Goal: Task Accomplishment & Management: Use online tool/utility

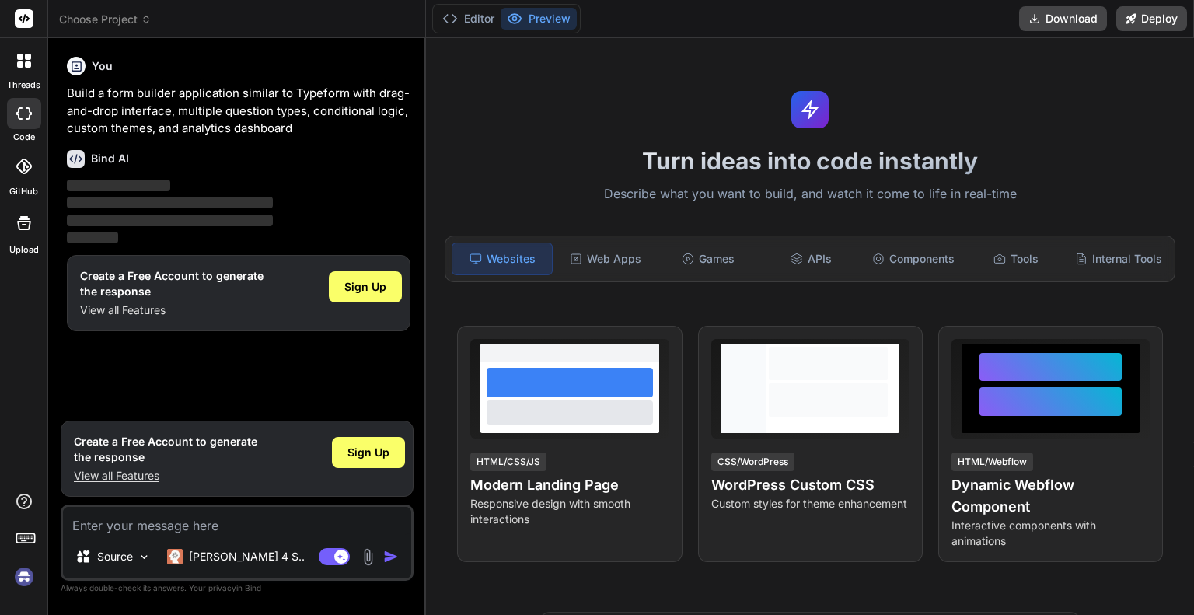
type textarea "x"
click at [611, 257] on div "Web Apps" at bounding box center [606, 259] width 100 height 33
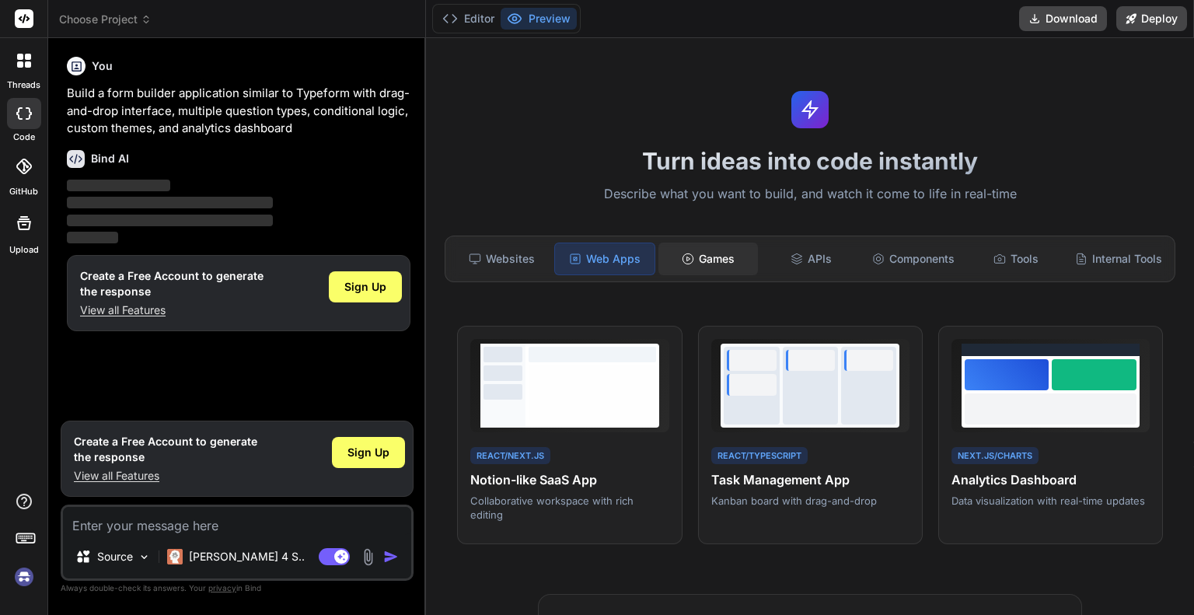
click at [711, 256] on div "Games" at bounding box center [709, 259] width 100 height 33
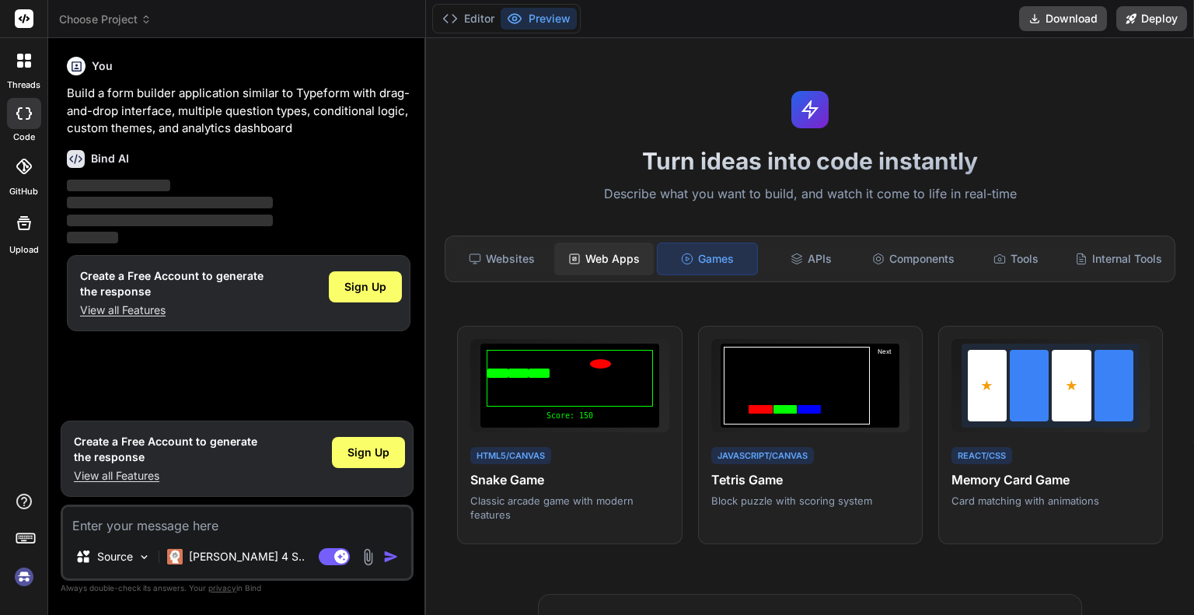
click at [621, 253] on div "Web Apps" at bounding box center [604, 259] width 100 height 33
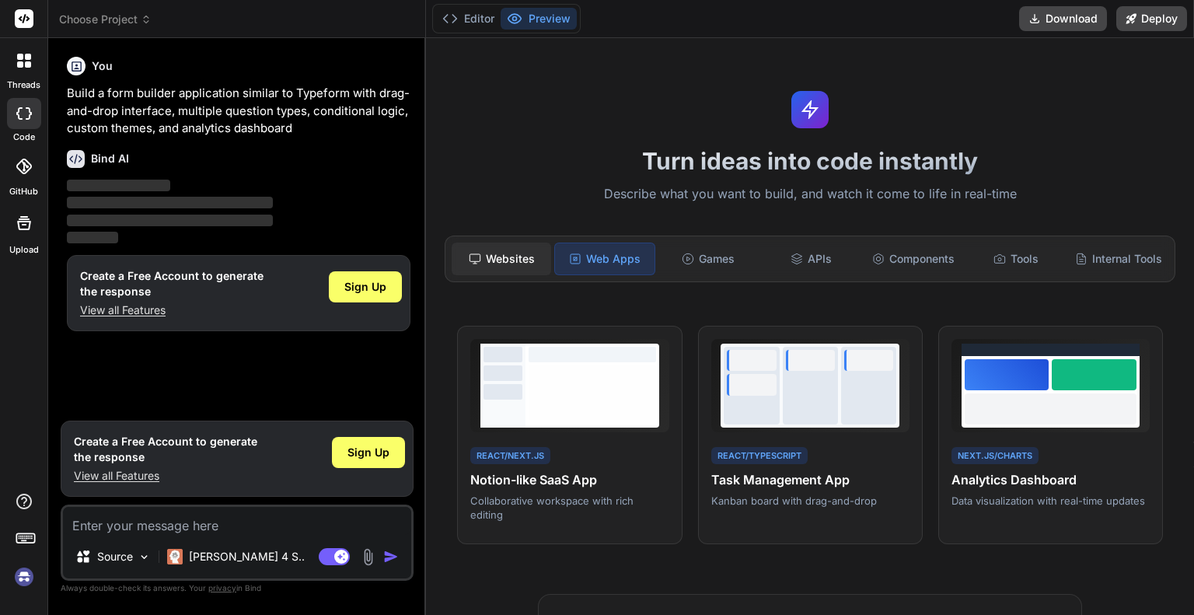
click at [519, 253] on div "Websites" at bounding box center [502, 259] width 100 height 33
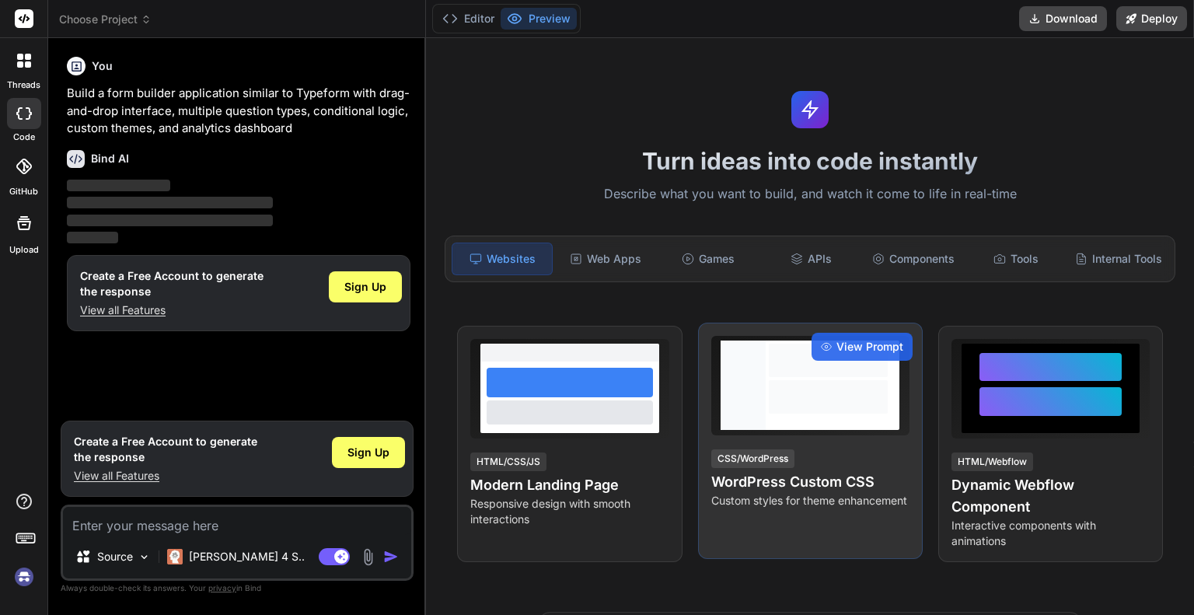
click at [788, 487] on h4 "WordPress Custom CSS" at bounding box center [810, 482] width 198 height 22
click at [856, 355] on span "View Prompt" at bounding box center [870, 347] width 67 height 16
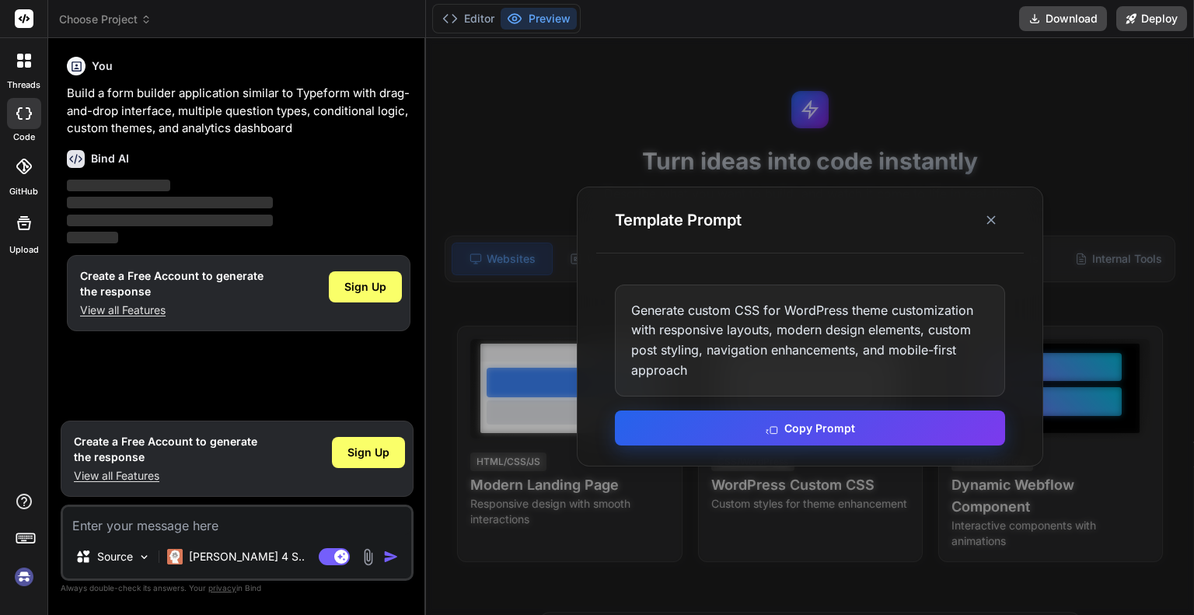
click at [836, 428] on button "Copy Prompt" at bounding box center [810, 428] width 390 height 35
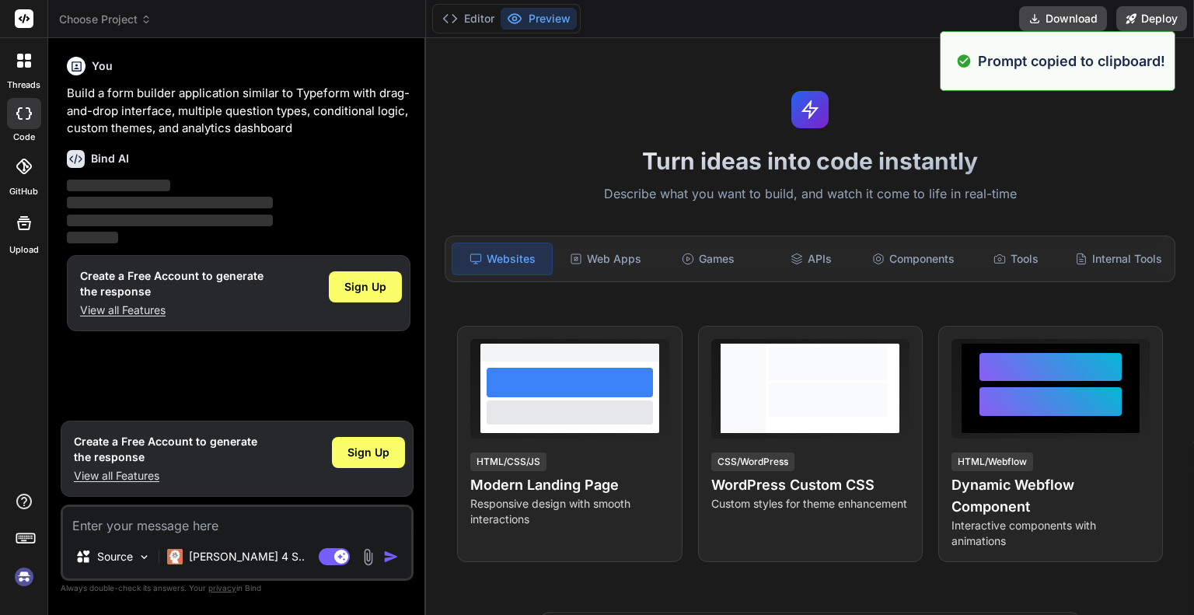
click at [234, 540] on div "Source Claude 4 S.. Agent Mode. When this toggle is activated, AI automatically…" at bounding box center [237, 543] width 353 height 76
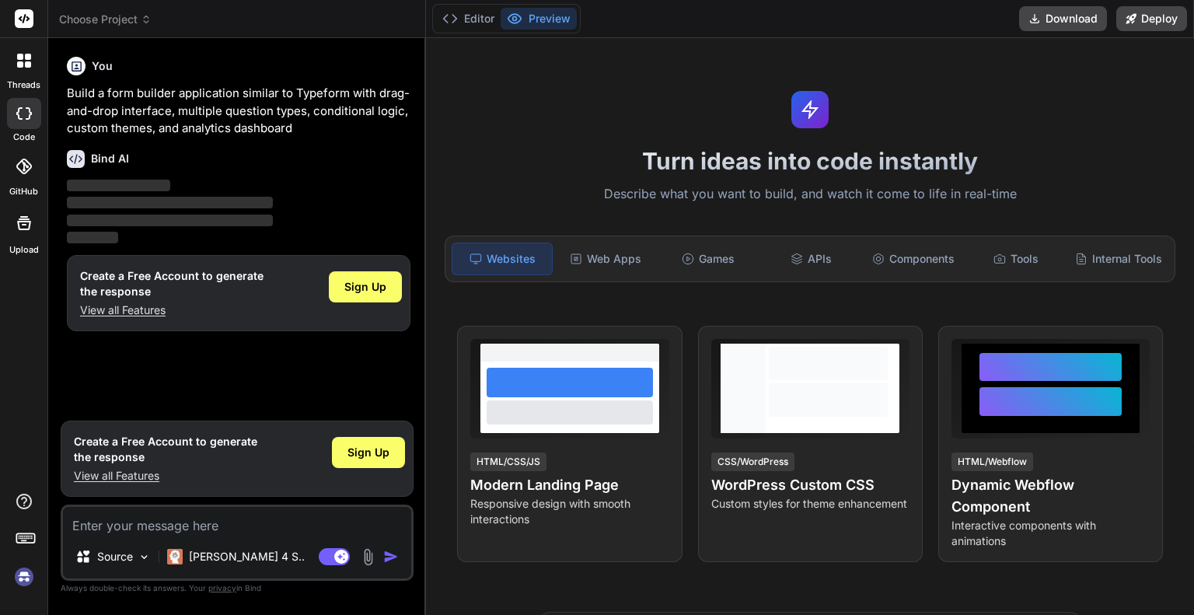
click at [244, 528] on textarea at bounding box center [237, 521] width 348 height 28
paste textarea "Generate custom CSS for WordPress theme customization with responsive layouts, …"
type textarea "Generate custom CSS for WordPress theme customization with responsive layouts, …"
type textarea "x"
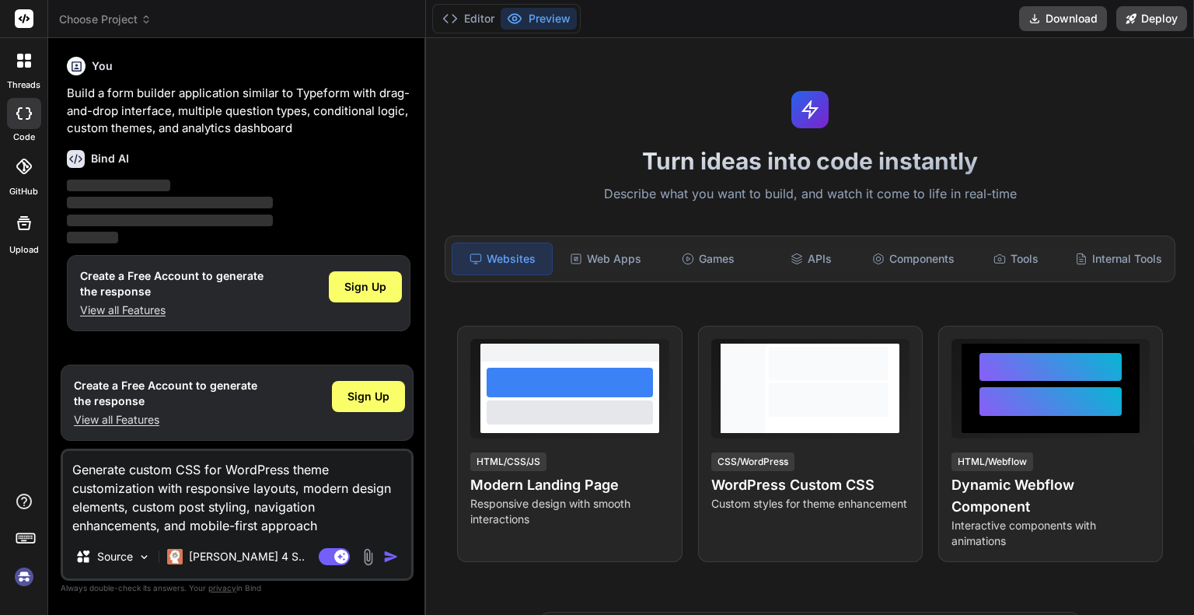
type textarea "Generate custom CSS for WordPress theme customization with responsive layouts, …"
click at [395, 555] on img "button" at bounding box center [391, 557] width 16 height 16
click at [333, 557] on rect at bounding box center [334, 556] width 31 height 17
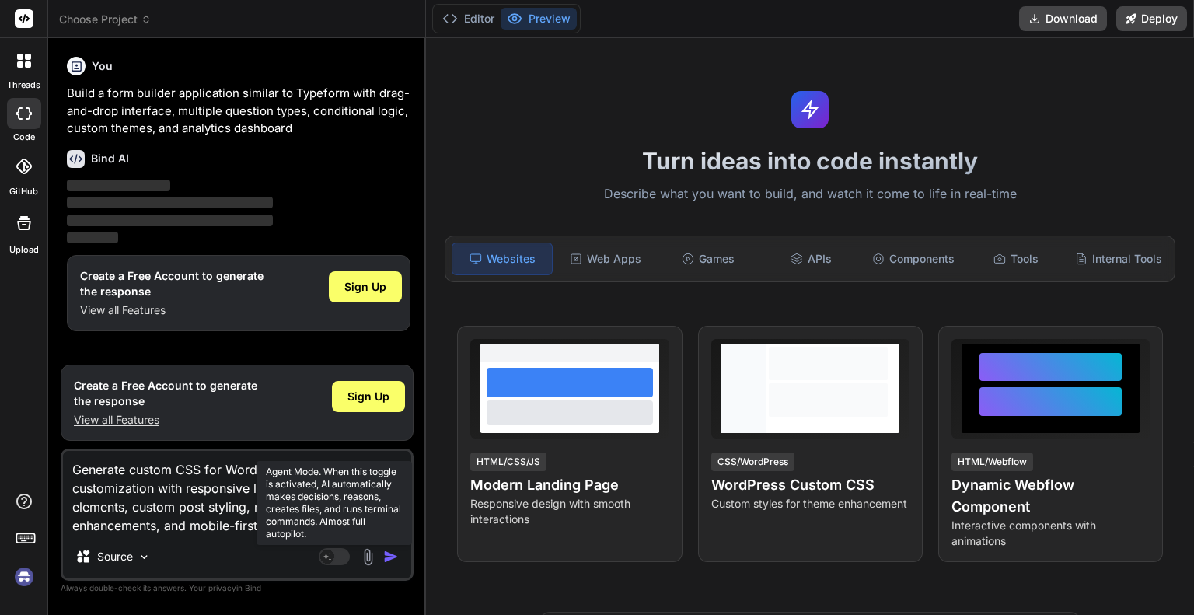
click at [333, 557] on rect at bounding box center [327, 557] width 14 height 14
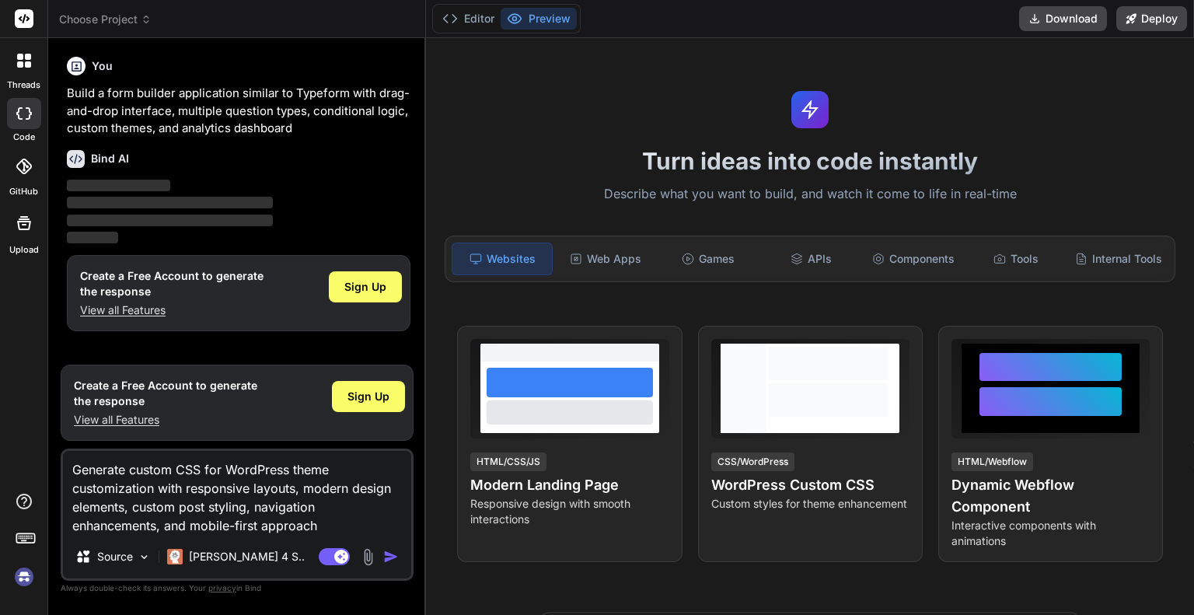
click at [390, 558] on img "button" at bounding box center [391, 557] width 16 height 16
click at [246, 557] on p "[PERSON_NAME] 4 S.." at bounding box center [247, 557] width 116 height 16
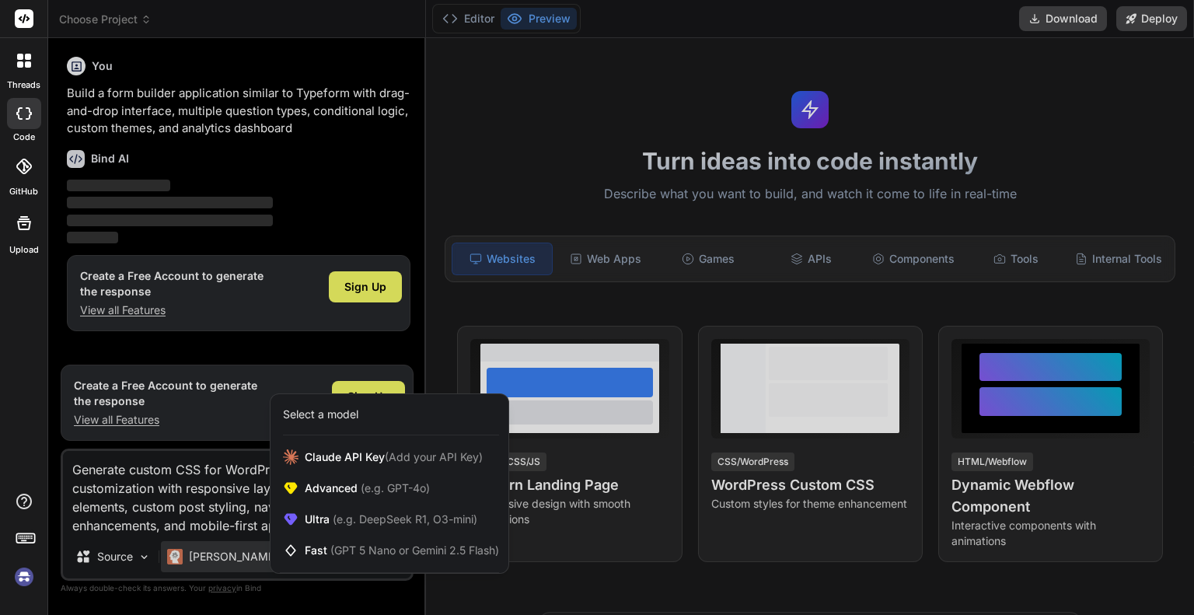
click at [230, 491] on div at bounding box center [597, 307] width 1194 height 615
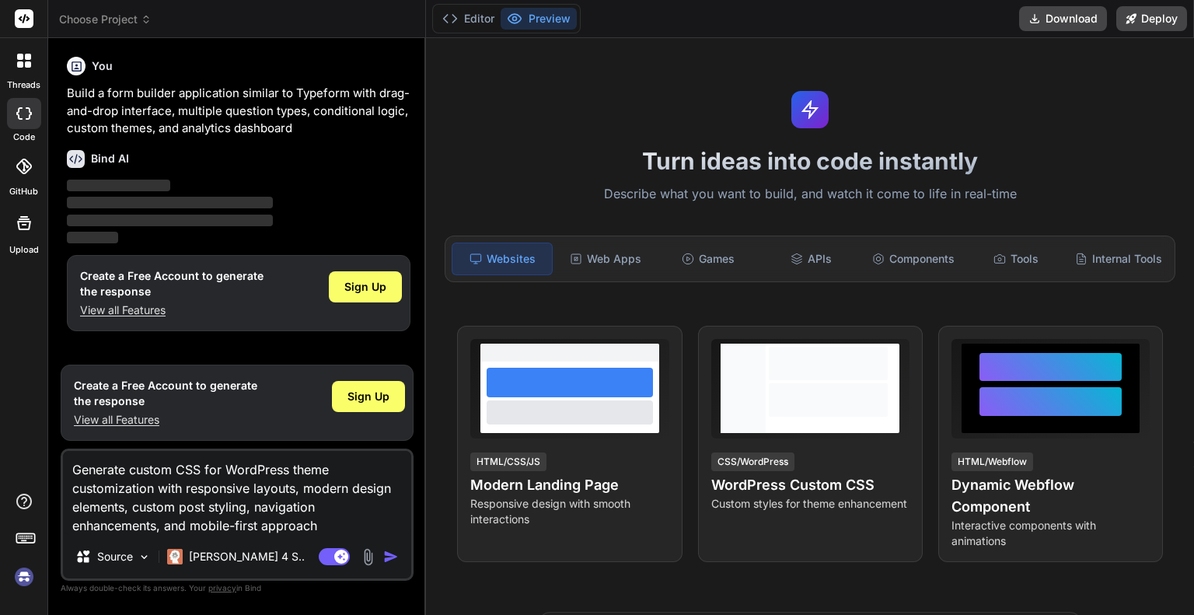
click at [398, 557] on img "button" at bounding box center [391, 557] width 16 height 16
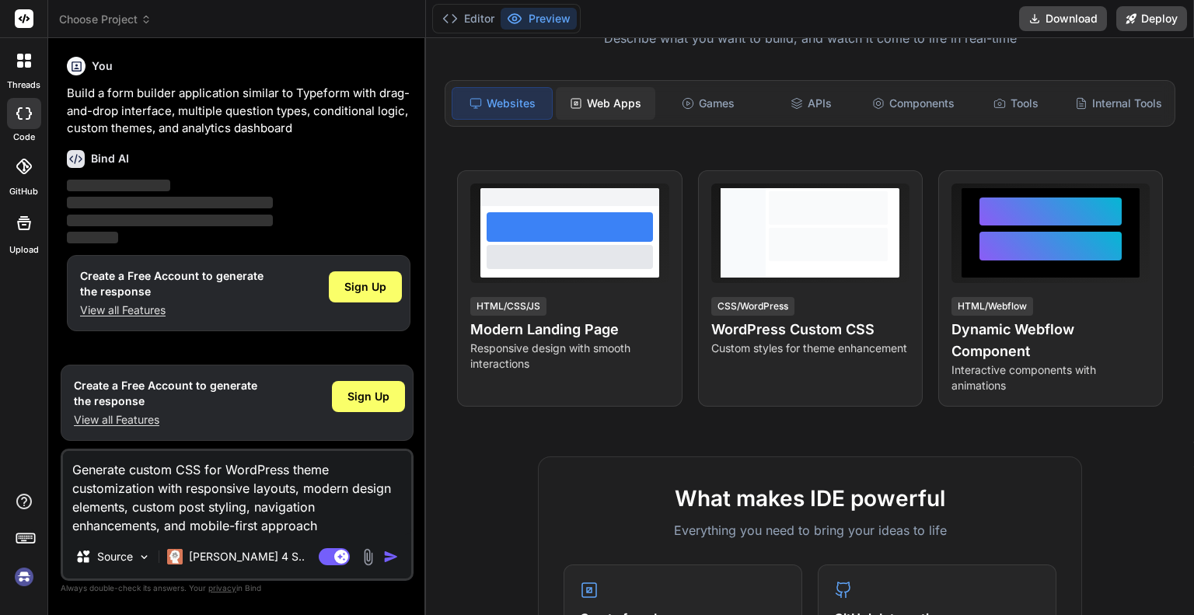
click at [588, 111] on div "Web Apps" at bounding box center [606, 103] width 100 height 33
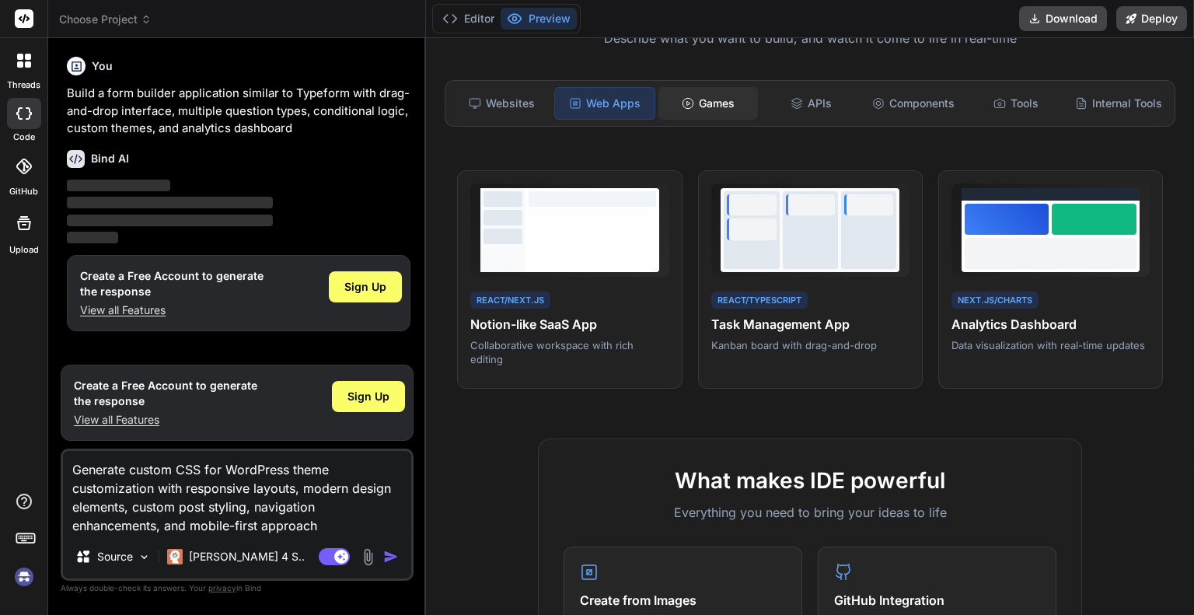
click at [682, 100] on icon at bounding box center [688, 103] width 12 height 12
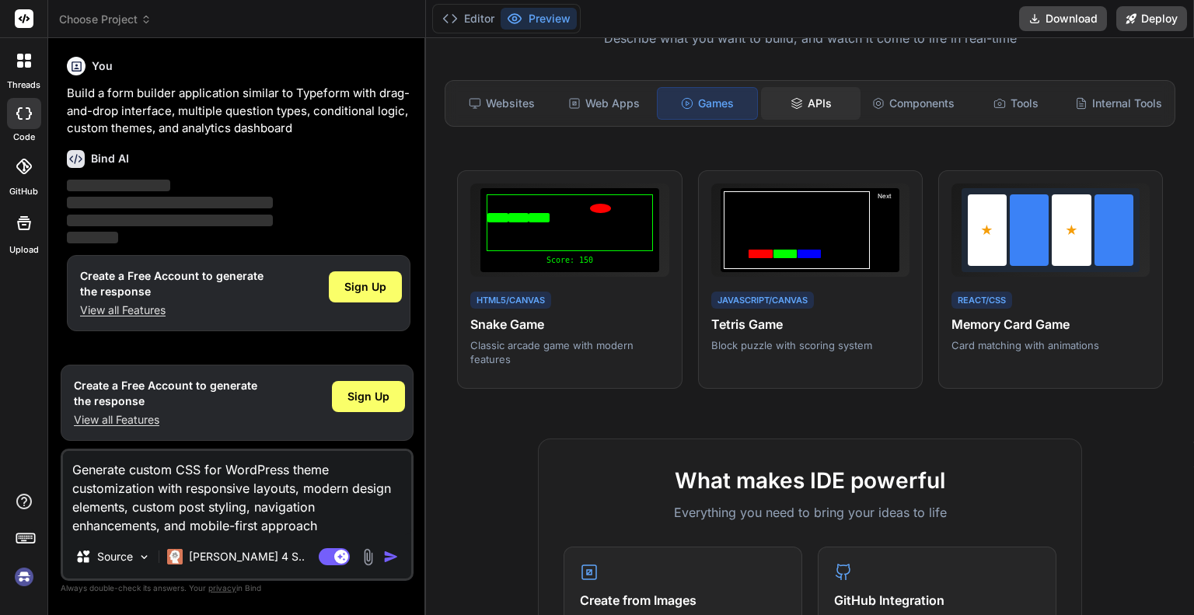
click at [774, 107] on div "APIs" at bounding box center [811, 103] width 100 height 33
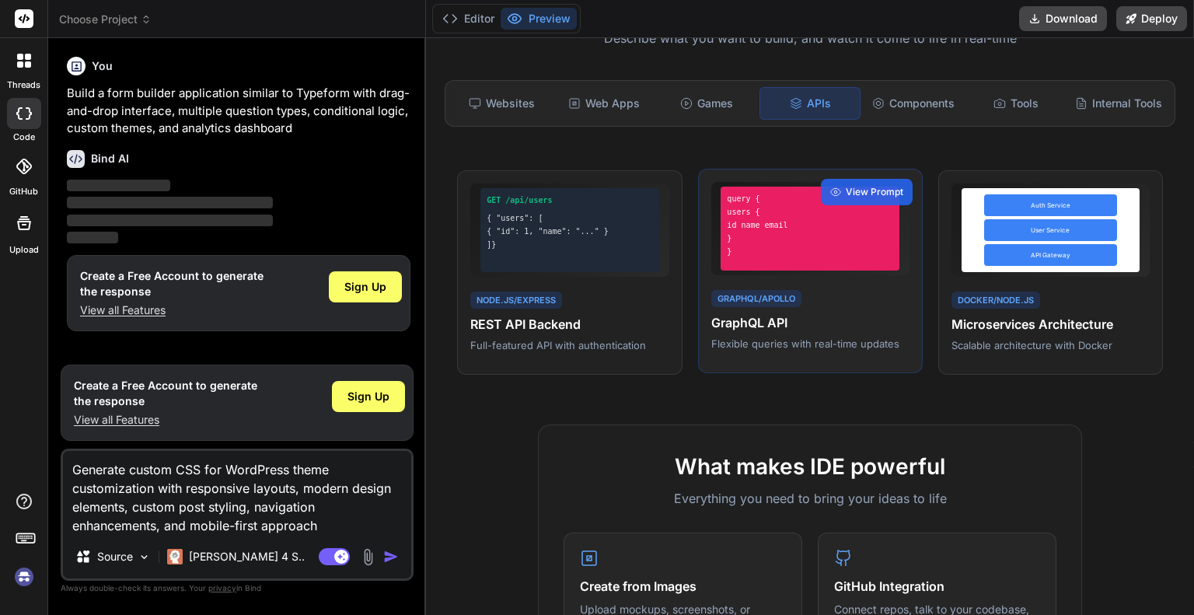
click at [772, 328] on h4 "GraphQL API" at bounding box center [810, 322] width 198 height 19
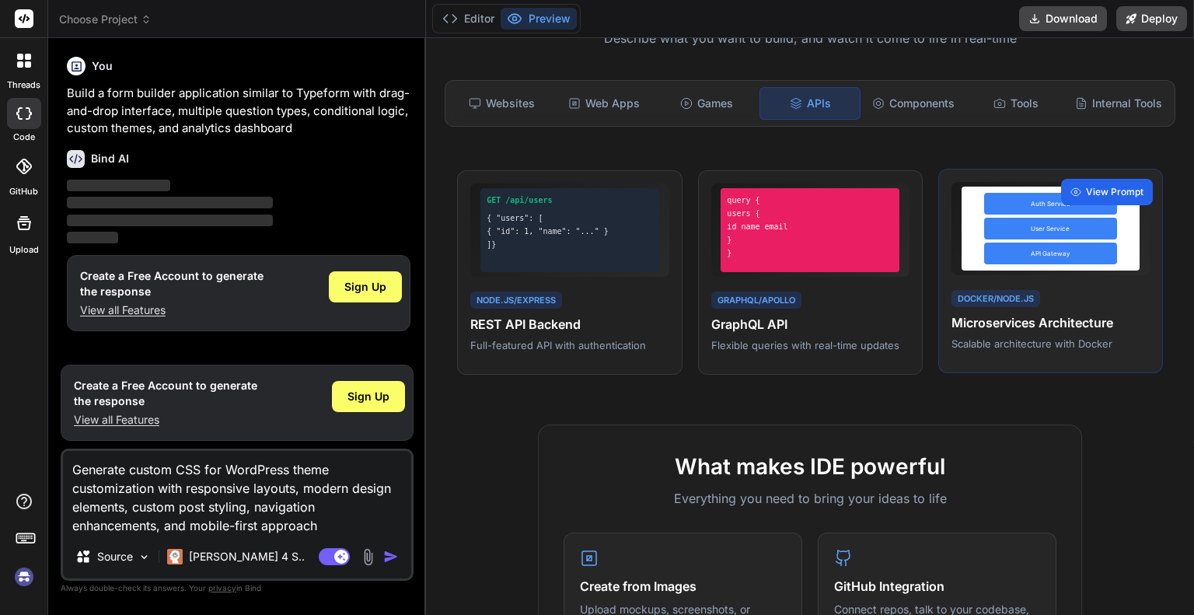
click at [1086, 199] on span "View Prompt" at bounding box center [1115, 192] width 58 height 14
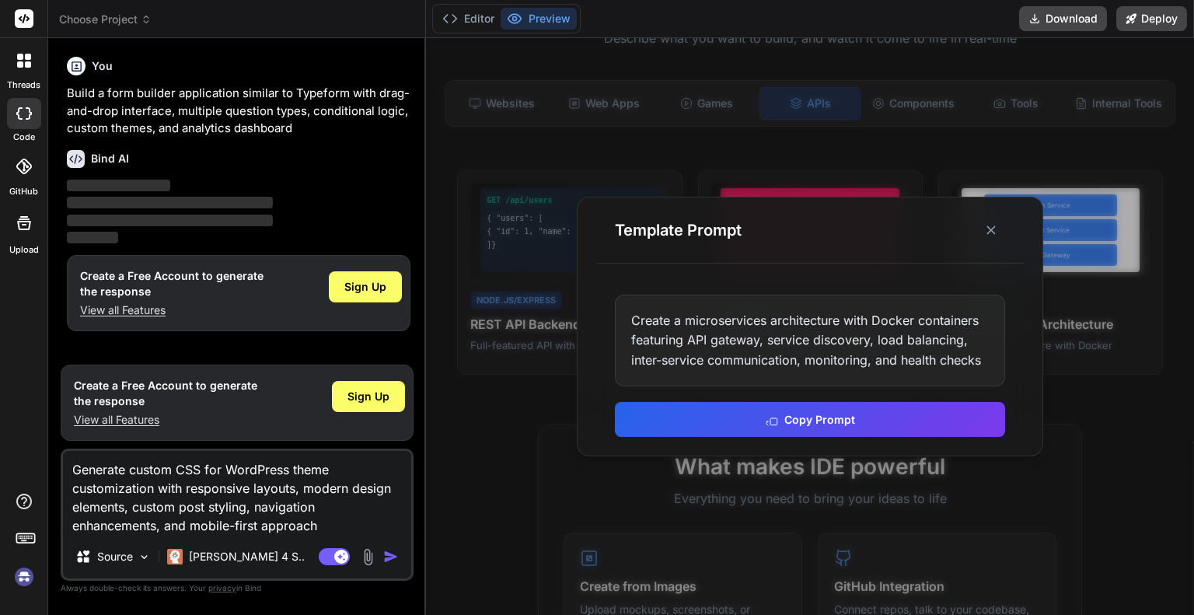
click at [1079, 480] on div at bounding box center [810, 326] width 768 height 577
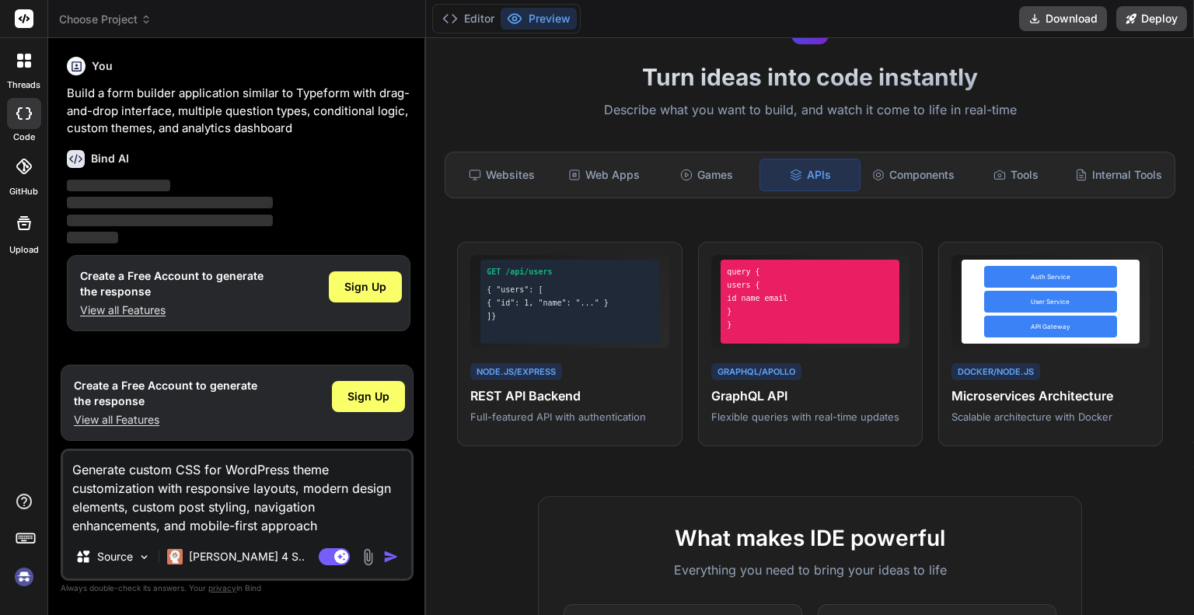
scroll to position [0, 0]
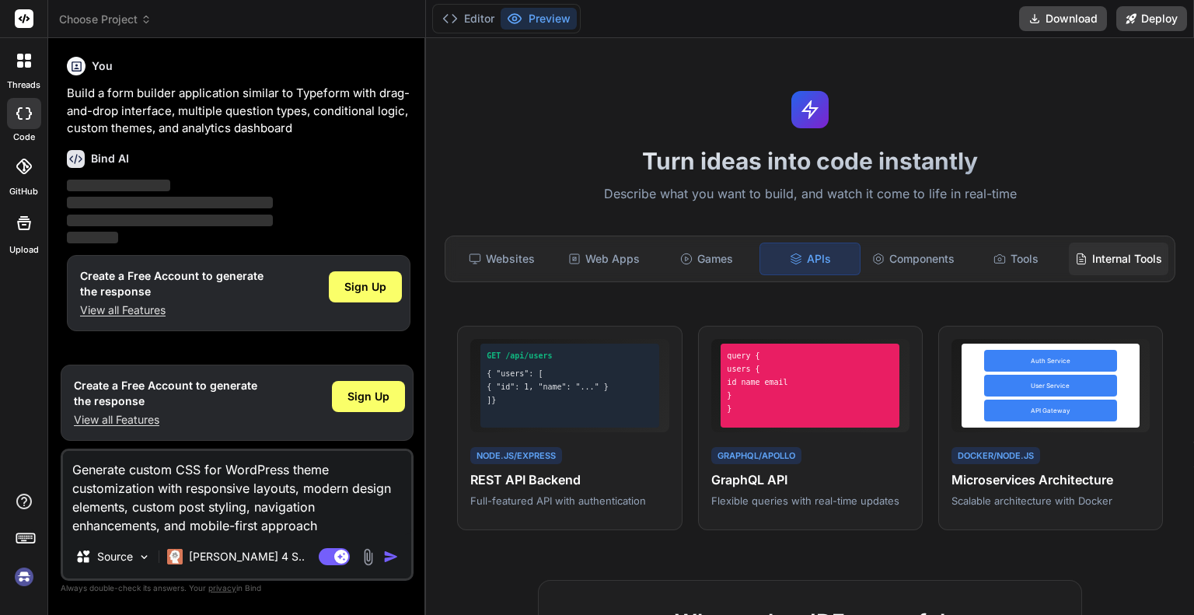
click at [1102, 264] on div "Internal Tools" at bounding box center [1119, 259] width 100 height 33
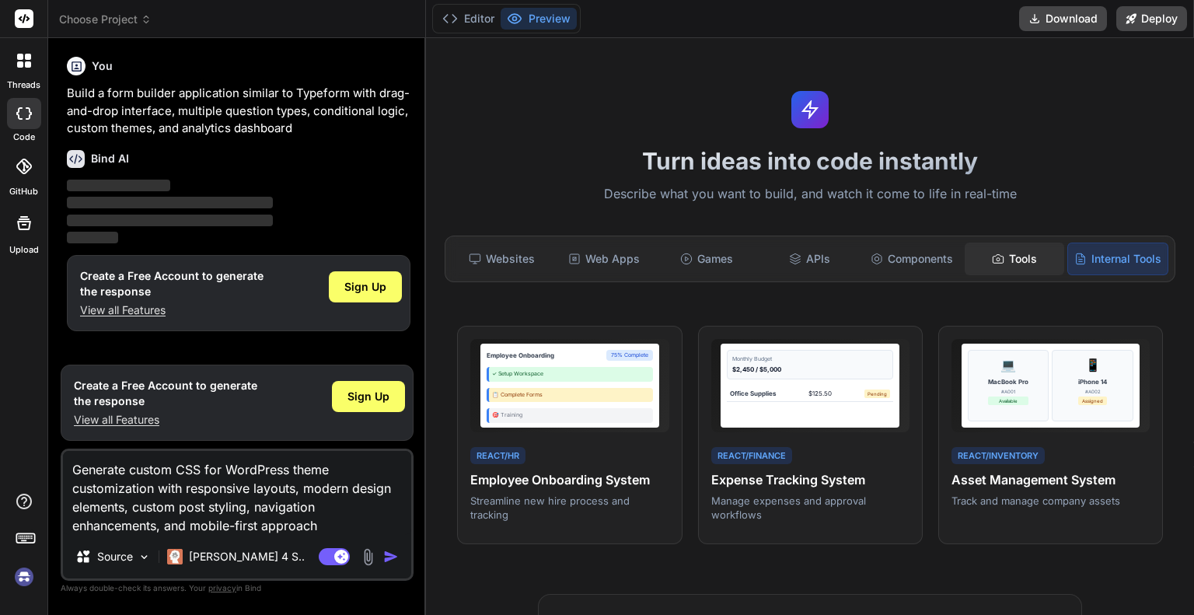
click at [1008, 260] on div "Tools" at bounding box center [1015, 259] width 100 height 33
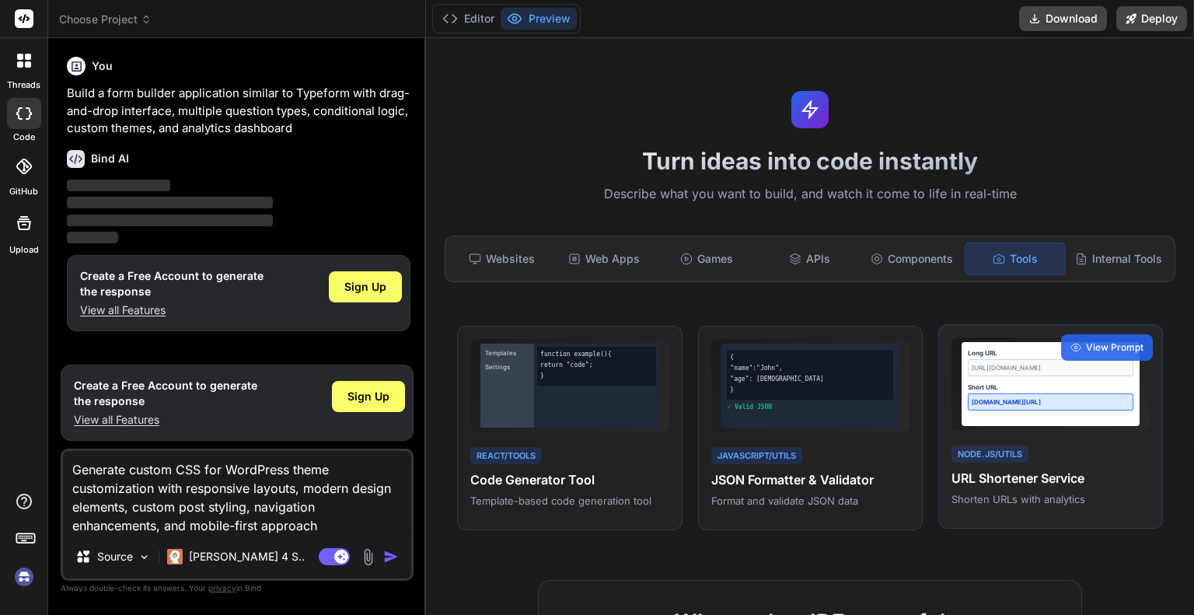
click at [1062, 468] on div "Node.js/Utils URL Shortener Service Shorten URLs with analytics" at bounding box center [1051, 475] width 198 height 64
click at [1071, 353] on icon at bounding box center [1076, 347] width 11 height 11
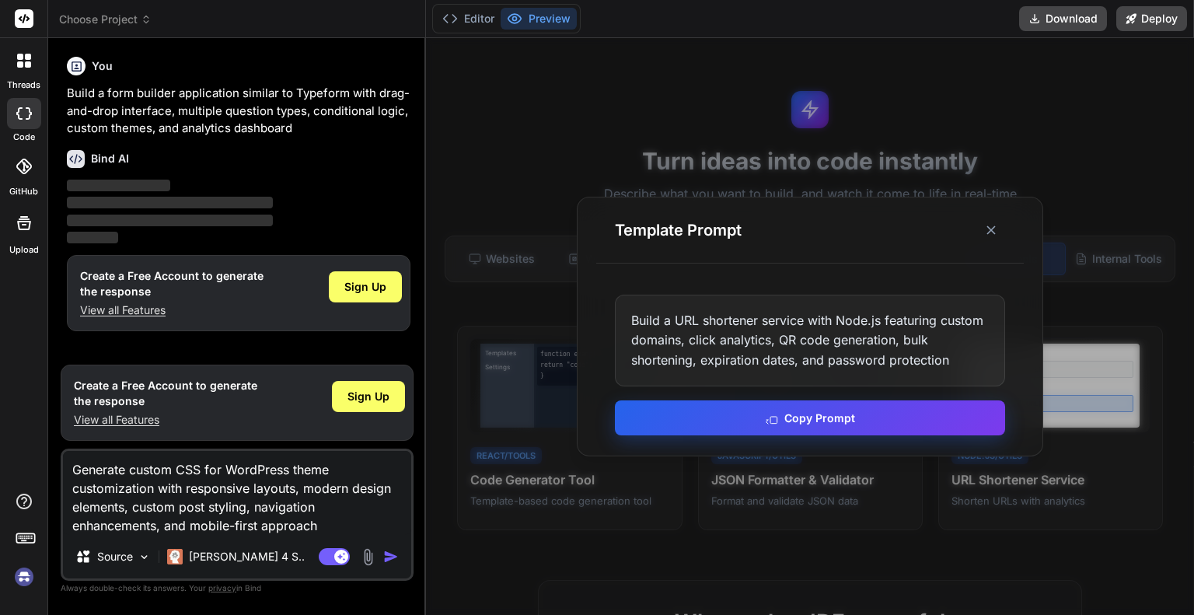
click at [936, 413] on button "Copy Prompt" at bounding box center [810, 417] width 390 height 35
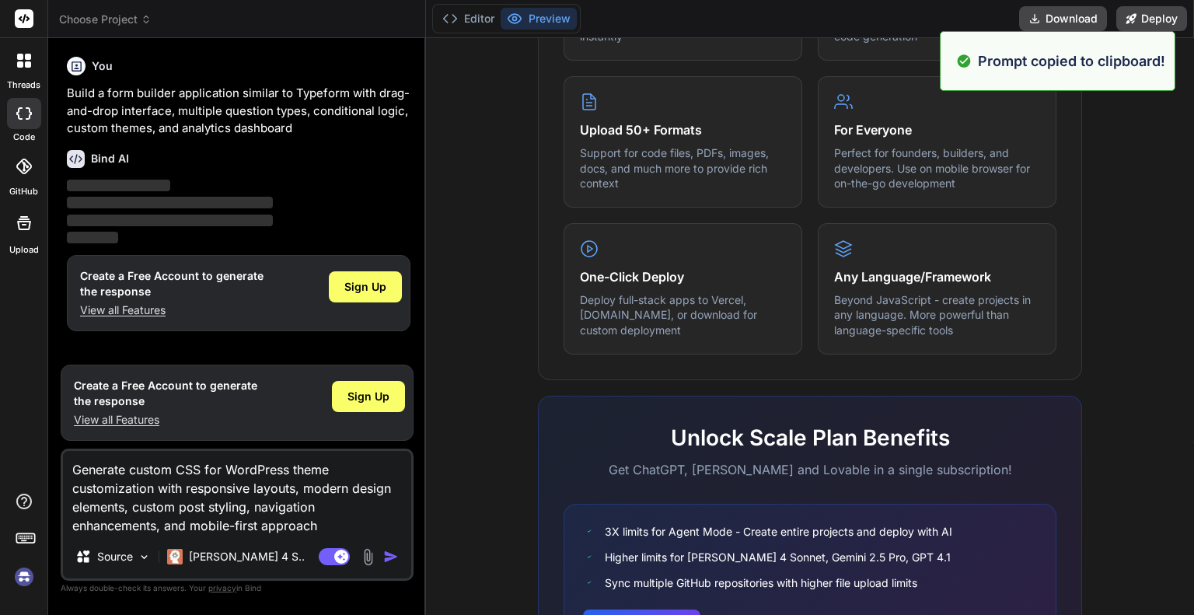
scroll to position [882, 0]
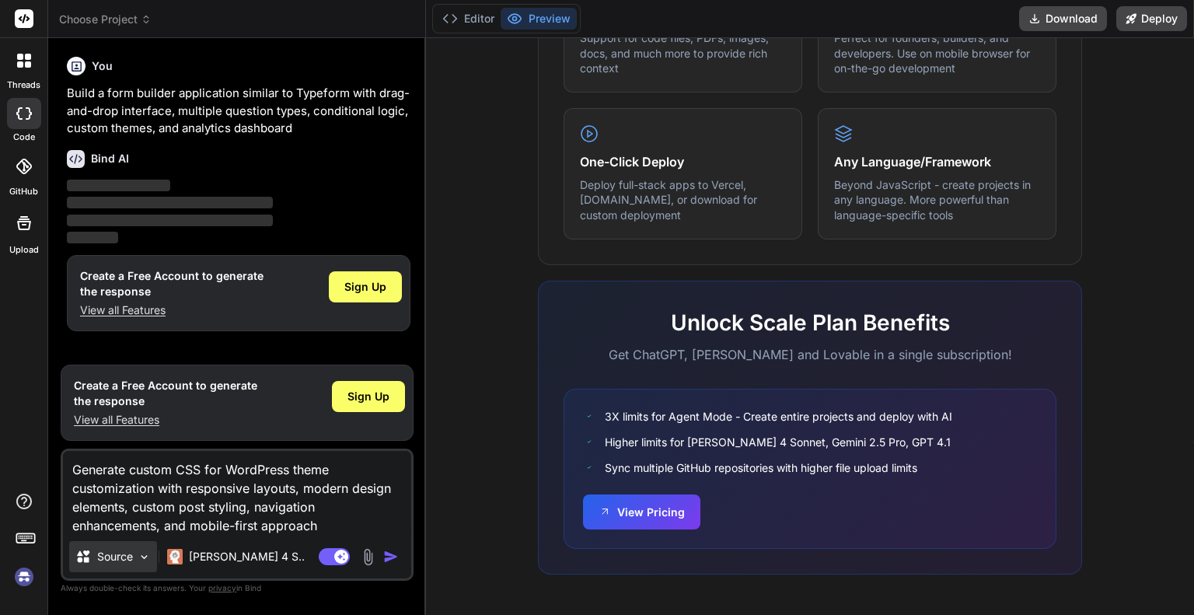
click at [122, 564] on p "Source" at bounding box center [115, 557] width 36 height 16
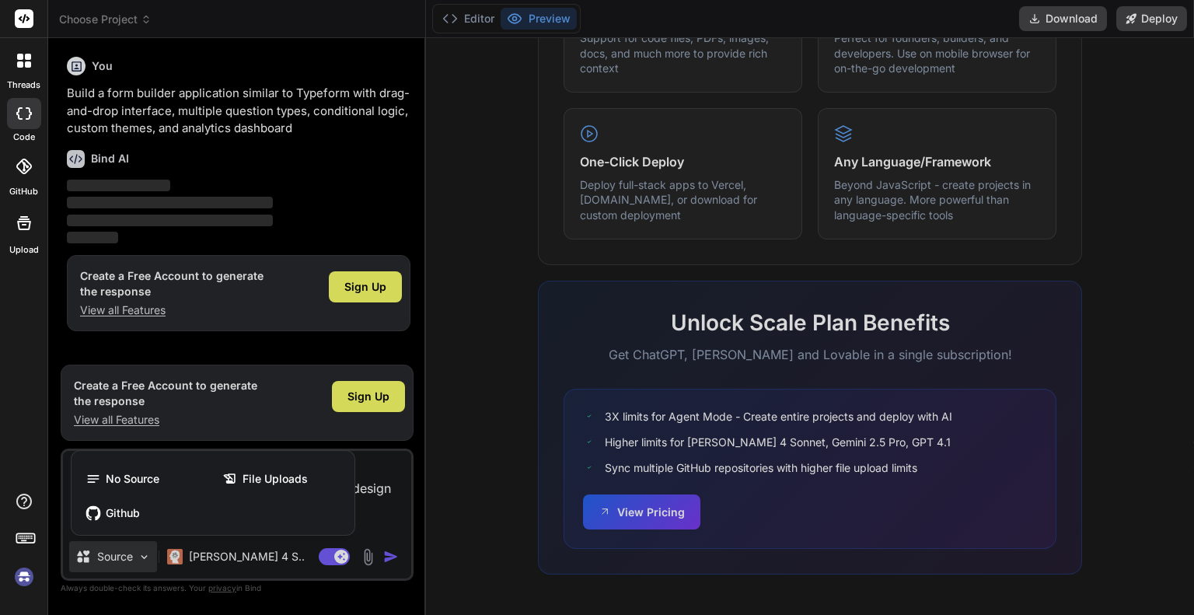
click at [206, 553] on div at bounding box center [597, 307] width 1194 height 615
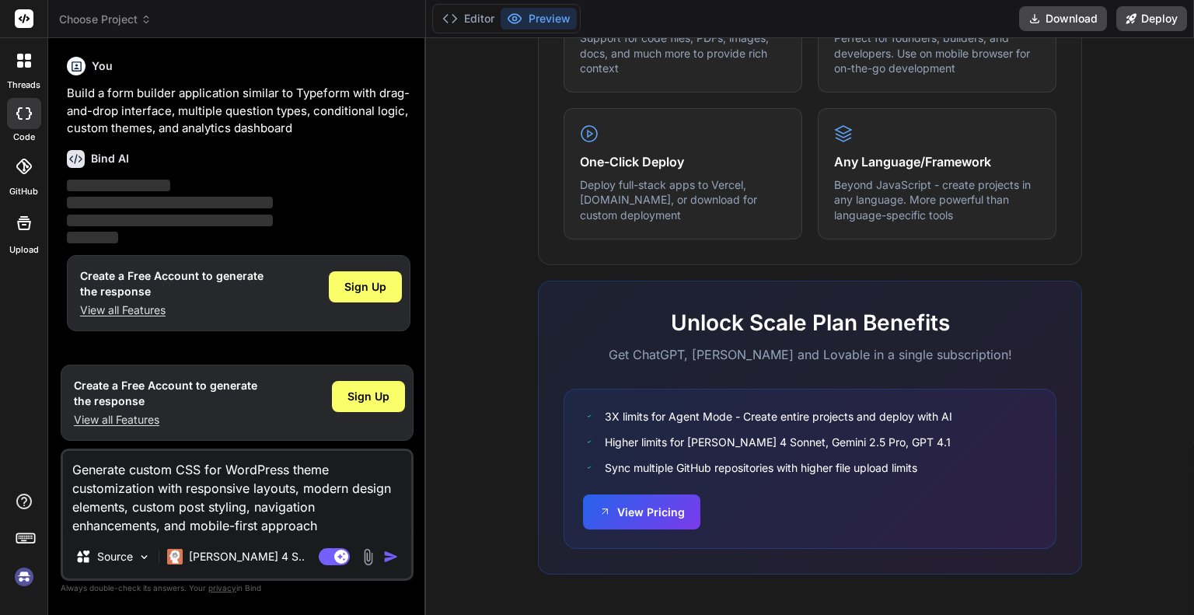
click at [398, 554] on img "button" at bounding box center [391, 557] width 16 height 16
click at [12, 68] on div at bounding box center [24, 60] width 33 height 33
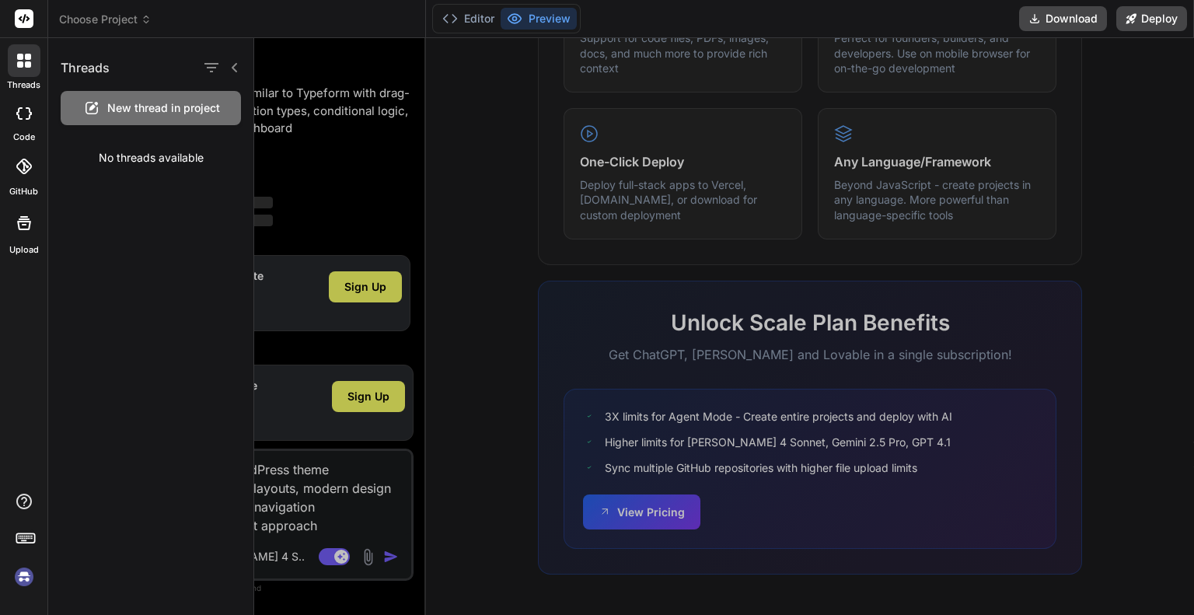
click at [40, 102] on div at bounding box center [24, 113] width 34 height 31
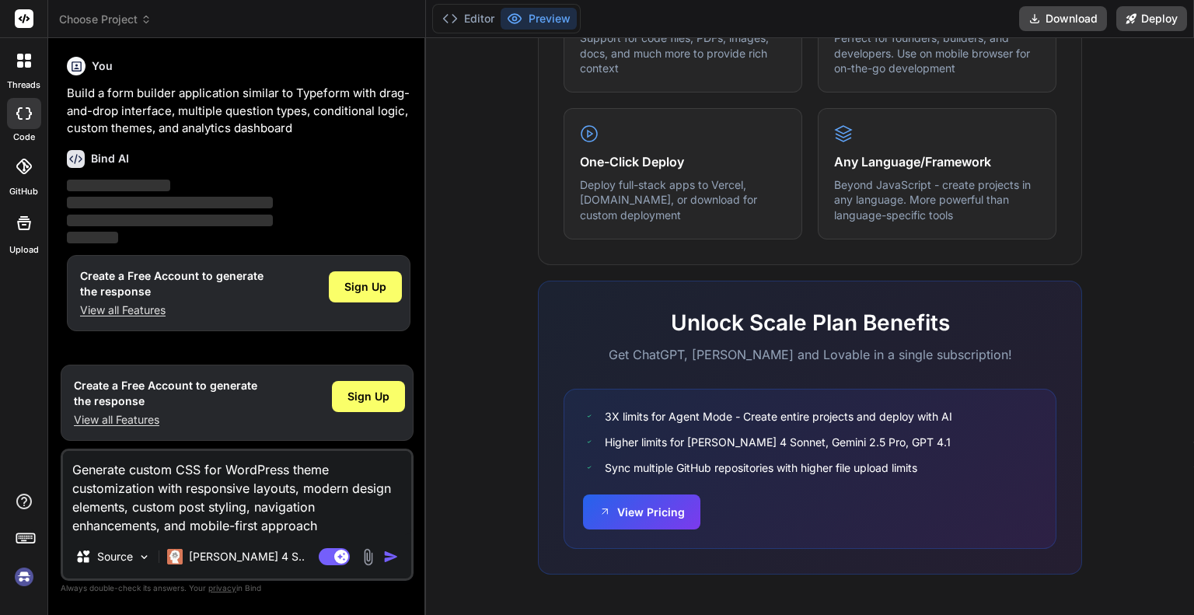
click at [22, 186] on label "GitHub" at bounding box center [23, 191] width 29 height 13
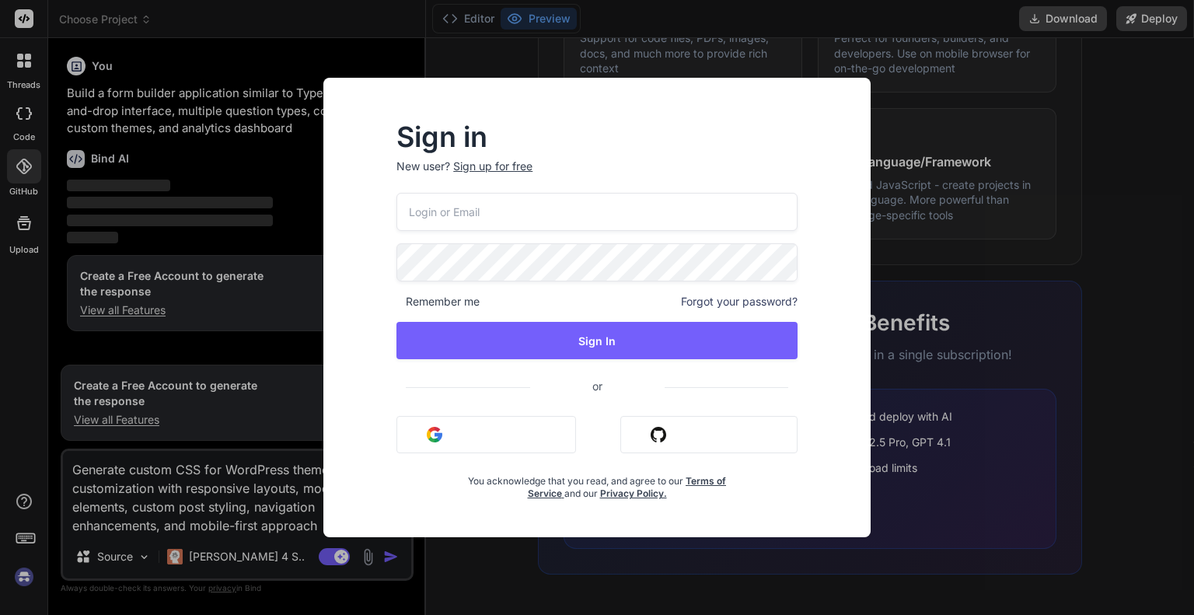
click at [22, 206] on div "Sign in New user? Sign up for free Remember me Forgot your password? Sign In or…" at bounding box center [597, 307] width 1194 height 615
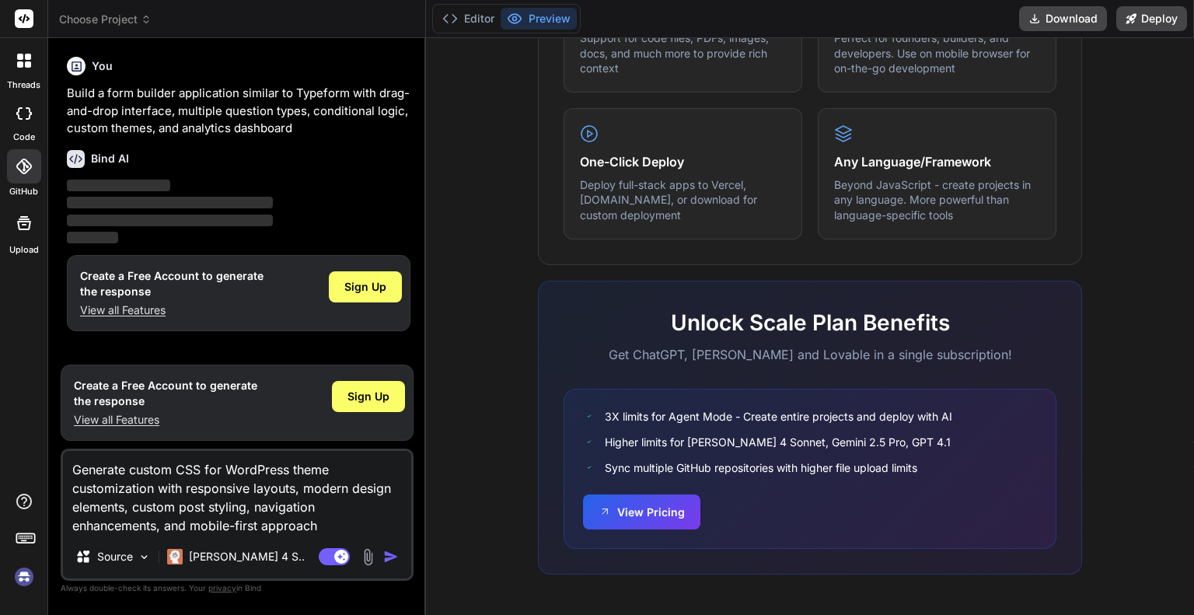
click at [22, 248] on label "Upload" at bounding box center [24, 249] width 30 height 13
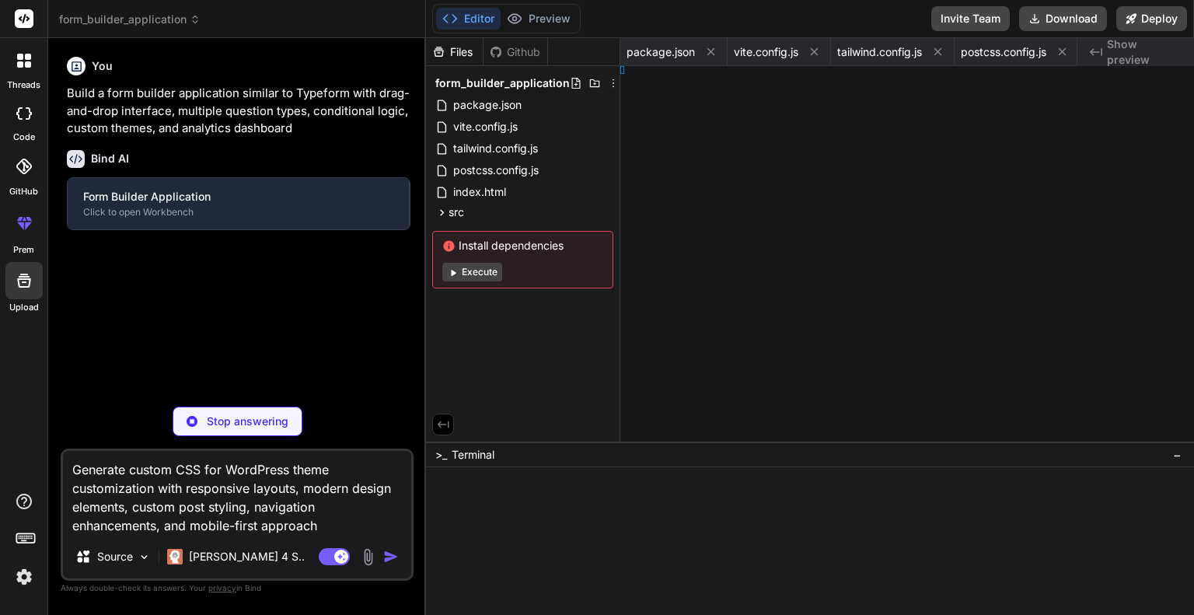
type textarea "x"
type textarea "r;"
type textarea "x"
type textarea "Preview;"
type textarea "x"
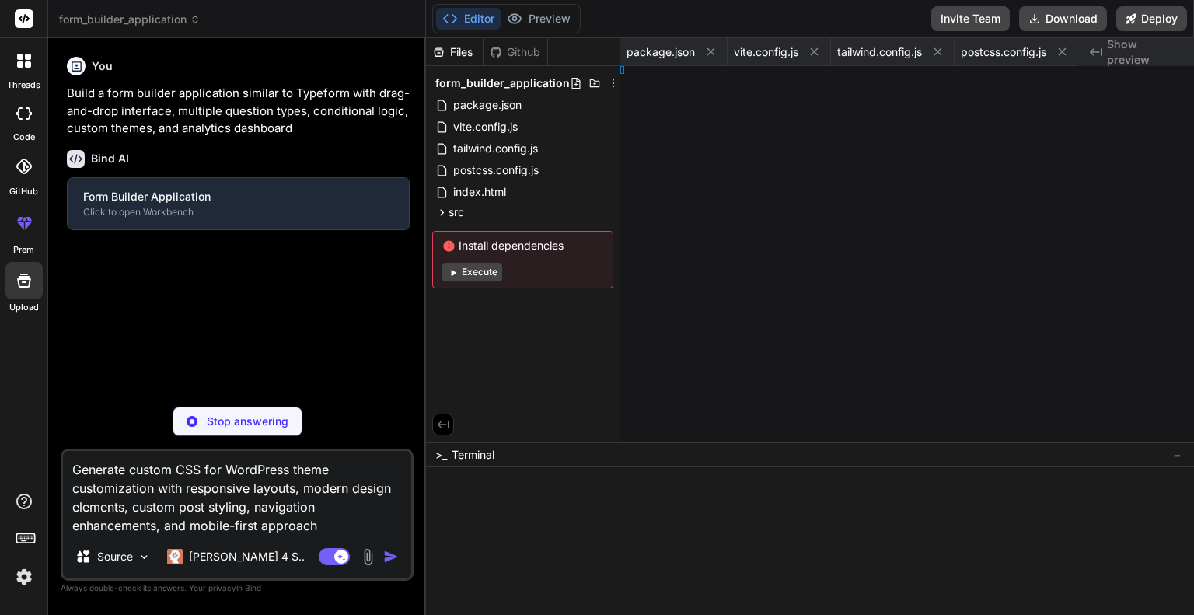
type textarea "tics;"
type textarea "x"
type textarea "ditor;"
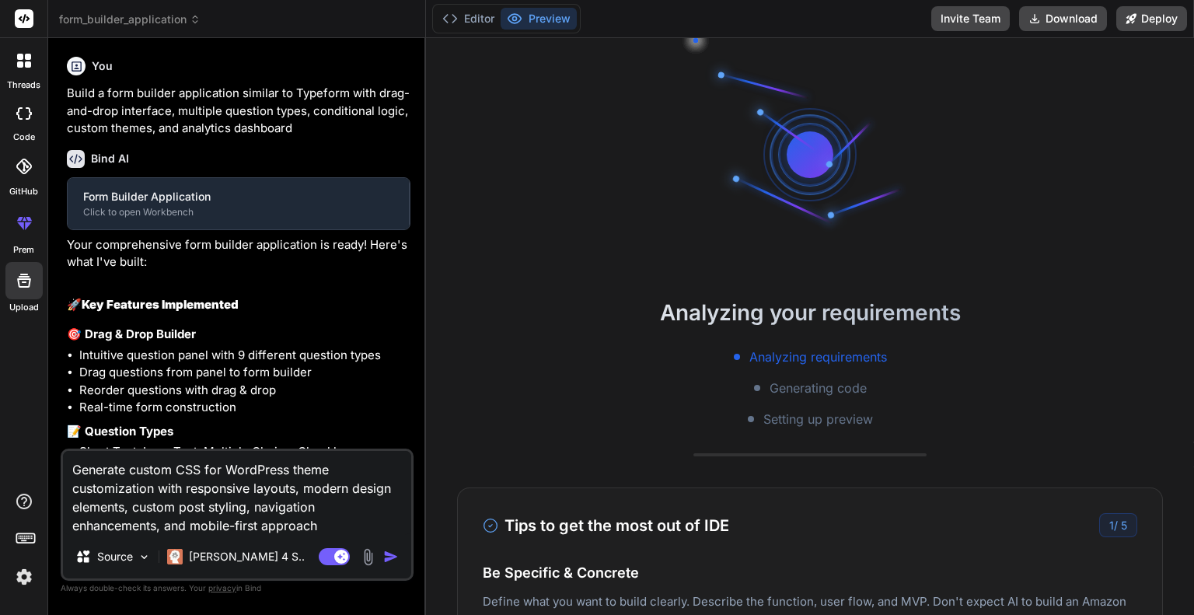
type textarea "x"
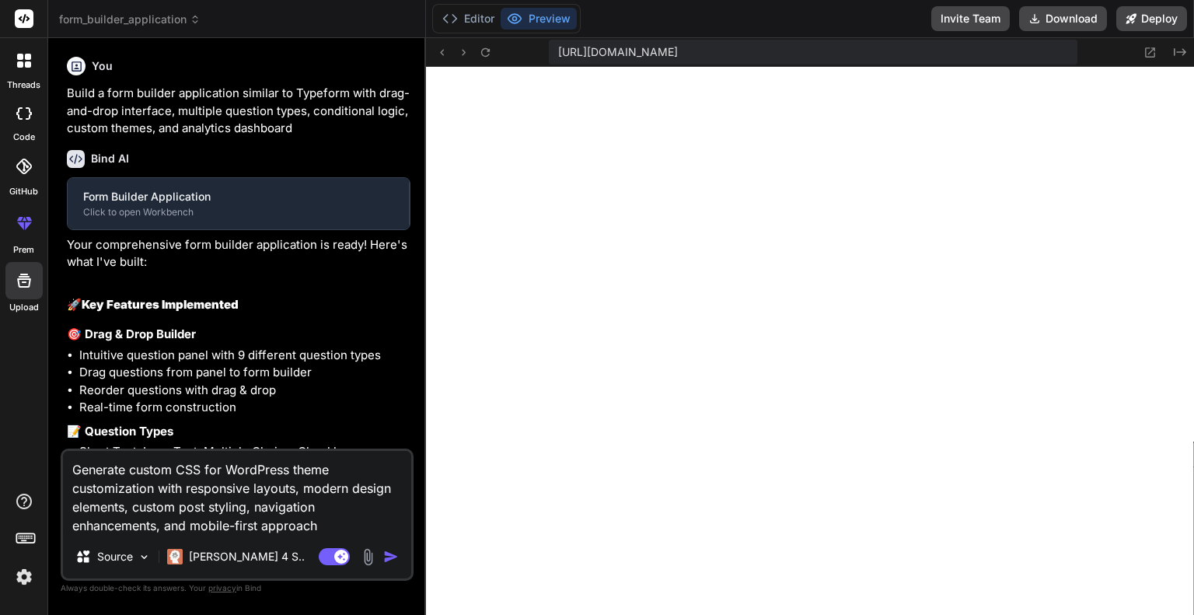
scroll to position [836, 0]
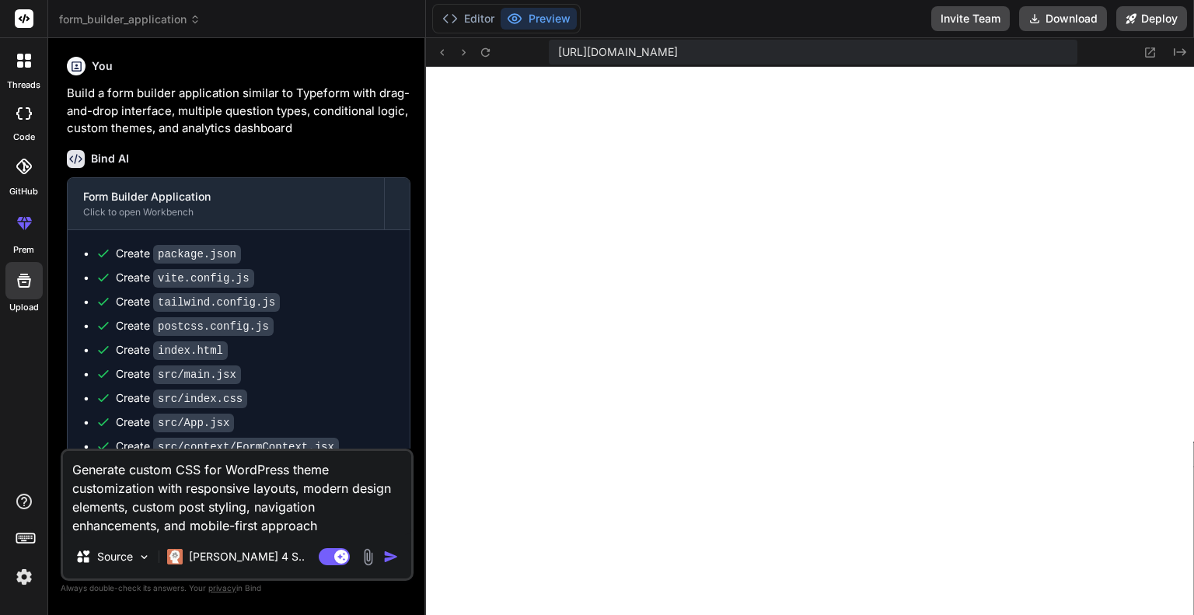
type textarea "x"
click at [1142, 50] on button at bounding box center [1150, 52] width 19 height 19
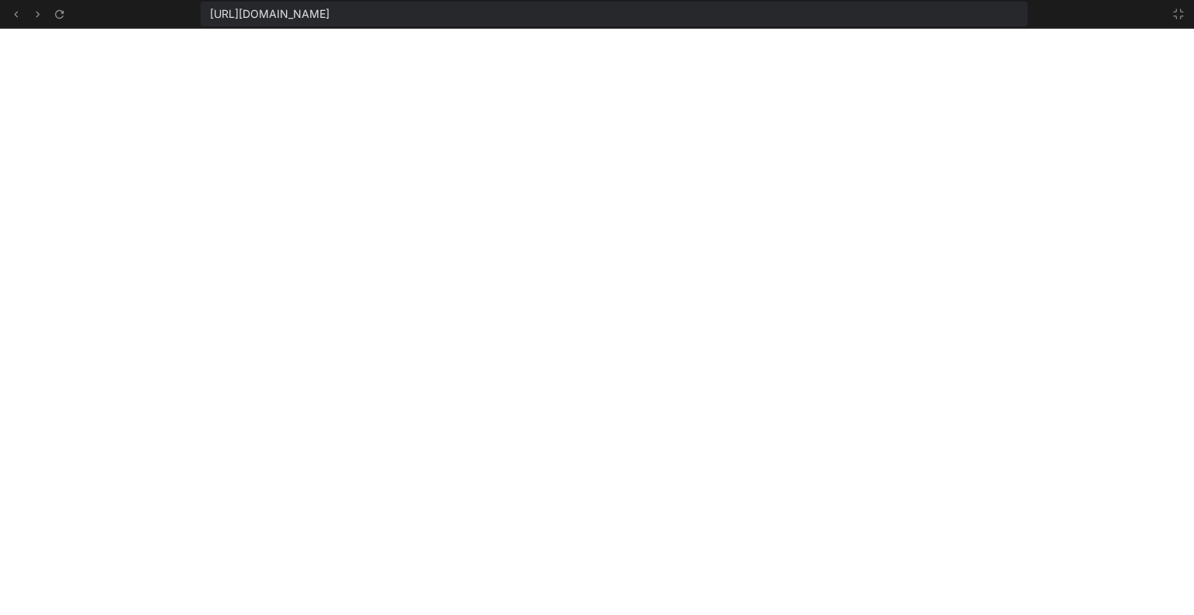
scroll to position [1224, 0]
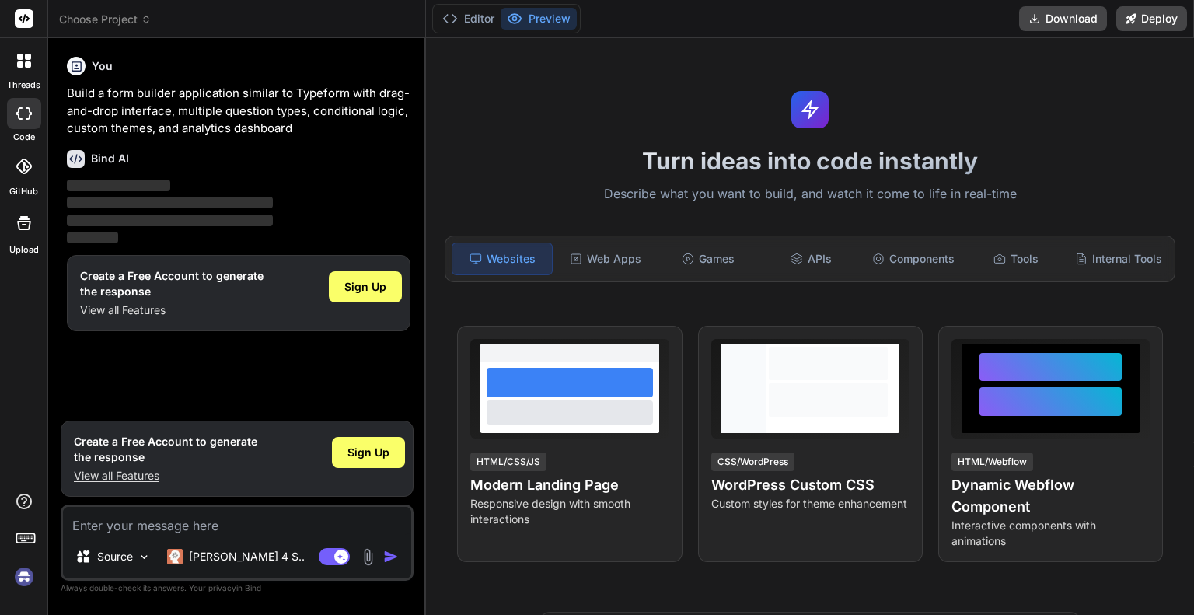
click at [16, 20] on rect at bounding box center [24, 18] width 19 height 19
click at [36, 65] on div at bounding box center [24, 60] width 33 height 33
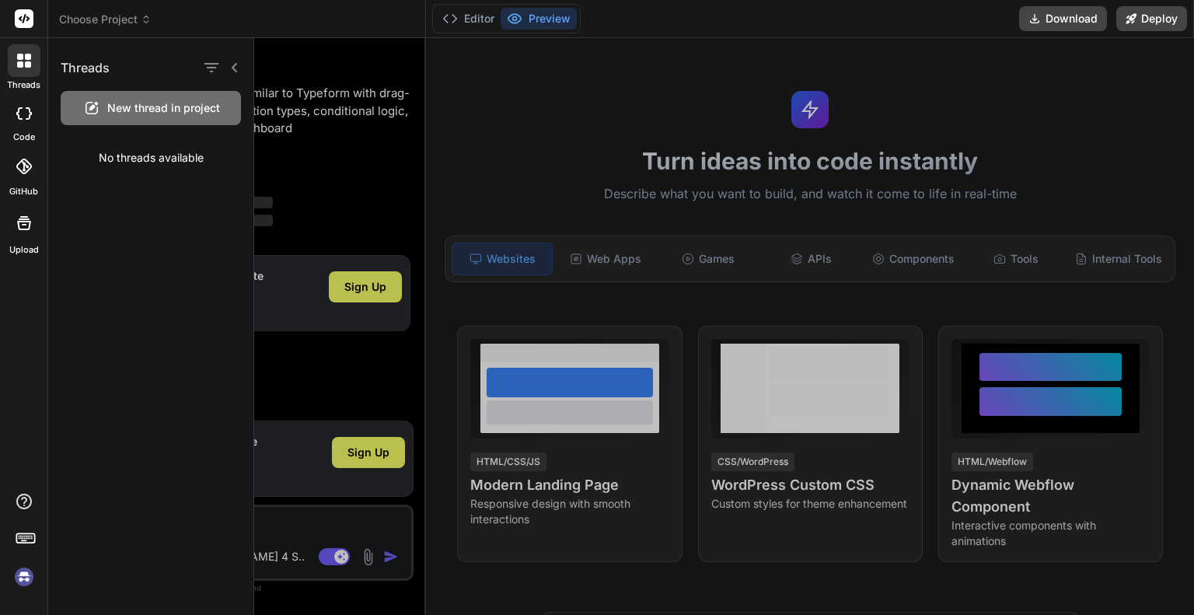
click at [19, 251] on label "Upload" at bounding box center [24, 249] width 30 height 13
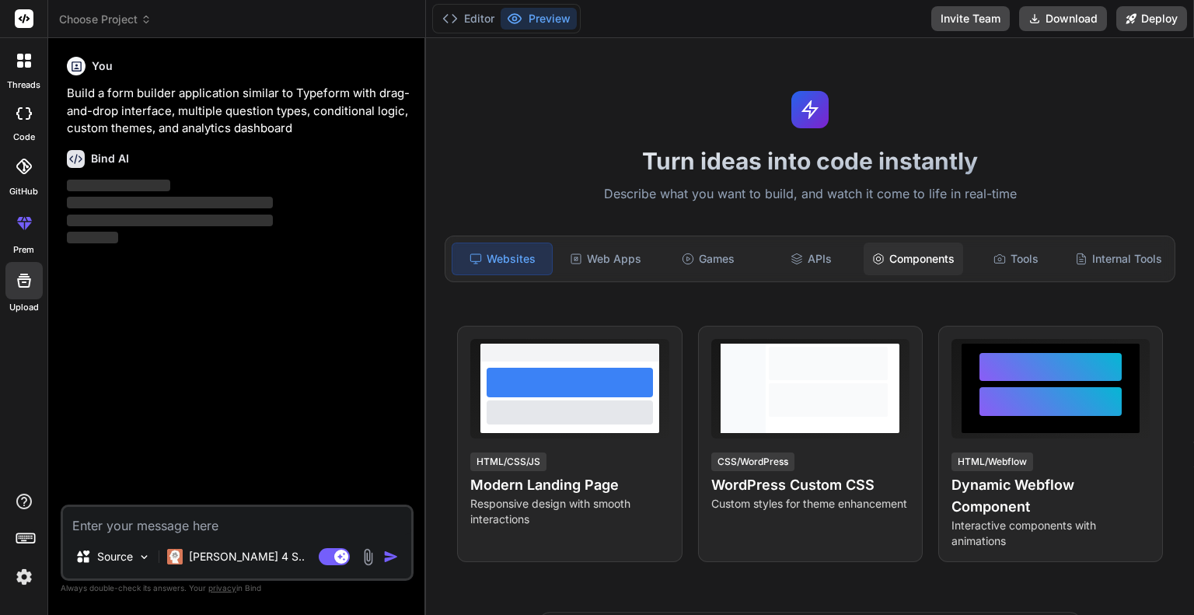
click at [930, 243] on div "Components" at bounding box center [914, 259] width 100 height 33
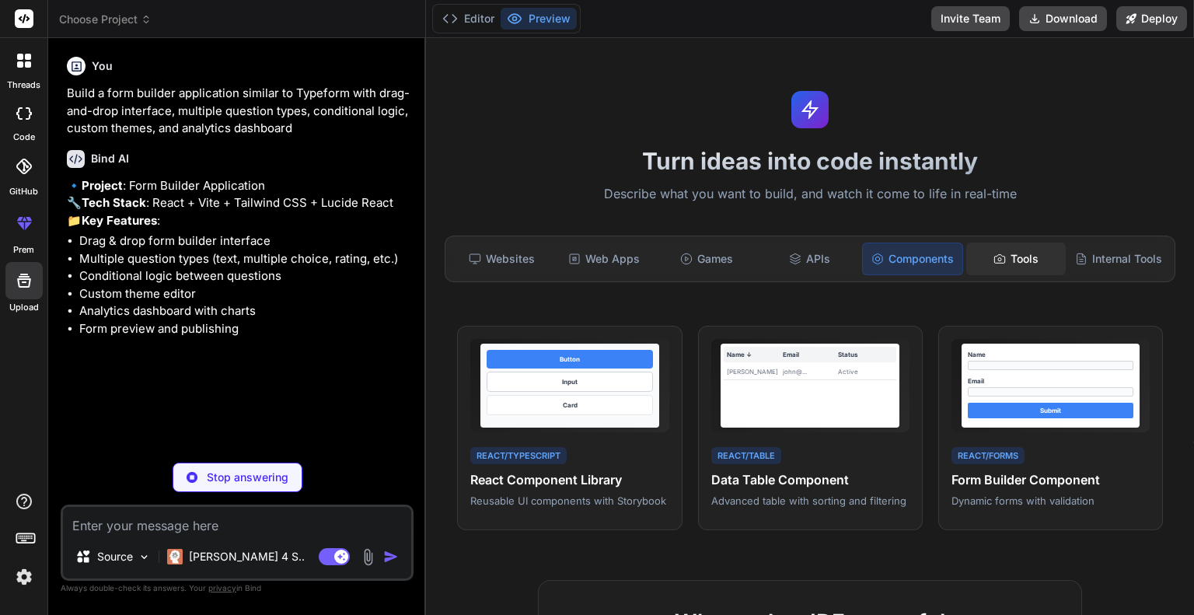
click at [994, 258] on icon at bounding box center [999, 258] width 10 height 9
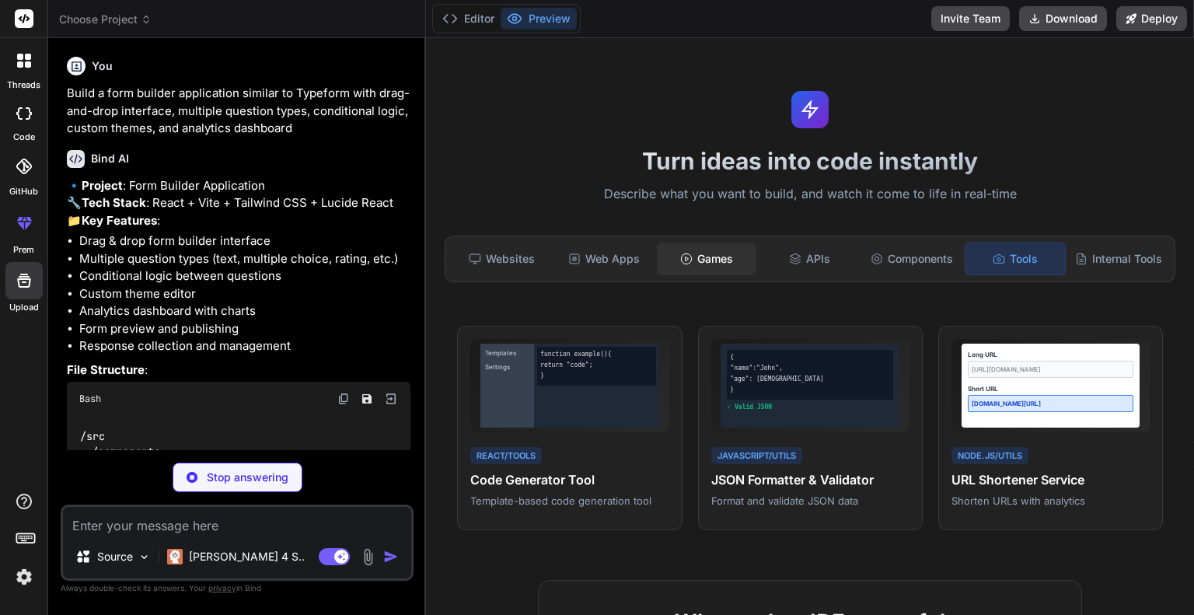
click at [698, 254] on div "Games" at bounding box center [707, 259] width 100 height 33
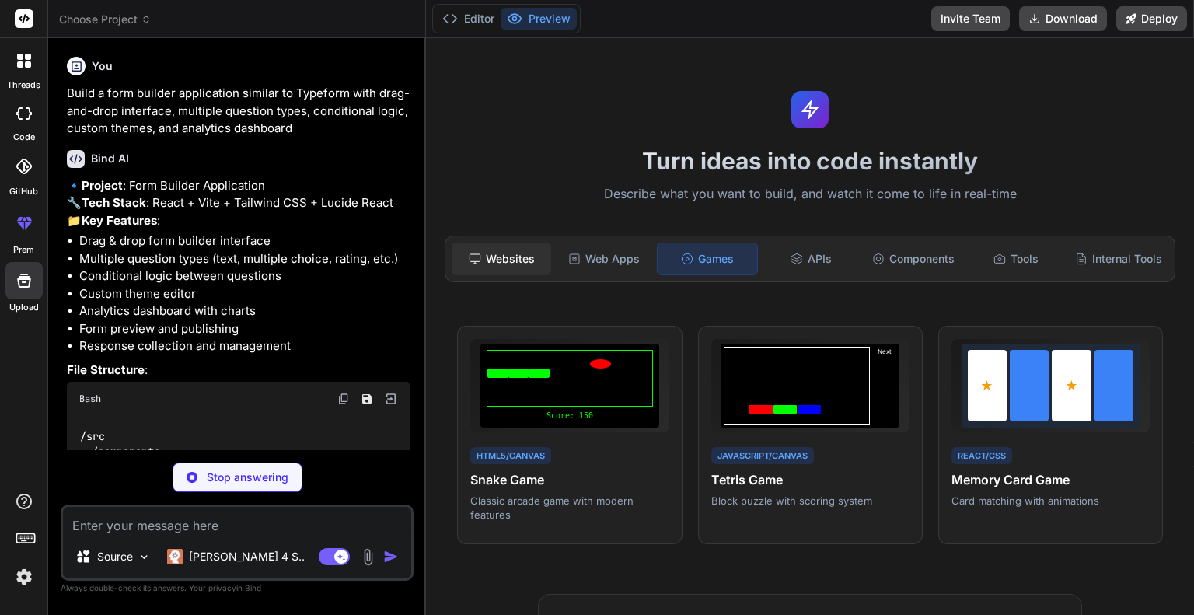
click at [515, 259] on div "Websites" at bounding box center [502, 259] width 100 height 33
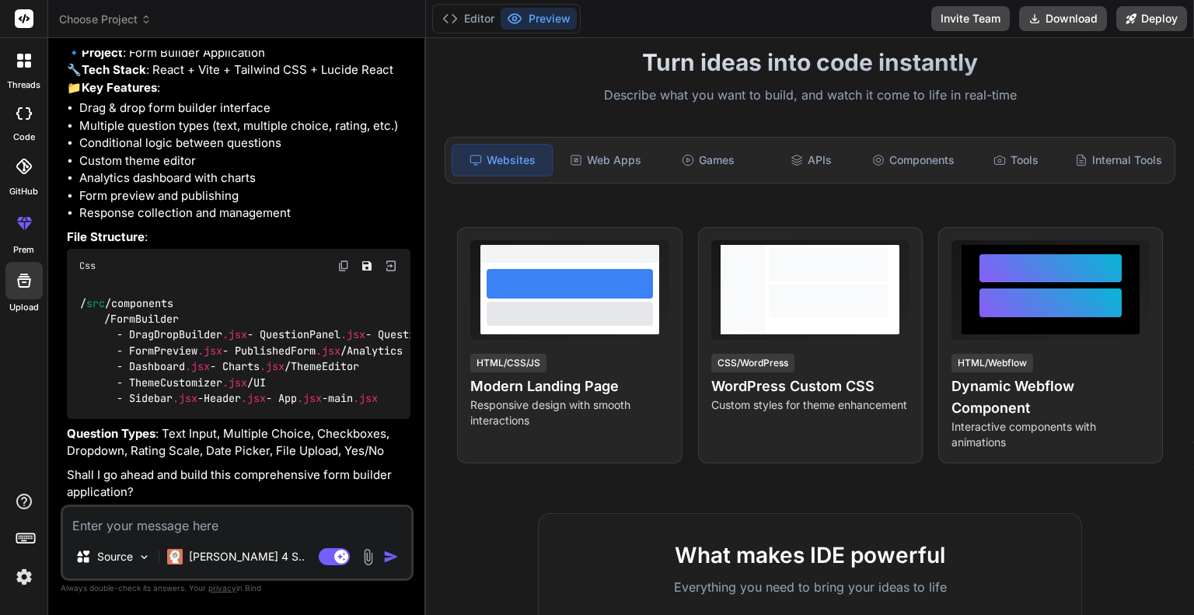
scroll to position [233, 0]
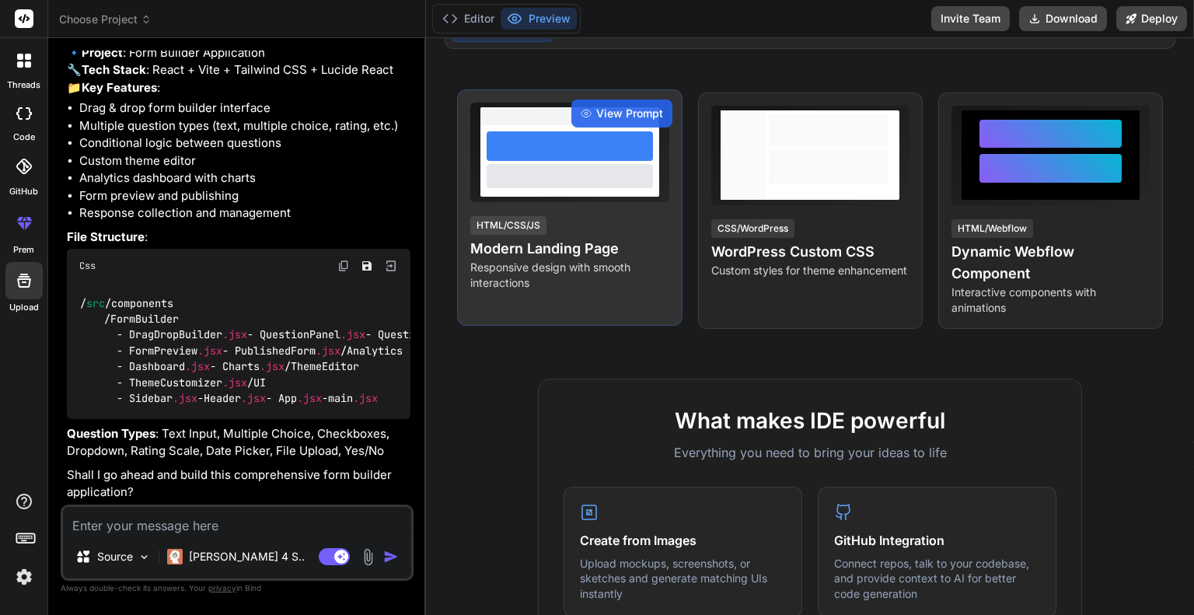
type textarea "x"
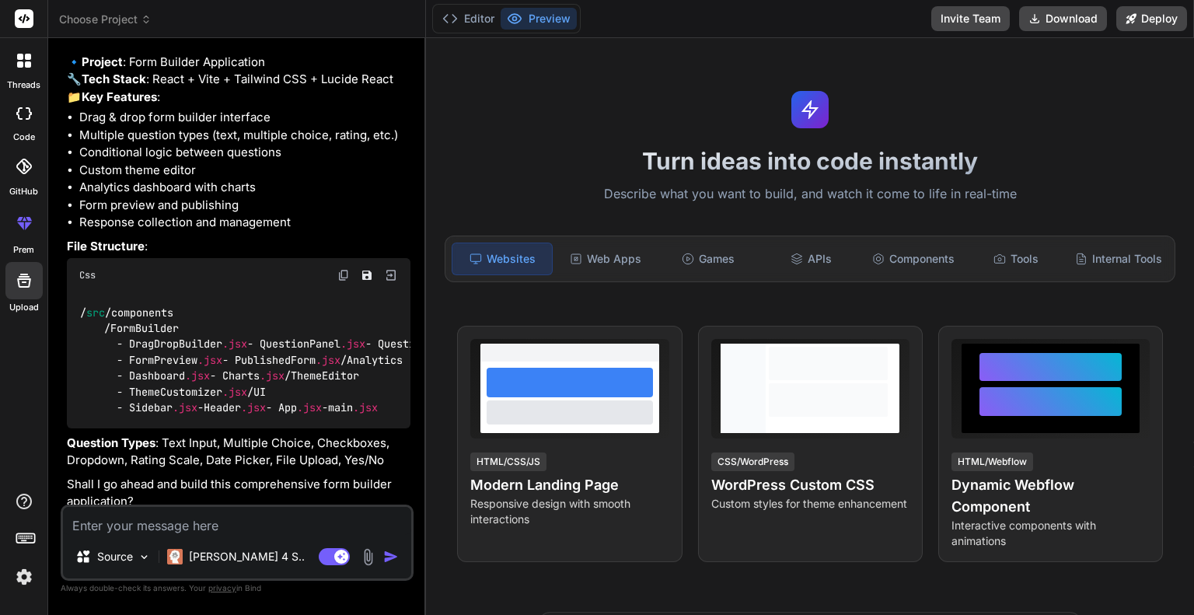
scroll to position [0, 0]
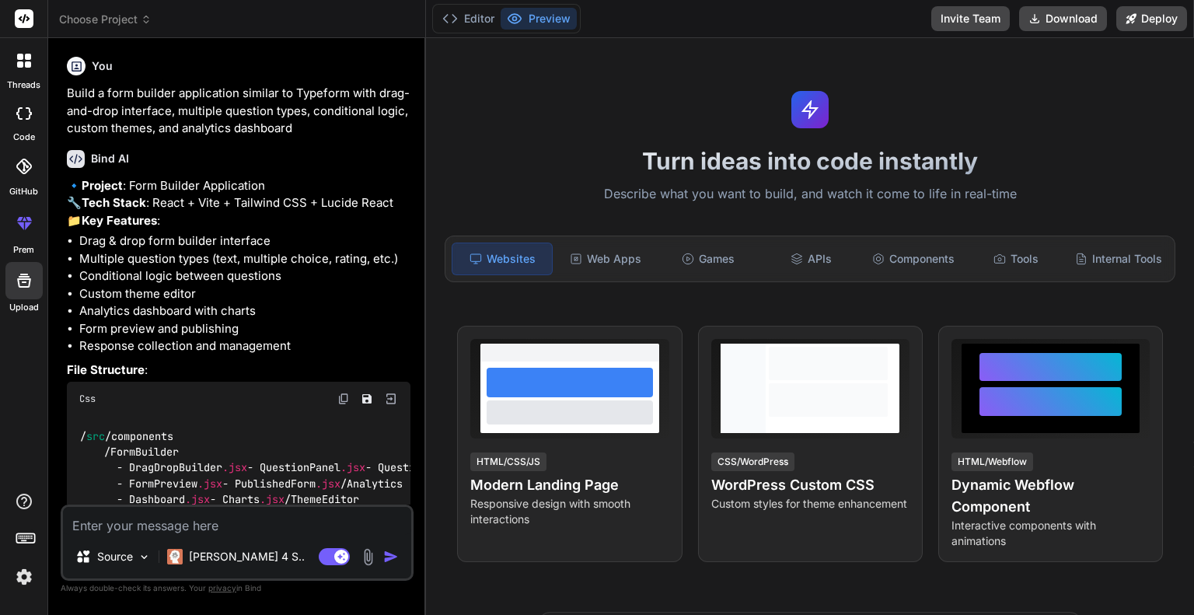
click at [542, 12] on button "Preview" at bounding box center [539, 19] width 76 height 22
click at [638, 262] on div "Web Apps" at bounding box center [606, 259] width 100 height 33
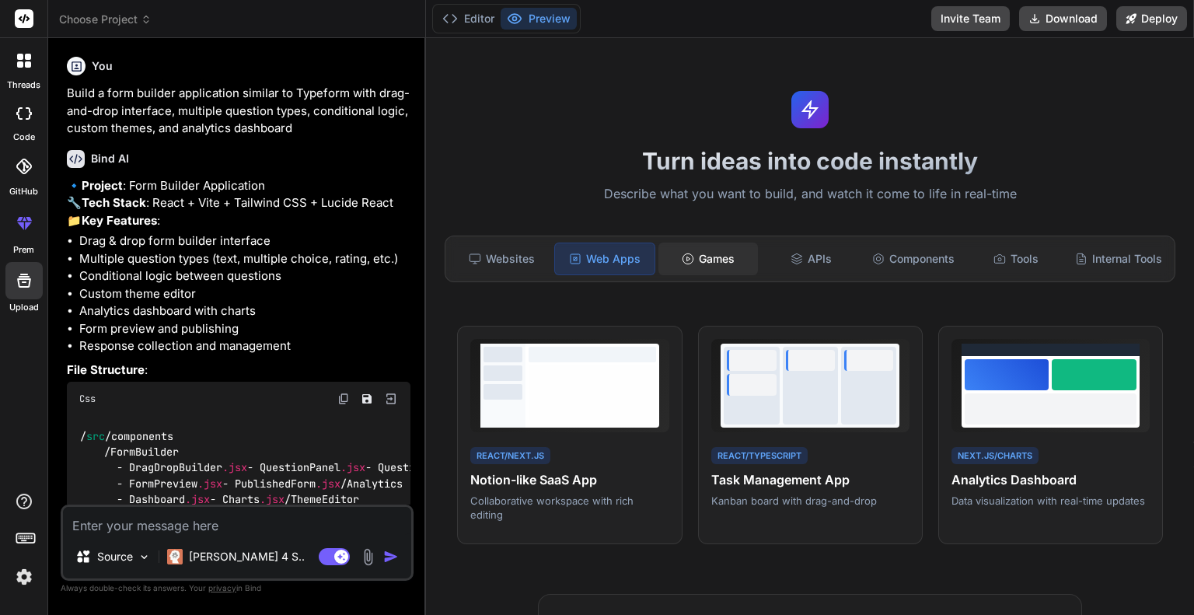
click at [722, 251] on div "Games" at bounding box center [709, 259] width 100 height 33
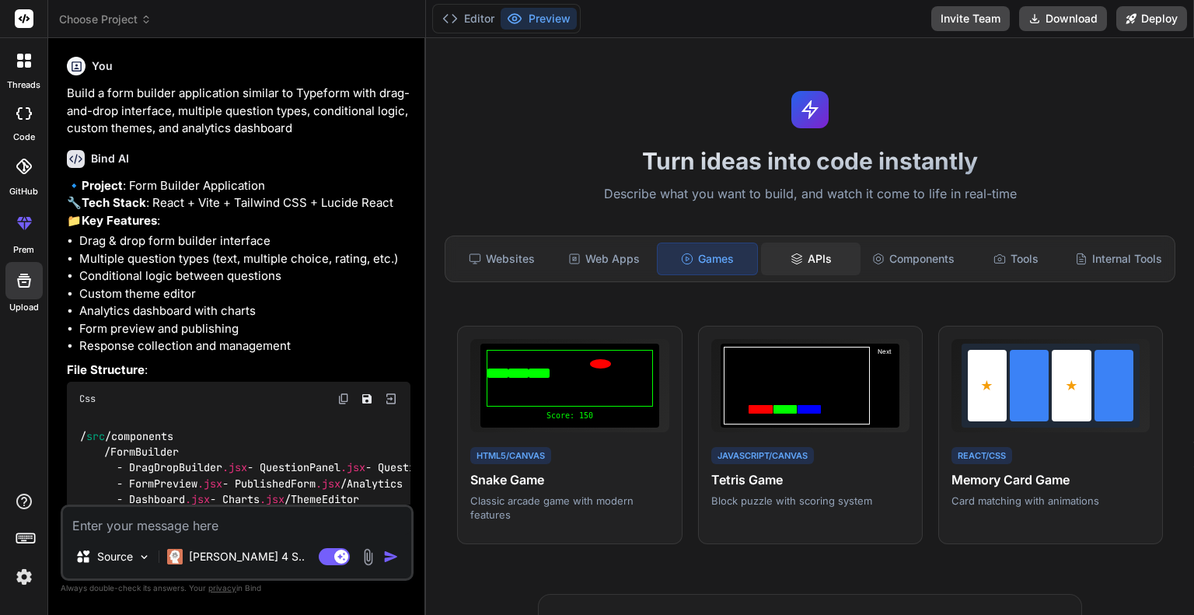
click at [791, 261] on icon at bounding box center [797, 259] width 12 height 12
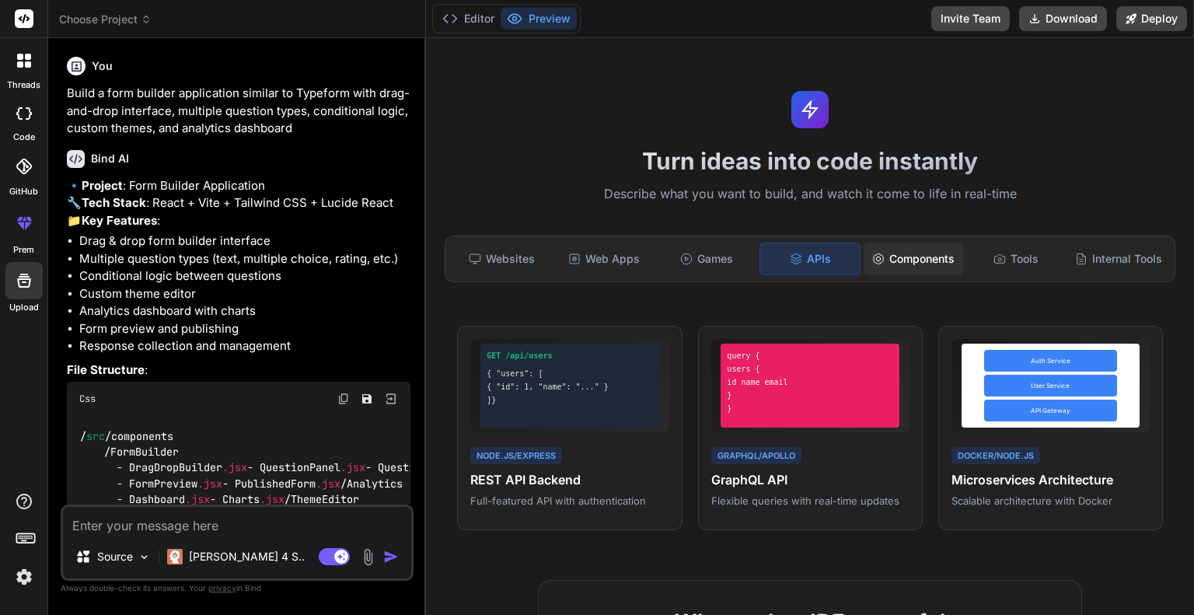
click at [880, 262] on div "Components" at bounding box center [914, 259] width 100 height 33
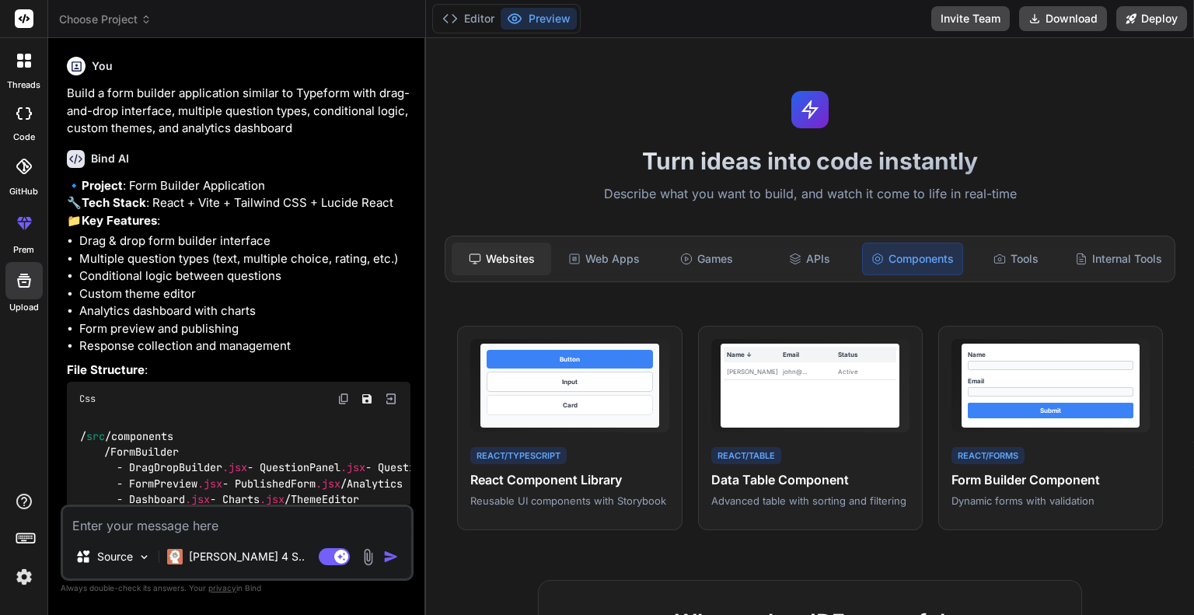
click at [513, 250] on div "Websites" at bounding box center [502, 259] width 100 height 33
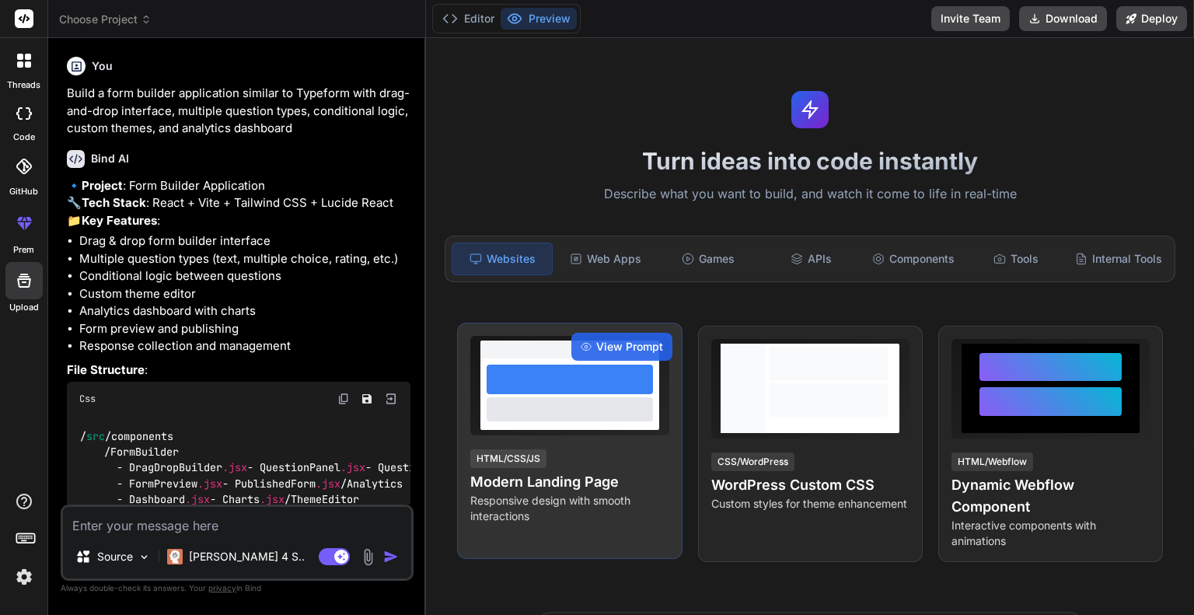
click at [606, 453] on div "View Prompt HTML/CSS/JS Modern Landing Page Responsive design with smooth inter…" at bounding box center [569, 441] width 225 height 236
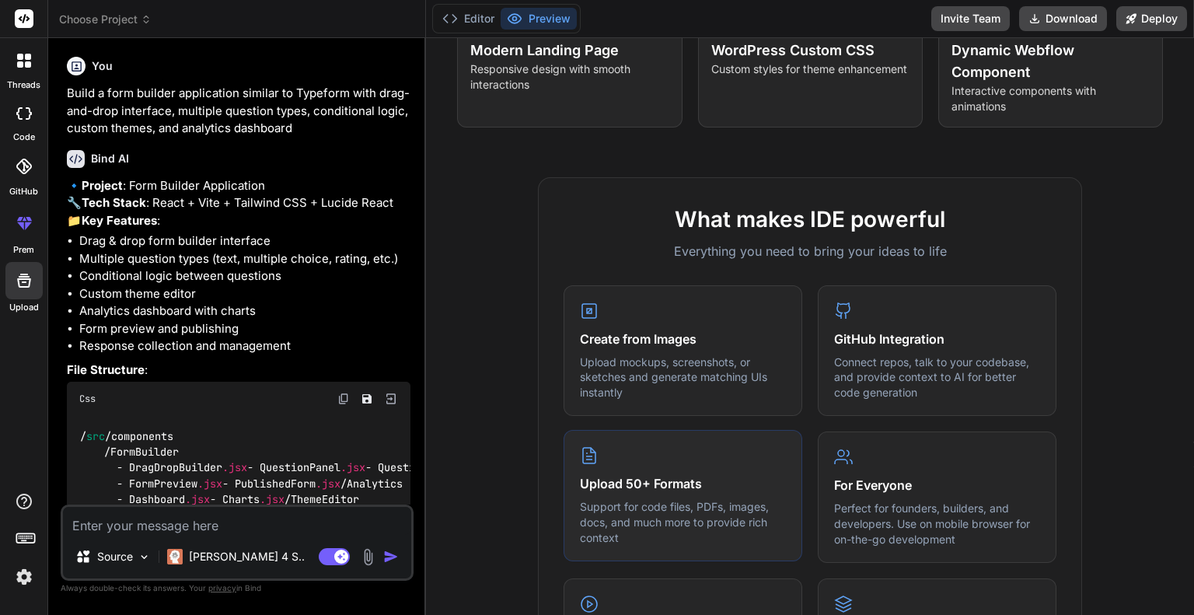
scroll to position [544, 0]
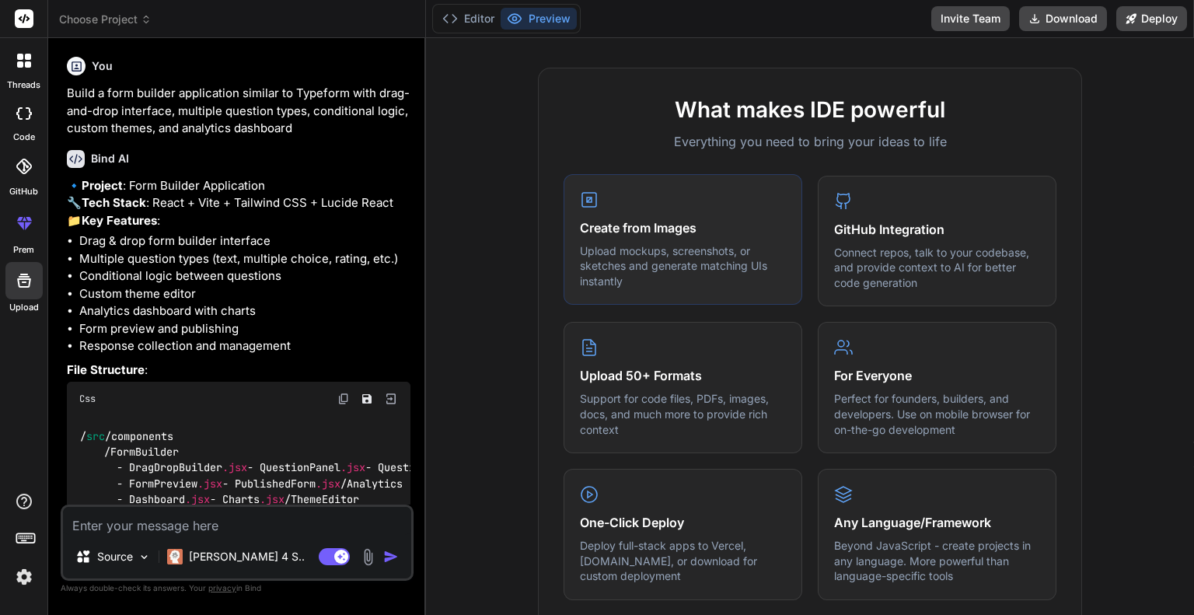
click at [690, 258] on p "Upload mockups, screenshots, or sketches and generate matching UIs instantly" at bounding box center [683, 266] width 206 height 46
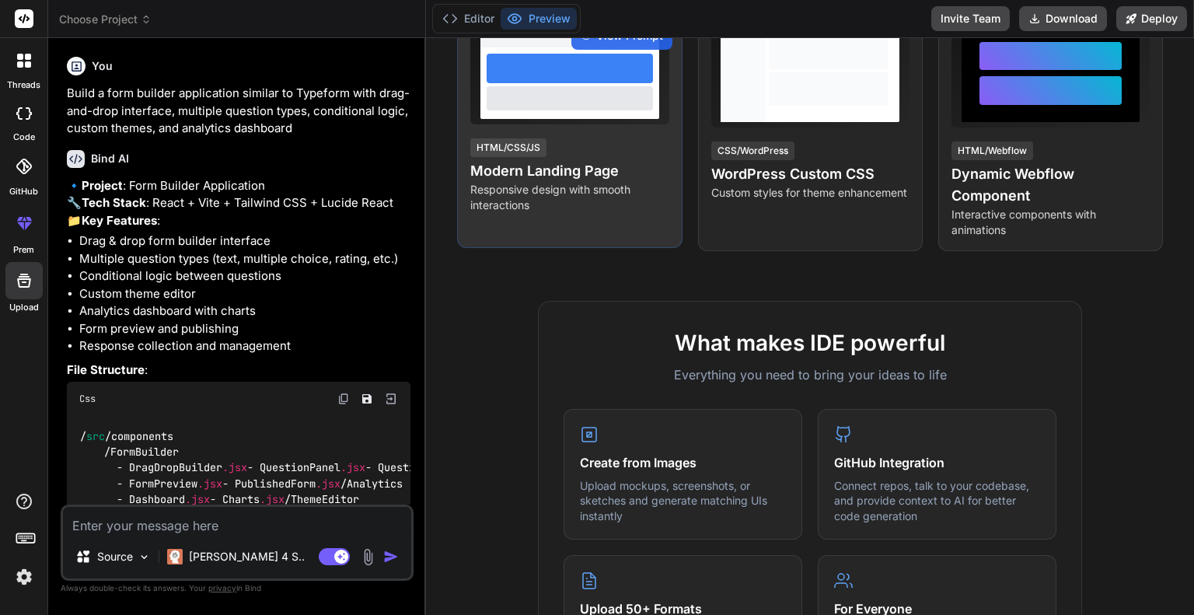
click at [554, 194] on p "Responsive design with smooth interactions" at bounding box center [569, 197] width 198 height 31
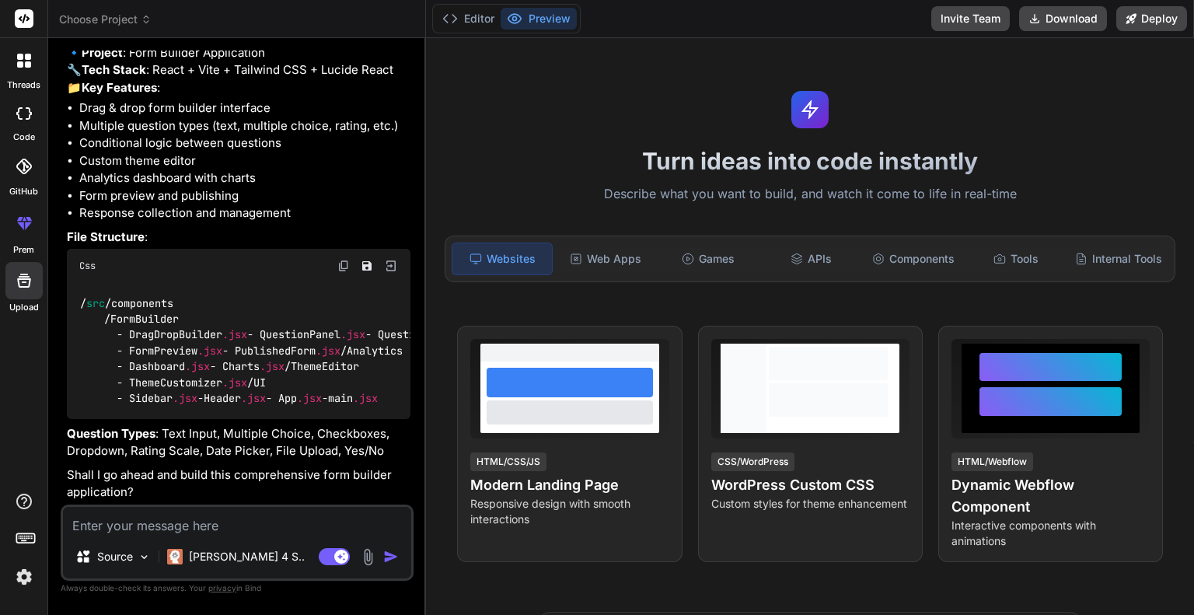
scroll to position [357, 0]
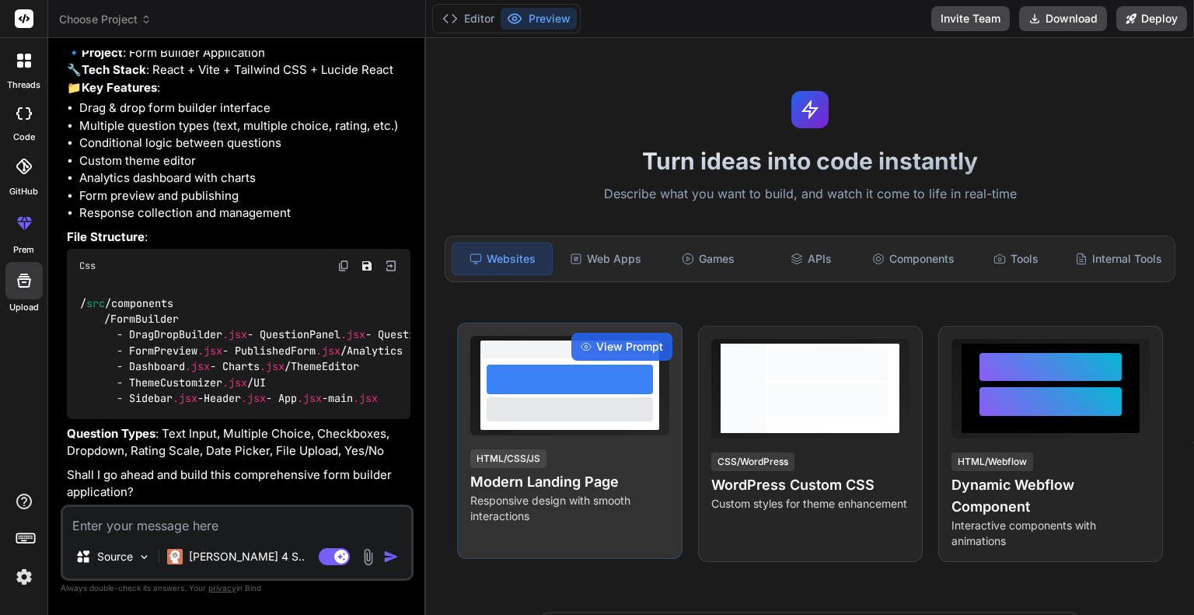
click at [572, 412] on div at bounding box center [570, 408] width 166 height 23
click at [613, 348] on div "View Prompt" at bounding box center [621, 347] width 101 height 28
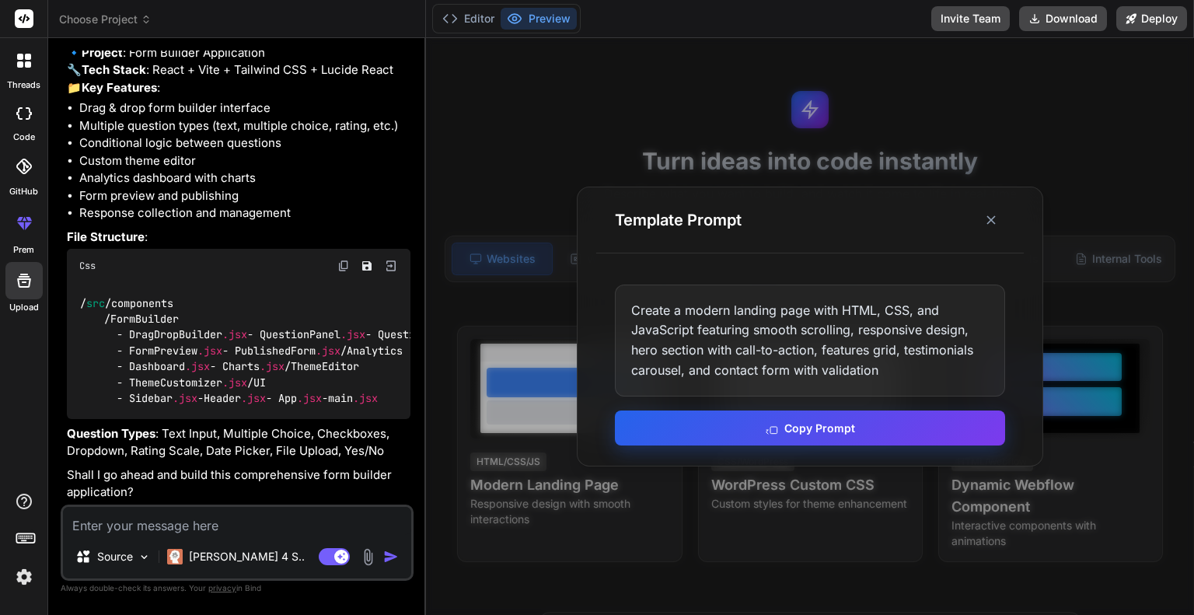
click at [715, 433] on button "Copy Prompt" at bounding box center [810, 428] width 390 height 35
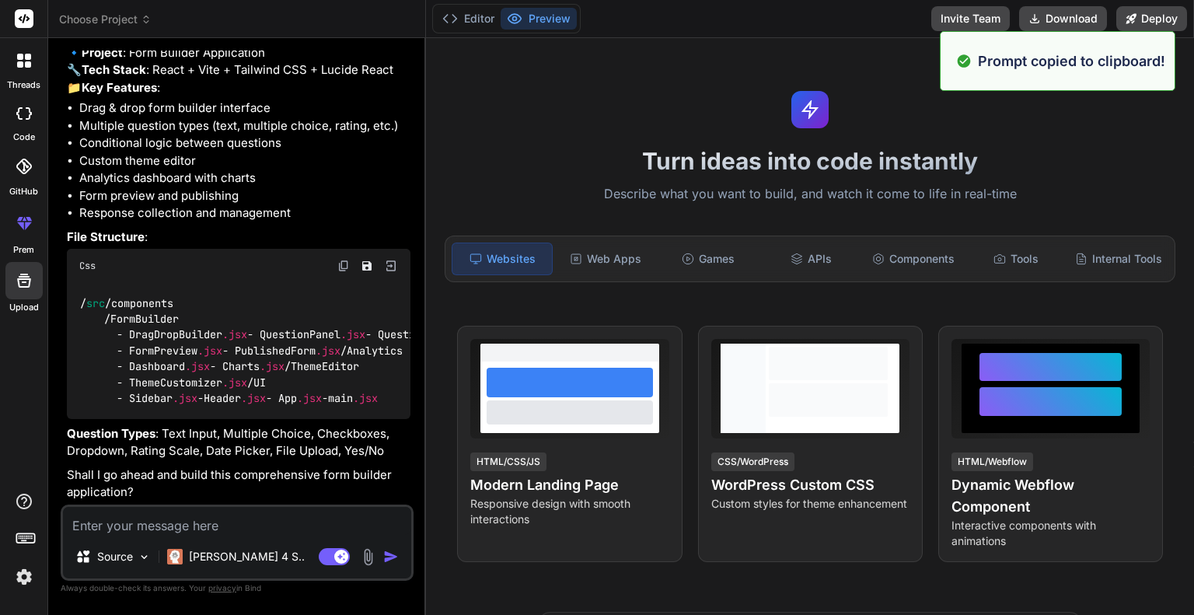
click at [243, 534] on textarea at bounding box center [237, 521] width 348 height 28
paste textarea "Create a modern landing page with HTML, CSS, and JavaScript featuring smooth sc…"
type textarea "Create a modern landing page with HTML, CSS, and JavaScript featuring smooth sc…"
type textarea "x"
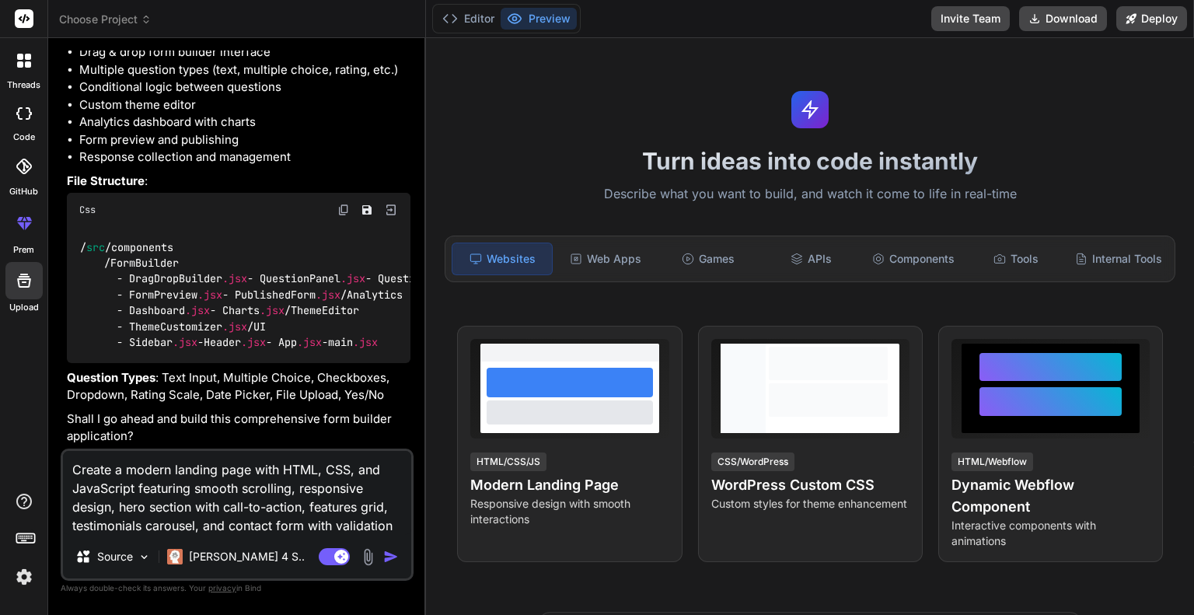
type textarea "Create a modern landing page with HTML, CSS, and JavaScript featuring smooth sc…"
click at [386, 553] on img "button" at bounding box center [391, 557] width 16 height 16
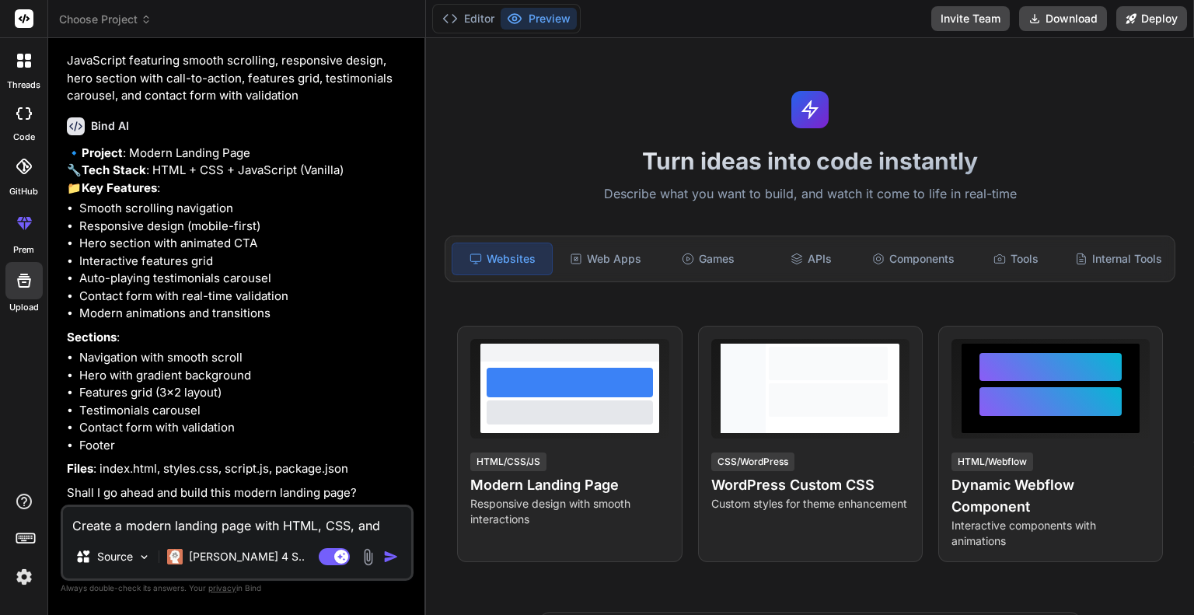
scroll to position [896, 0]
type textarea "x"
click at [358, 511] on textarea "Create a modern landing page with HTML, CSS, and JavaScript featuring smooth sc…" at bounding box center [237, 521] width 348 height 28
type textarea "y"
type textarea "x"
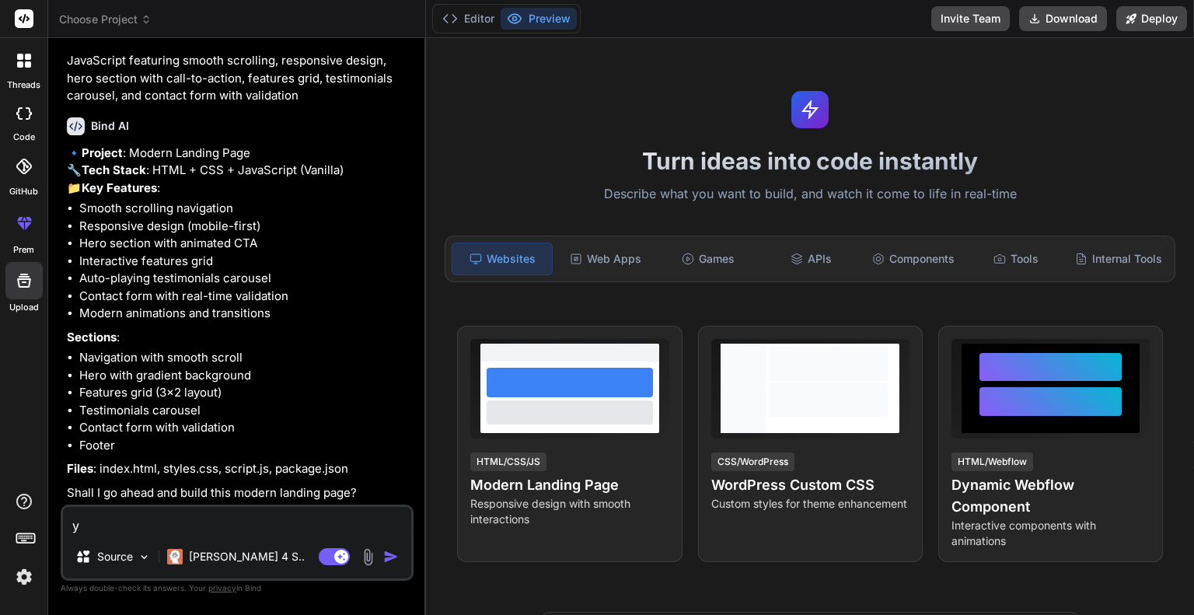
type textarea "ye"
type textarea "x"
type textarea "yes"
type textarea "x"
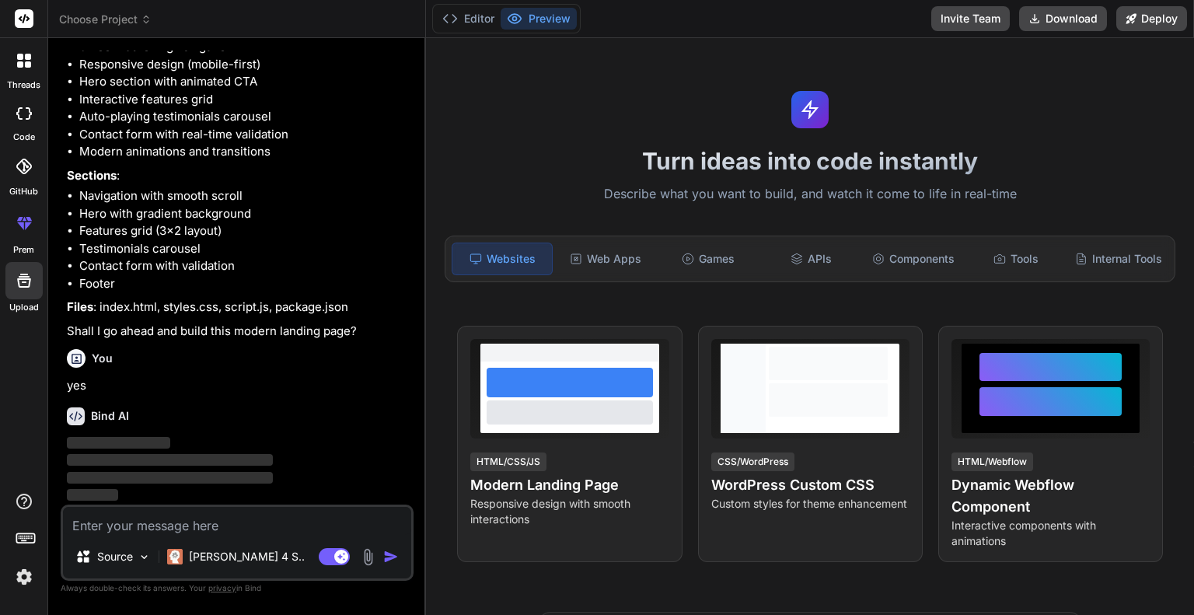
scroll to position [1057, 0]
click at [362, 508] on textarea at bounding box center [237, 521] width 348 height 28
type textarea "n"
type textarea "x"
type textarea "ne"
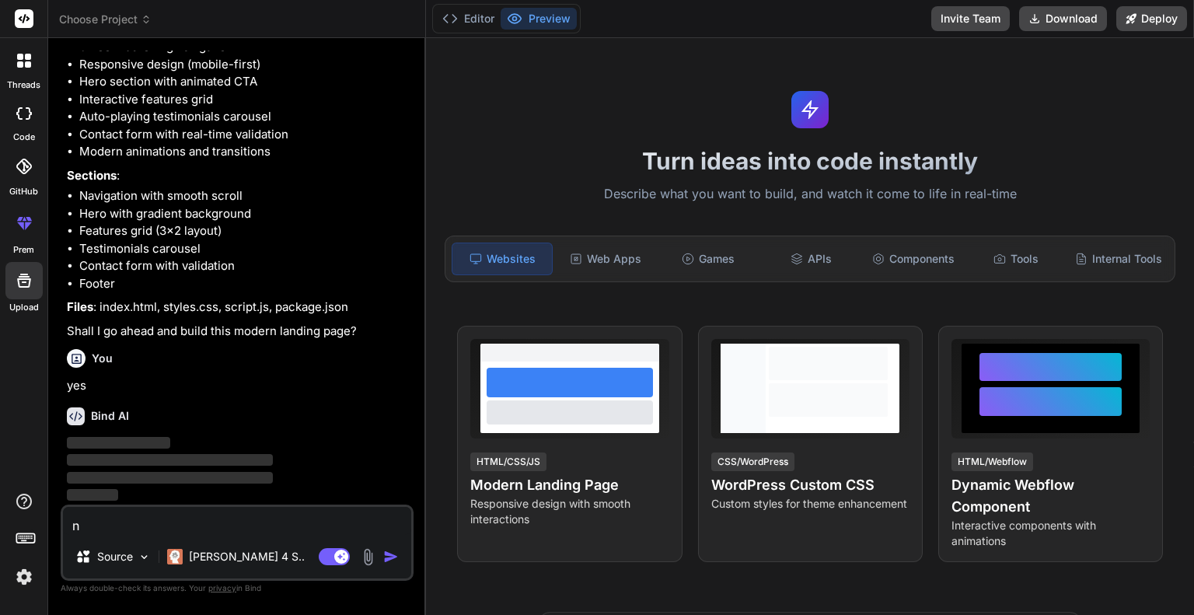
type textarea "x"
type textarea "nex"
type textarea "x"
type textarea "next"
type textarea "x"
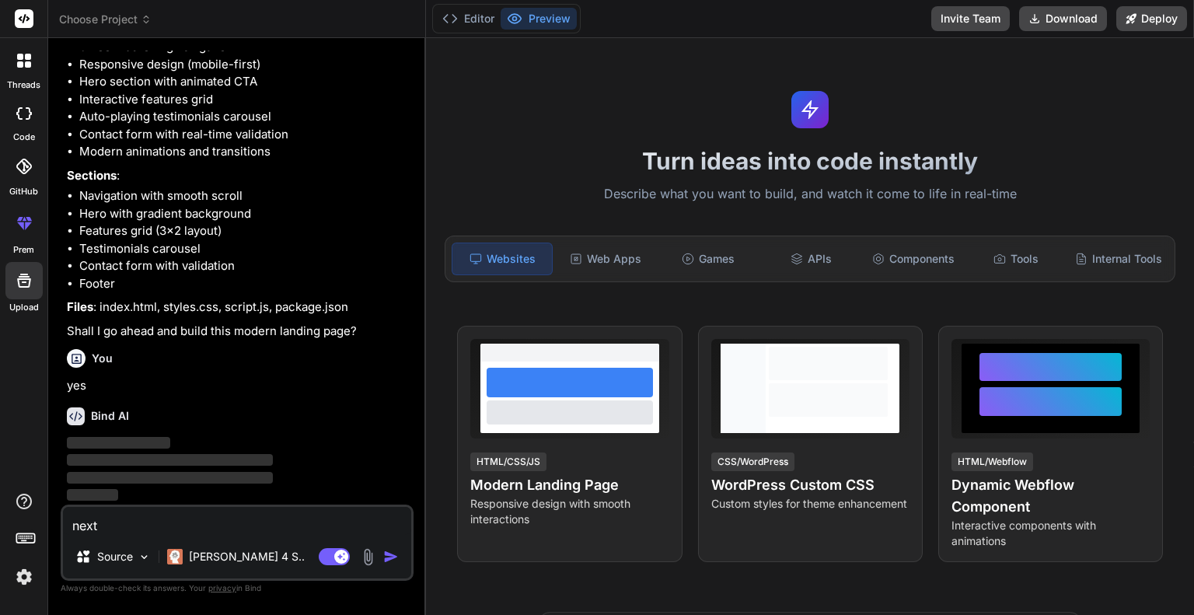
type textarea "next"
type textarea "x"
type textarea "next s"
type textarea "x"
type textarea "next st"
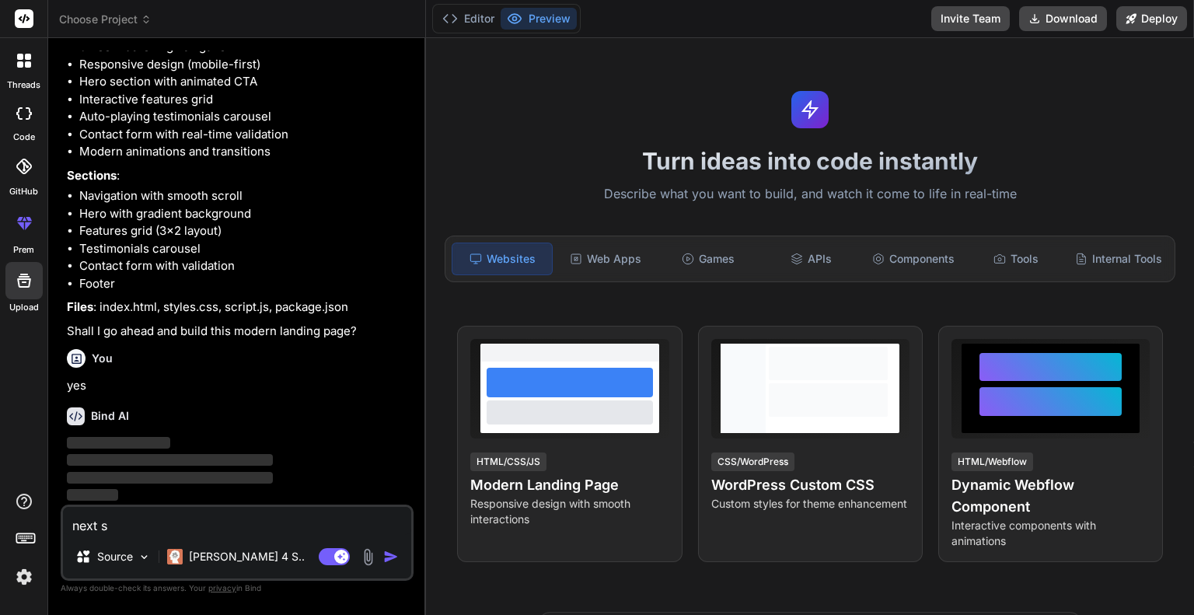
type textarea "x"
type textarea "next ste"
type textarea "x"
type textarea "next step"
type textarea "x"
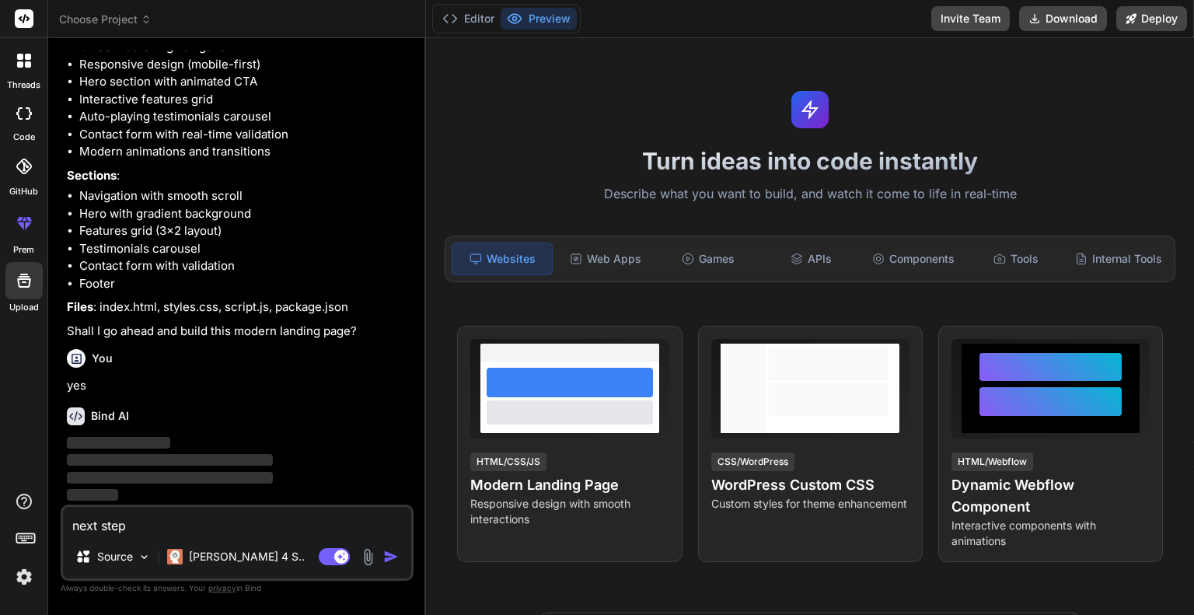
type textarea "next step"
type textarea "x"
type textarea "next step u"
type textarea "x"
type textarea "next step up"
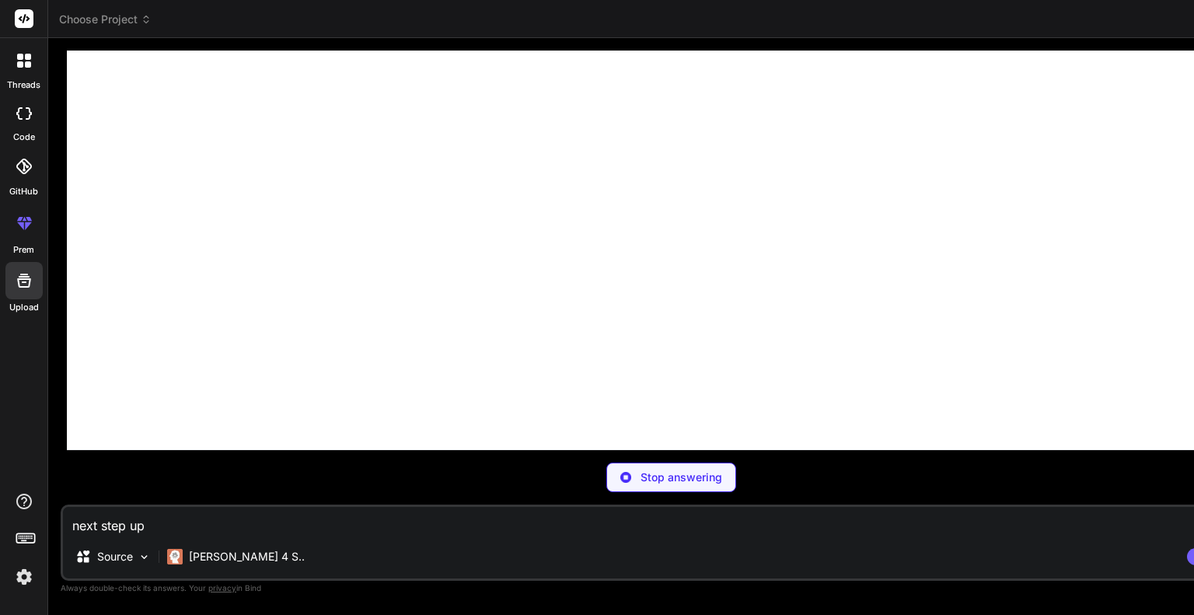
scroll to position [7102, 0]
type textarea "x"
type textarea "next step up"
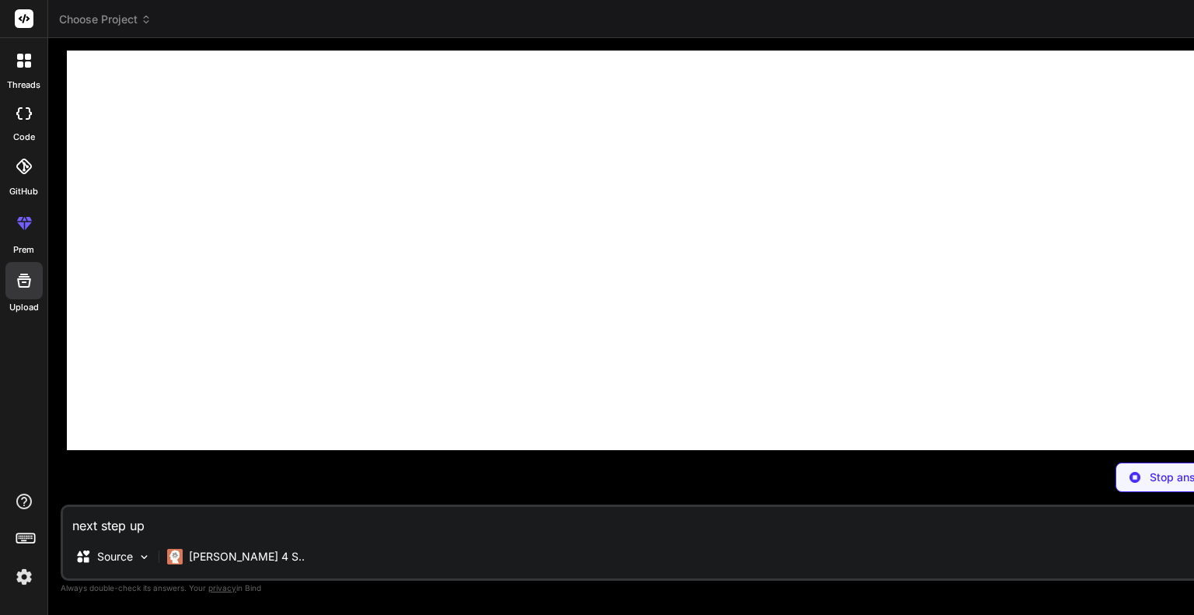
drag, startPoint x: 1165, startPoint y: 43, endPoint x: 771, endPoint y: 54, distance: 393.6
click at [768, 54] on div "Bind AI Web Search Created with Pixso. Code Generator You Build a form builder …" at bounding box center [1181, 326] width 2266 height 577
click at [1179, 11] on header "Choose Project Created with Pixso." at bounding box center [1181, 19] width 2266 height 38
type textarea "x"
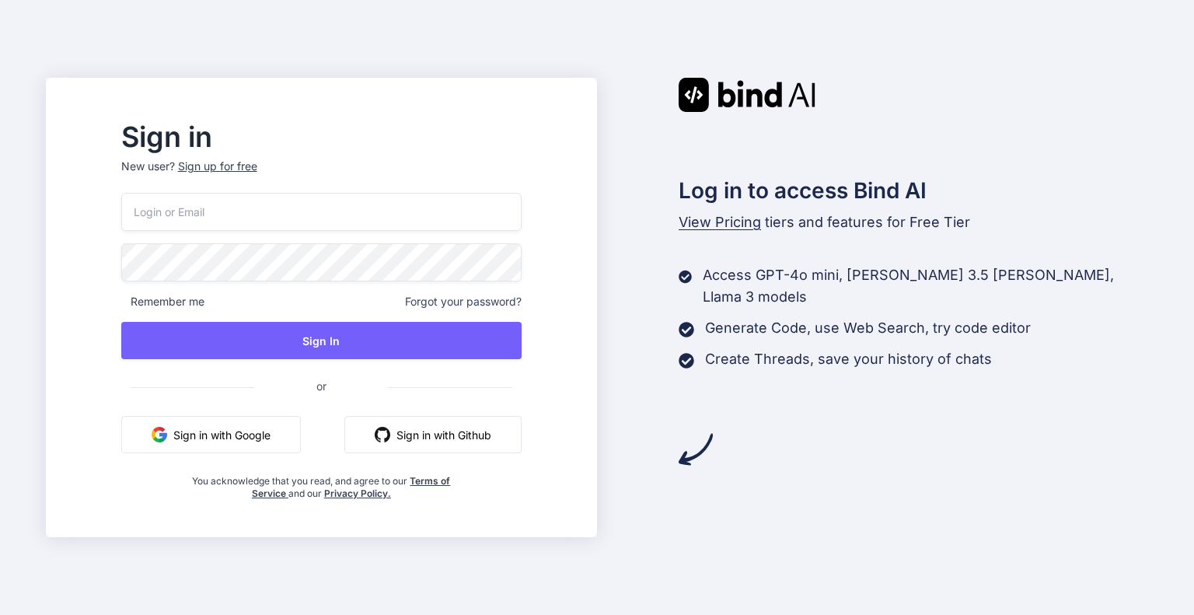
click at [301, 425] on button "Sign in with Google" at bounding box center [211, 434] width 180 height 37
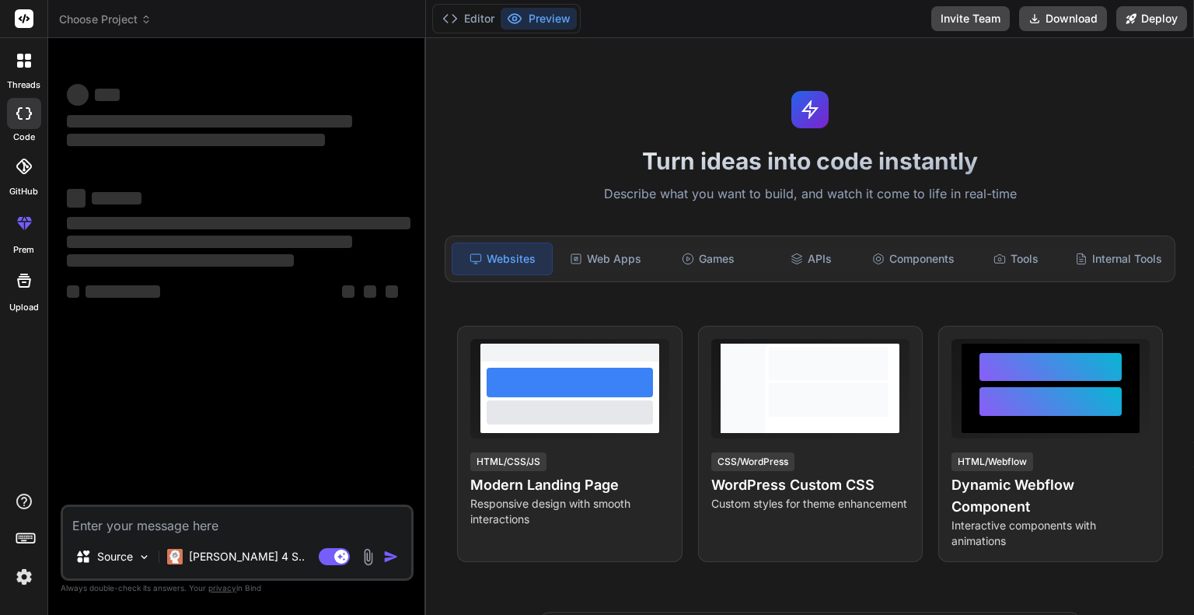
click at [553, 19] on button "Preview" at bounding box center [539, 19] width 76 height 22
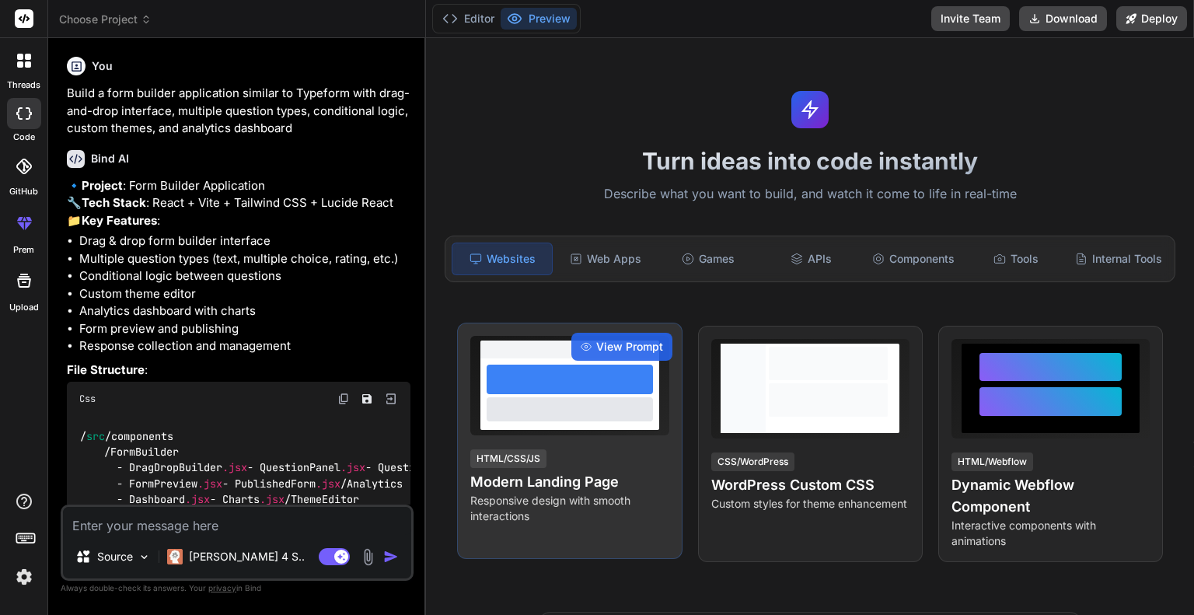
type textarea "x"
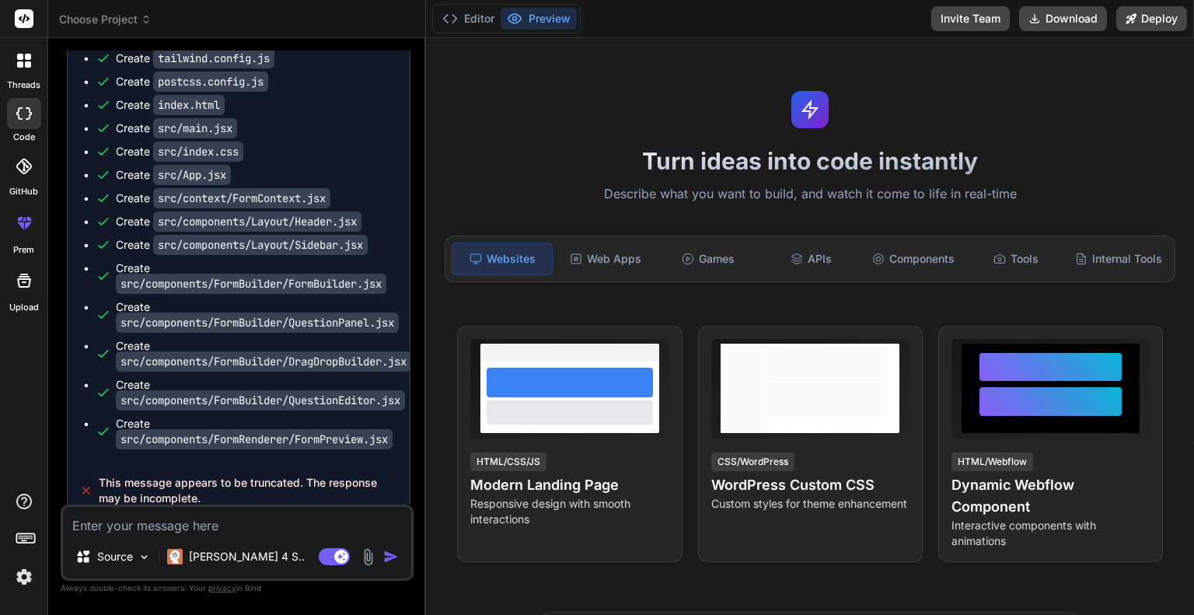
scroll to position [1752, 0]
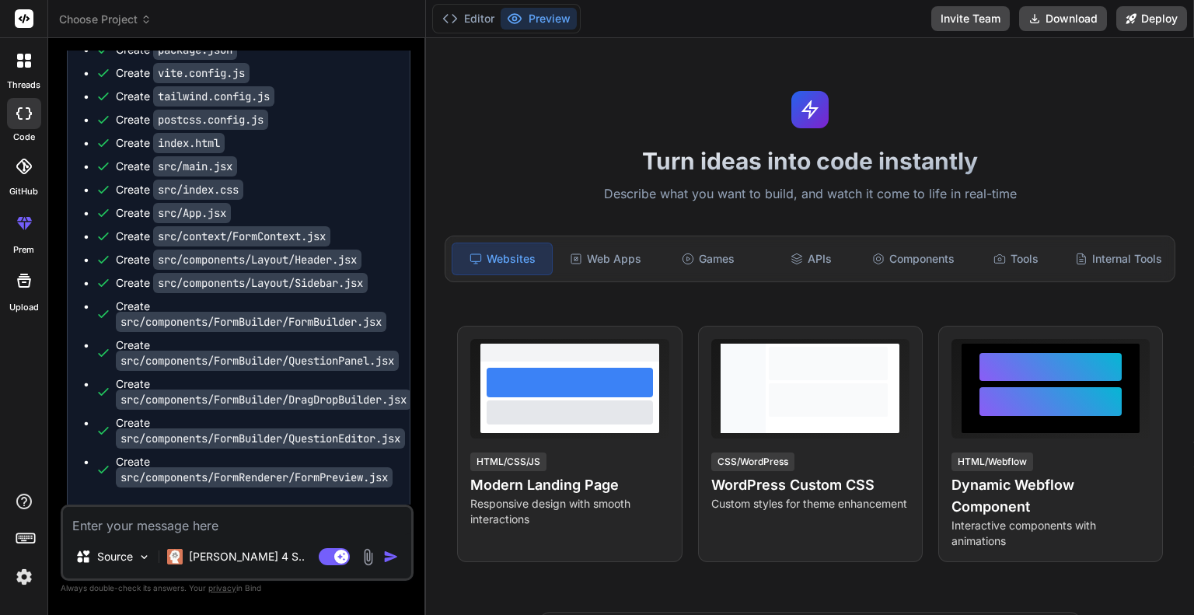
click at [164, 522] on textarea at bounding box center [237, 521] width 348 height 28
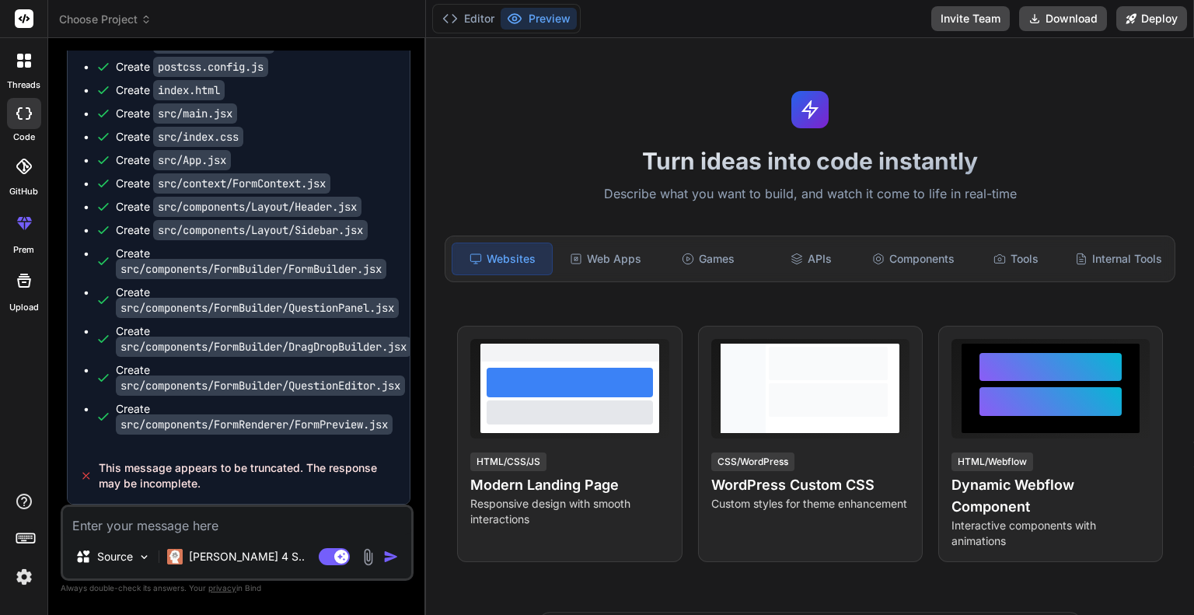
click at [243, 522] on textarea at bounding box center [237, 521] width 348 height 28
type textarea "n"
type textarea "x"
type textarea "ne"
type textarea "x"
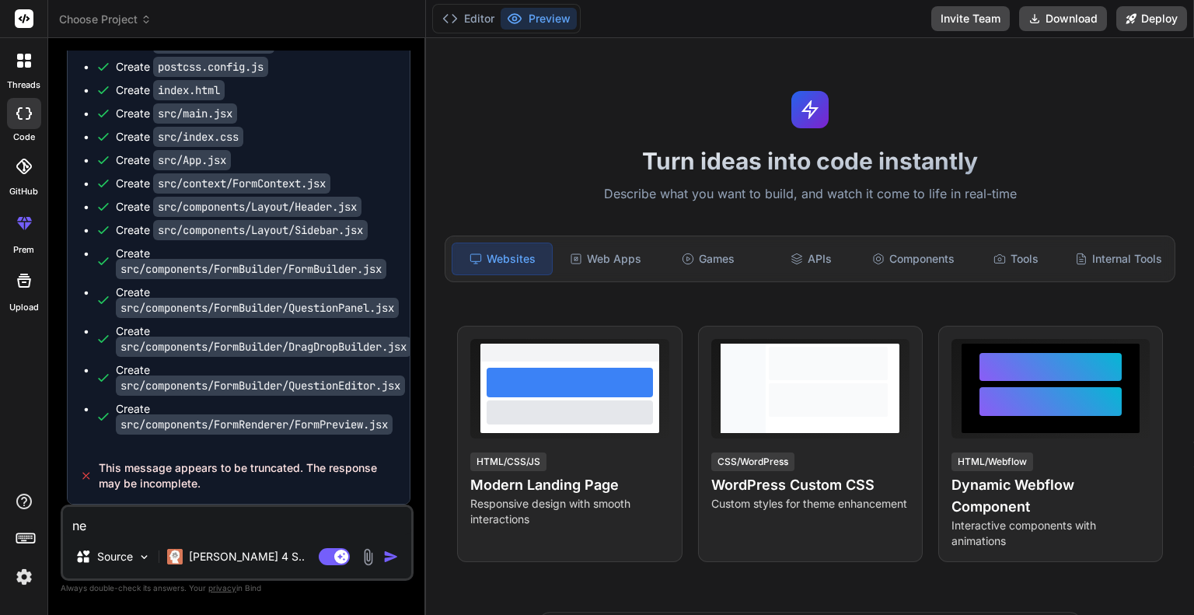
type textarea "nex"
type textarea "x"
type textarea "next"
type textarea "x"
type textarea "next"
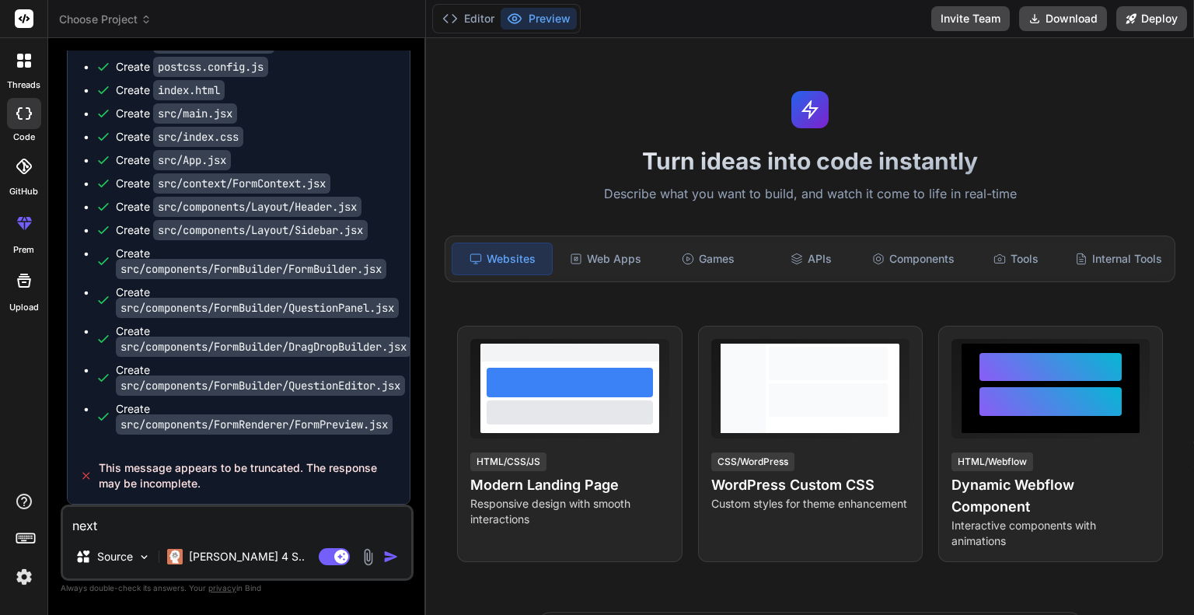
type textarea "x"
type textarea "next s"
type textarea "x"
type textarea "next se"
type textarea "x"
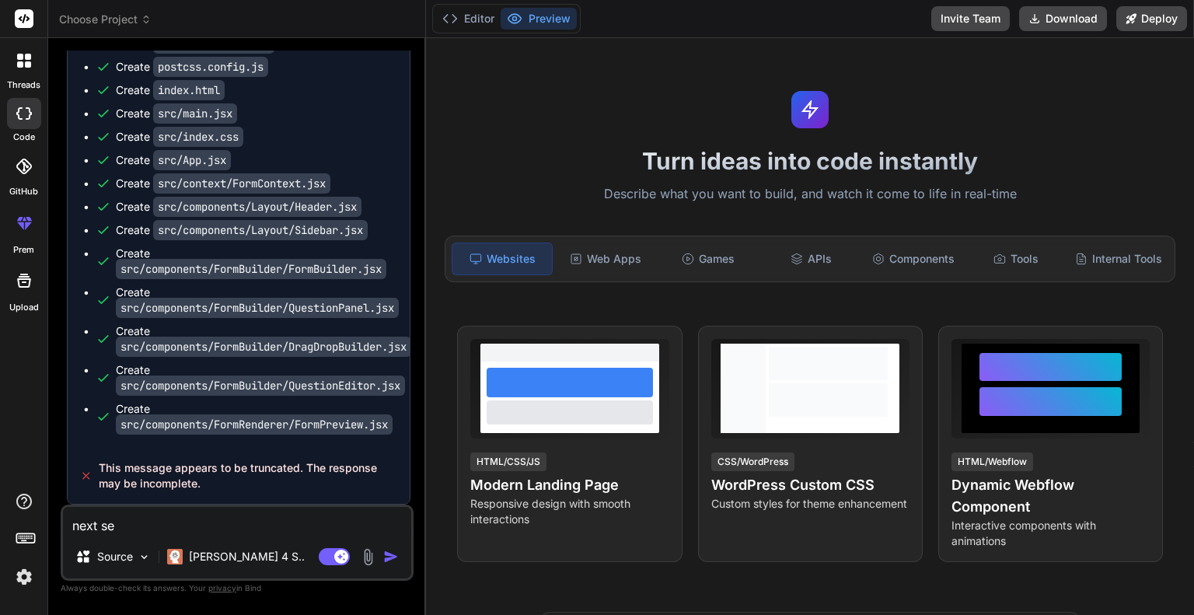
type textarea "next se="
type textarea "x"
type textarea "next se"
type textarea "x"
type textarea "next s"
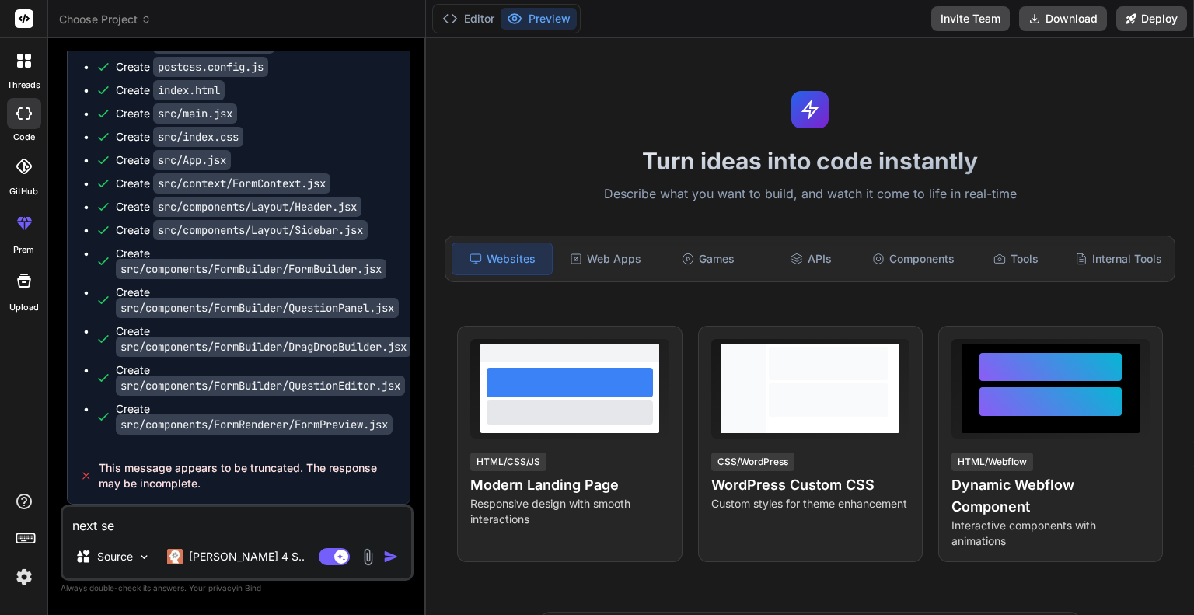
type textarea "x"
type textarea "next st"
type textarea "x"
type textarea "next ste"
type textarea "x"
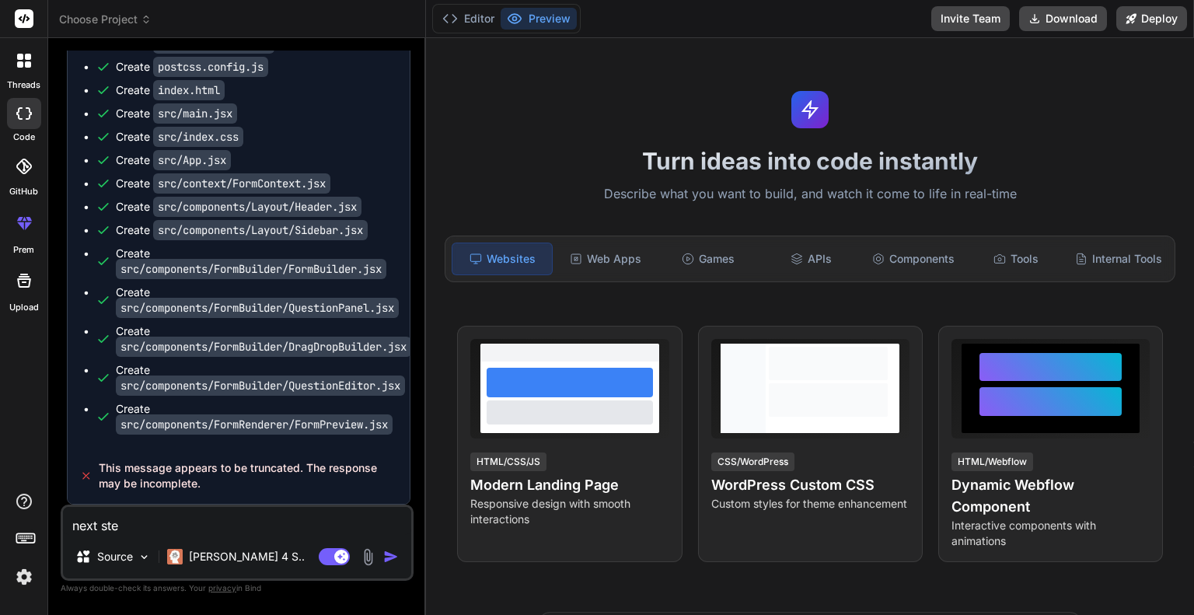
type textarea "next step"
type textarea "x"
type textarea "next step"
type textarea "x"
type textarea "next step u"
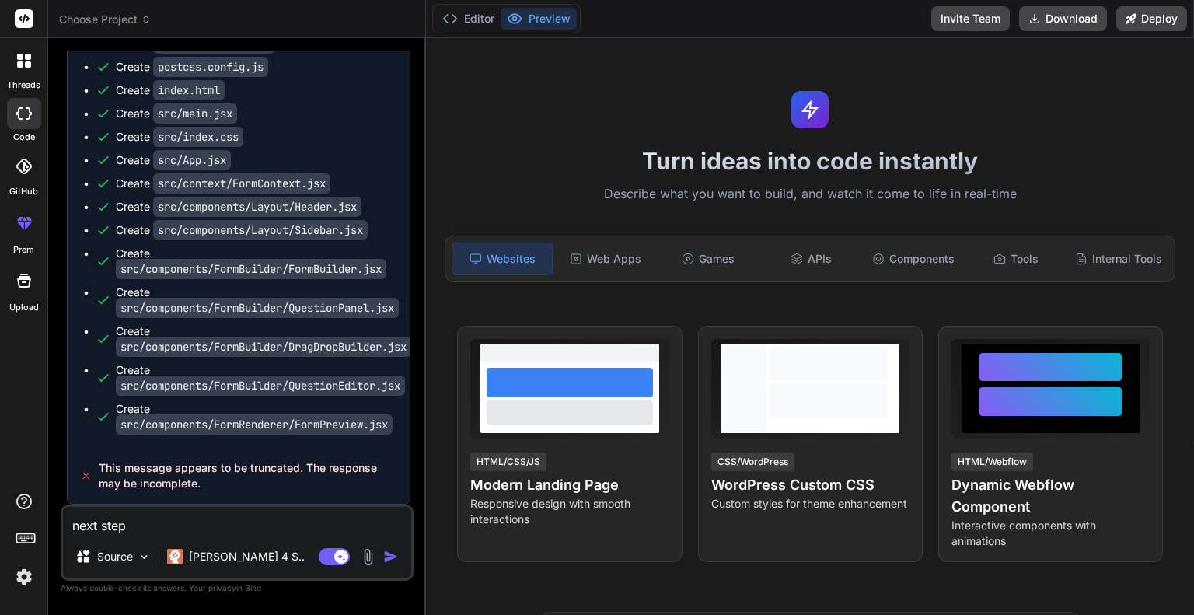
type textarea "x"
type textarea "next step up"
type textarea "x"
type textarea "next step up"
click at [389, 563] on img "button" at bounding box center [391, 557] width 16 height 16
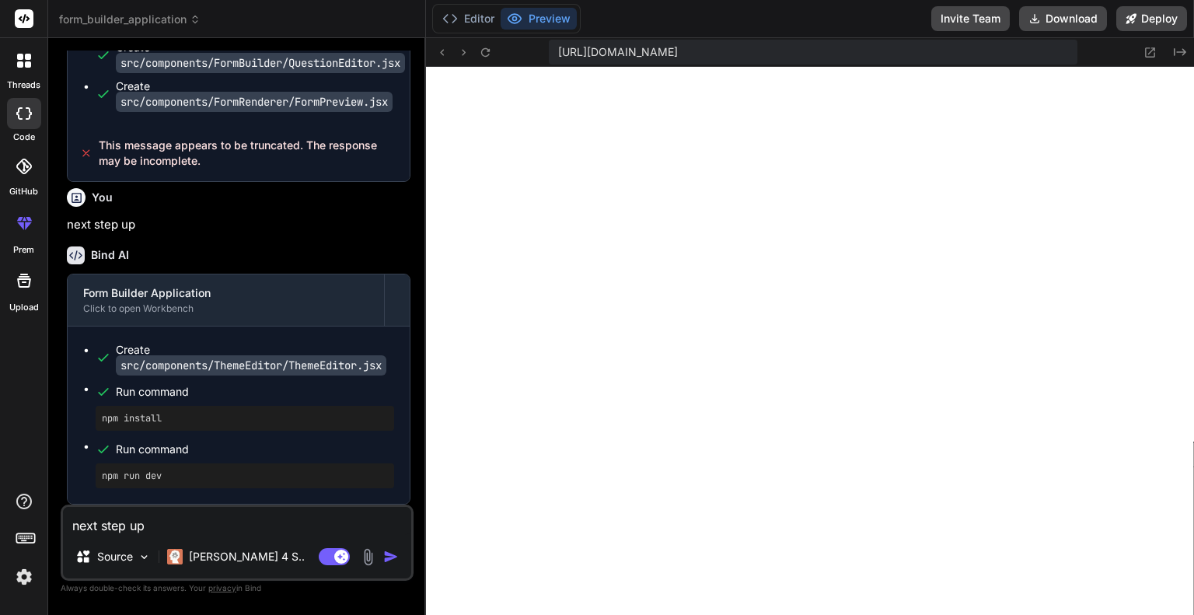
scroll to position [597, 0]
click at [536, 28] on button "Preview" at bounding box center [539, 19] width 76 height 22
click at [547, 18] on button "Preview" at bounding box center [539, 19] width 76 height 22
click at [560, 23] on button "Preview" at bounding box center [539, 19] width 76 height 22
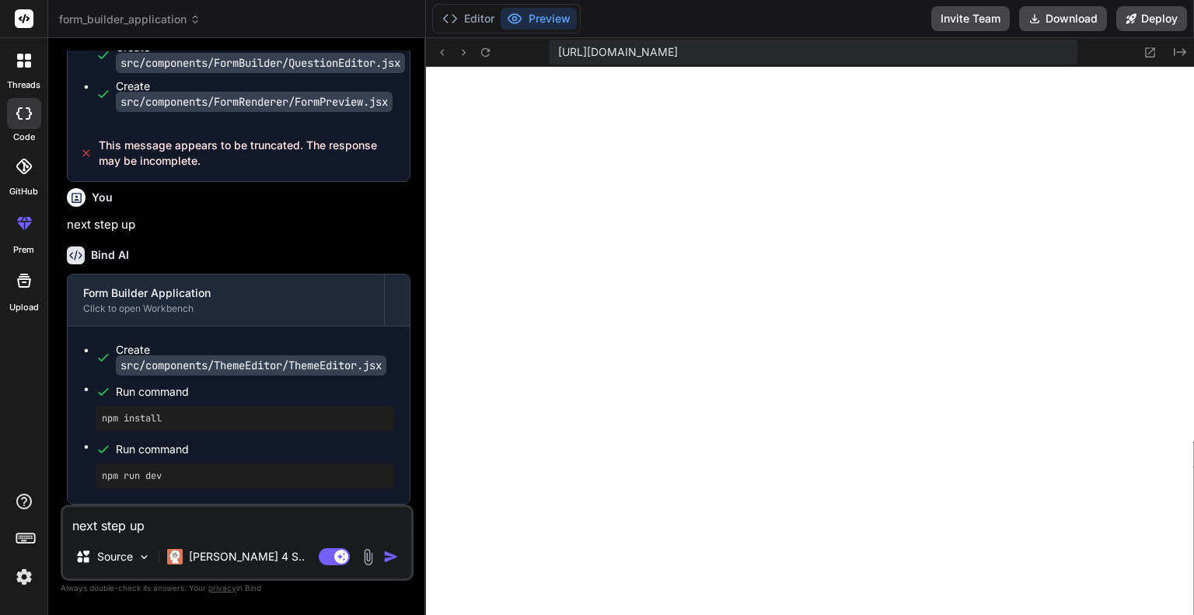
click at [453, 49] on div at bounding box center [463, 52] width 62 height 19
click at [442, 49] on icon at bounding box center [441, 52] width 13 height 13
click at [187, 428] on div "npm install" at bounding box center [245, 418] width 299 height 25
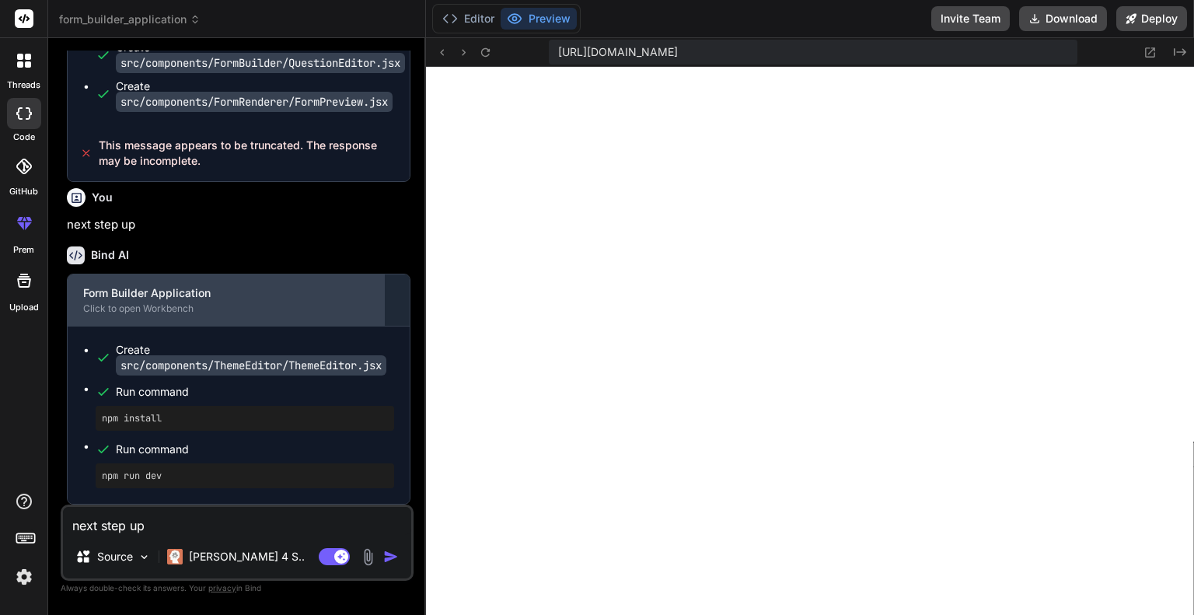
click at [247, 320] on div "Form Builder Application Click to open Workbench" at bounding box center [226, 299] width 316 height 51
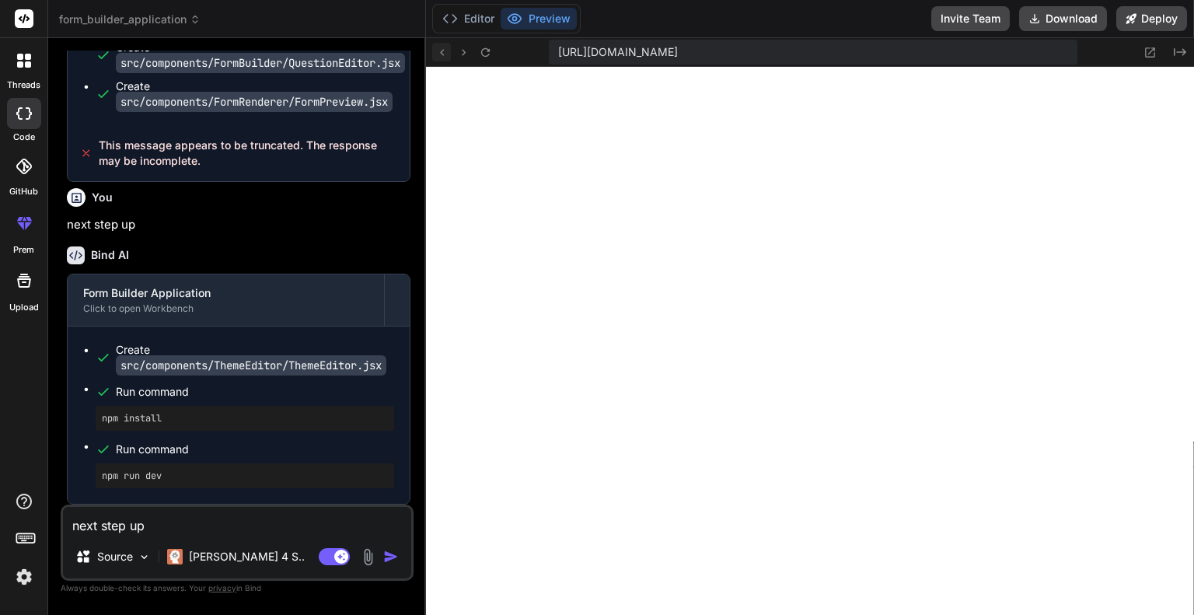
click at [450, 52] on button at bounding box center [441, 52] width 19 height 19
click at [445, 51] on icon at bounding box center [441, 52] width 13 height 13
click at [1155, 52] on icon at bounding box center [1150, 52] width 13 height 13
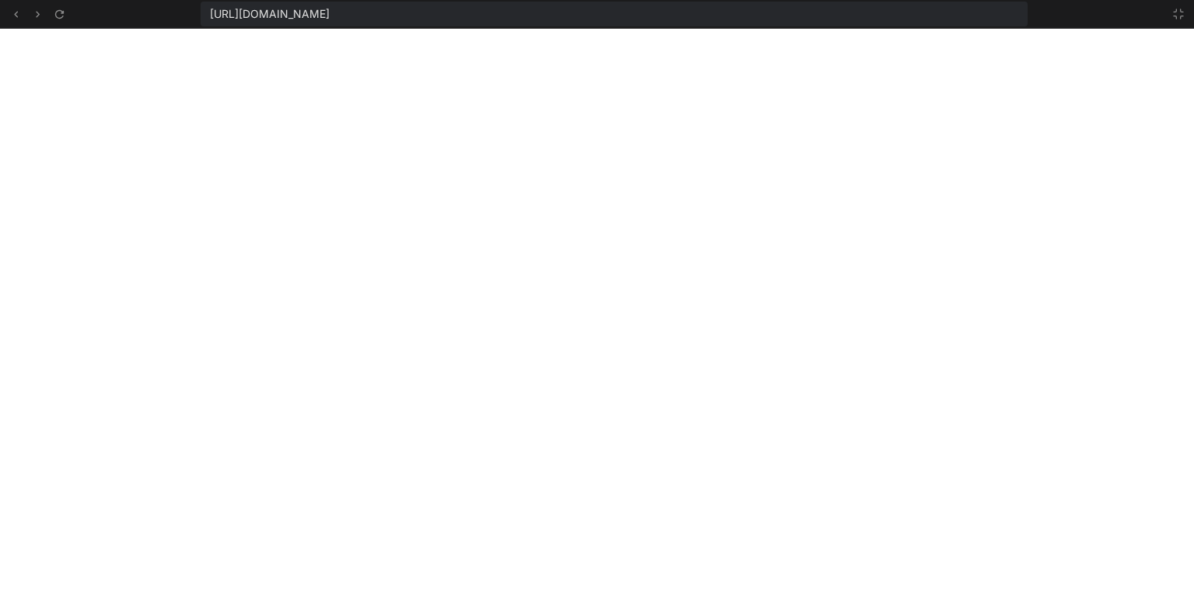
scroll to position [896, 0]
click at [1171, 14] on button at bounding box center [1178, 14] width 19 height 19
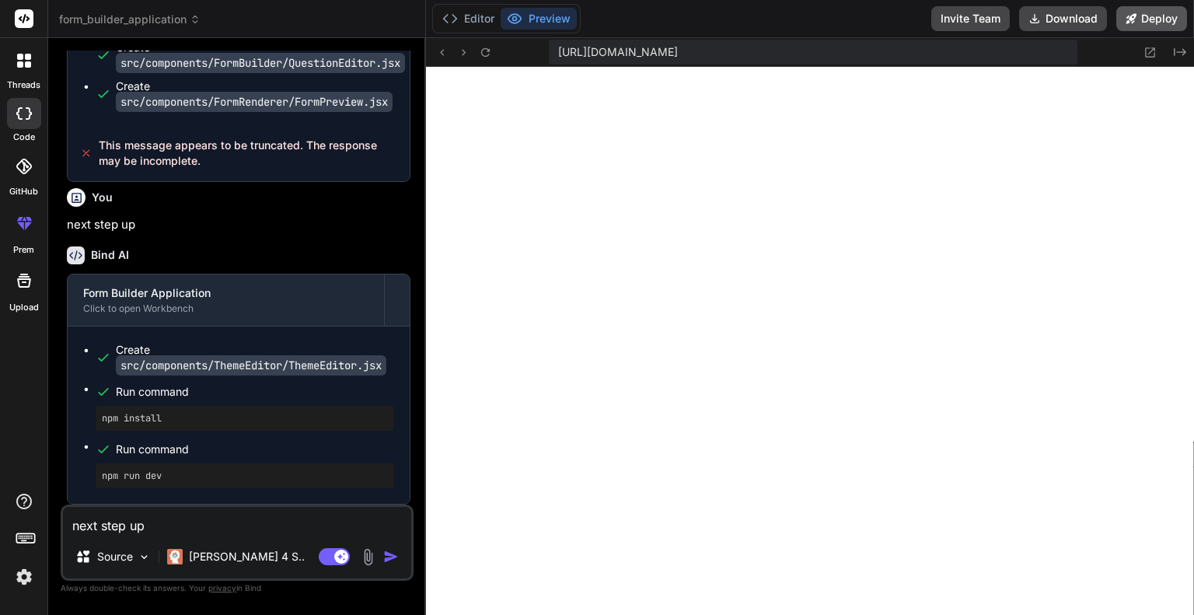
scroll to position [925, 0]
click at [246, 370] on code "src/components/ThemeEditor/ThemeEditor.jsx" at bounding box center [251, 365] width 271 height 20
click at [390, 557] on img "button" at bounding box center [391, 557] width 16 height 16
click at [473, 14] on button "Editor" at bounding box center [468, 19] width 65 height 22
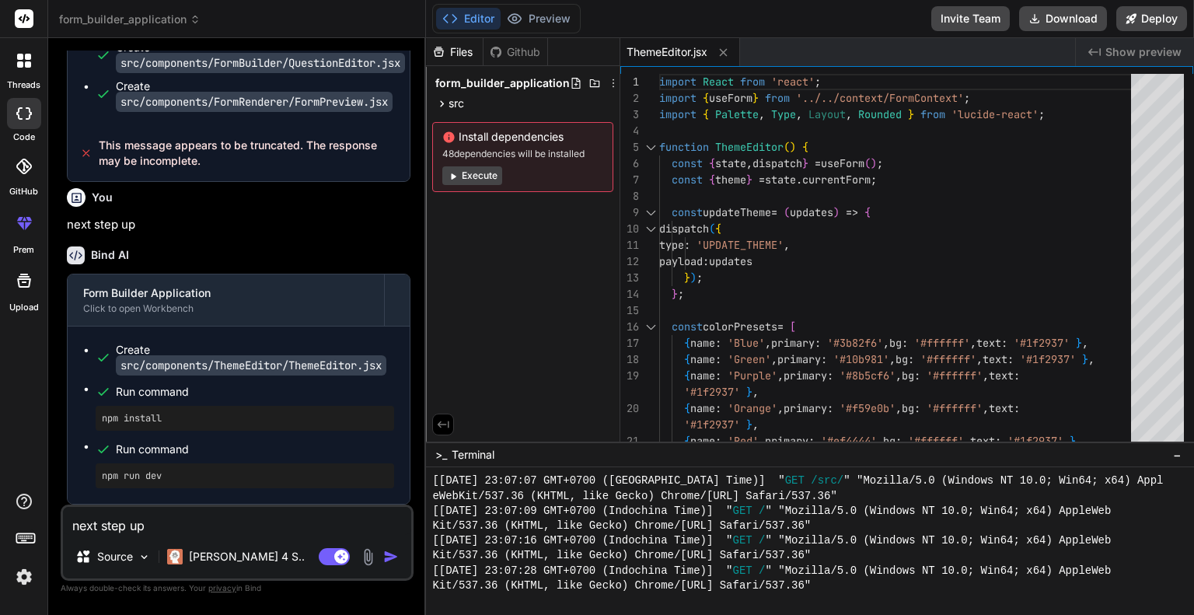
click at [488, 175] on button "Execute" at bounding box center [472, 175] width 60 height 19
type textarea "x"
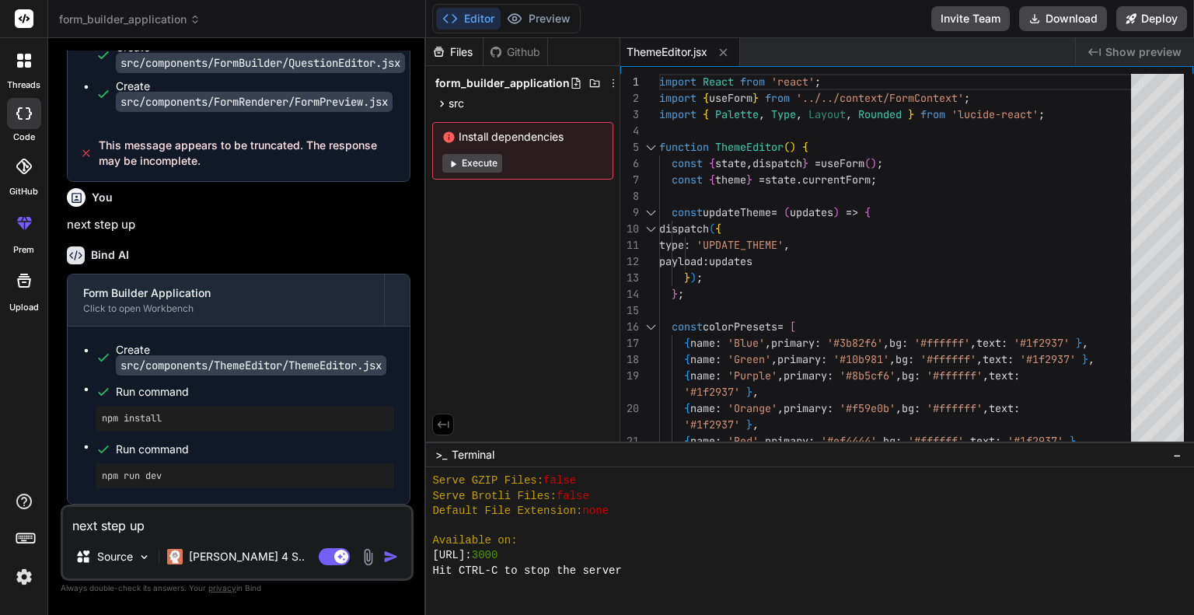
scroll to position [1522, 0]
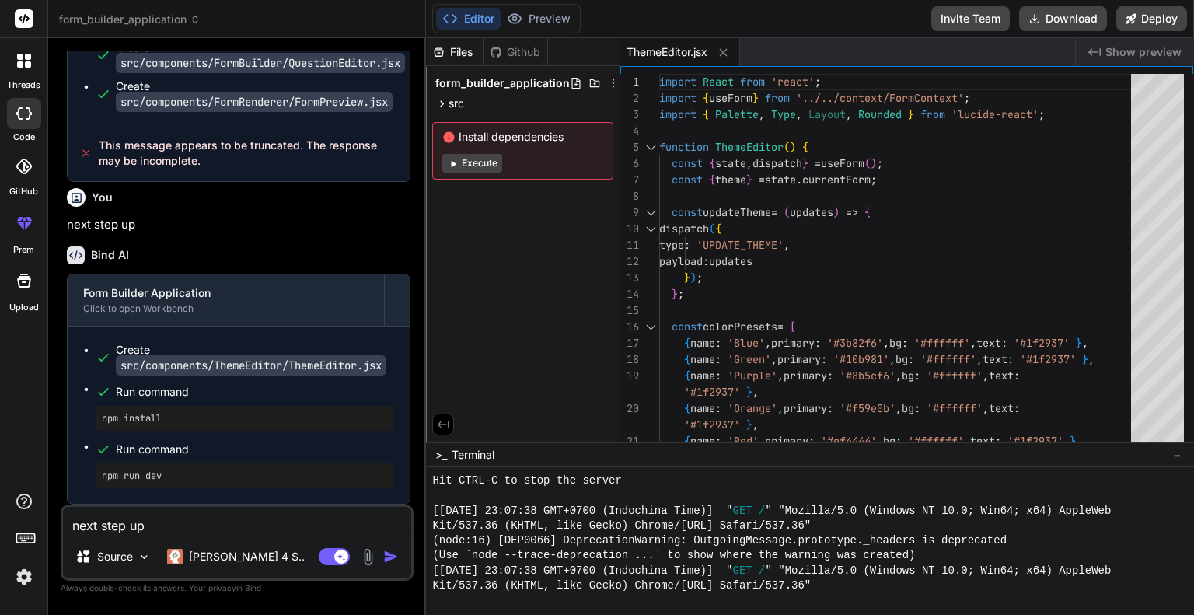
click at [861, 588] on div "Kit/537.36 (KHTML, like Gecko) Chrome/[URL] Safari/537.36"" at bounding box center [801, 585] width 738 height 15
drag, startPoint x: 166, startPoint y: 481, endPoint x: 103, endPoint y: 481, distance: 63.8
click at [103, 481] on pre "npm run dev" at bounding box center [245, 476] width 286 height 12
click at [96, 420] on div "npm install" at bounding box center [245, 418] width 299 height 25
copy pre "npm install"
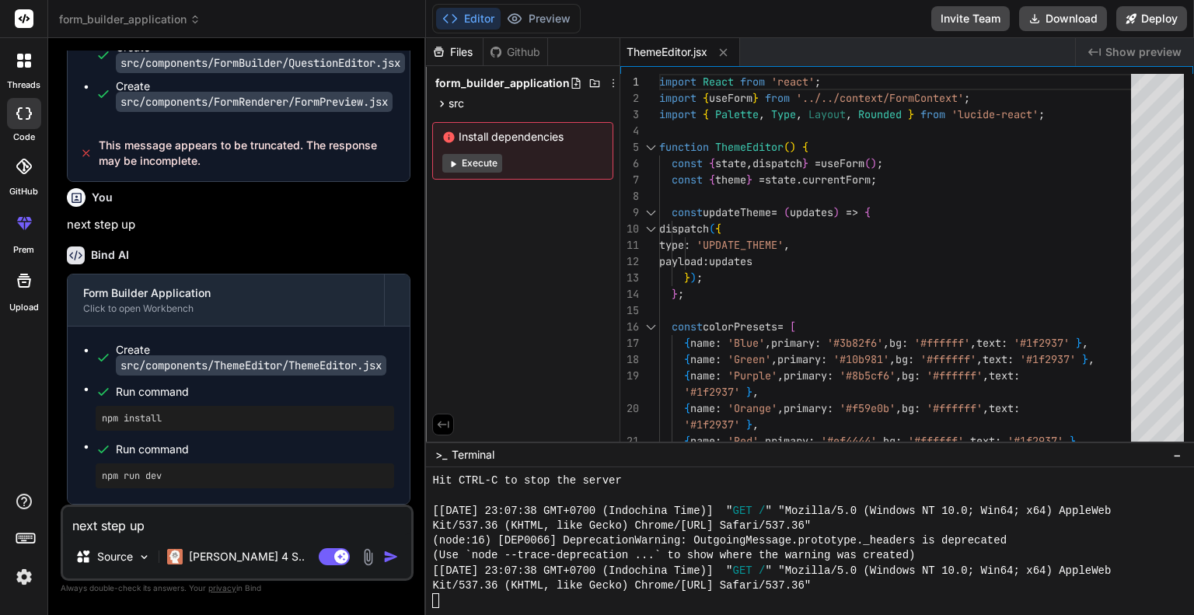
click at [445, 596] on div at bounding box center [801, 600] width 738 height 15
drag, startPoint x: 187, startPoint y: 425, endPoint x: 90, endPoint y: 422, distance: 96.5
click at [90, 422] on ul "Create src/components/ThemeEditor/ThemeEditor.jsx Run command npm install Run c…" at bounding box center [238, 415] width 311 height 146
copy pre "npm install"
click at [481, 601] on div at bounding box center [801, 600] width 738 height 15
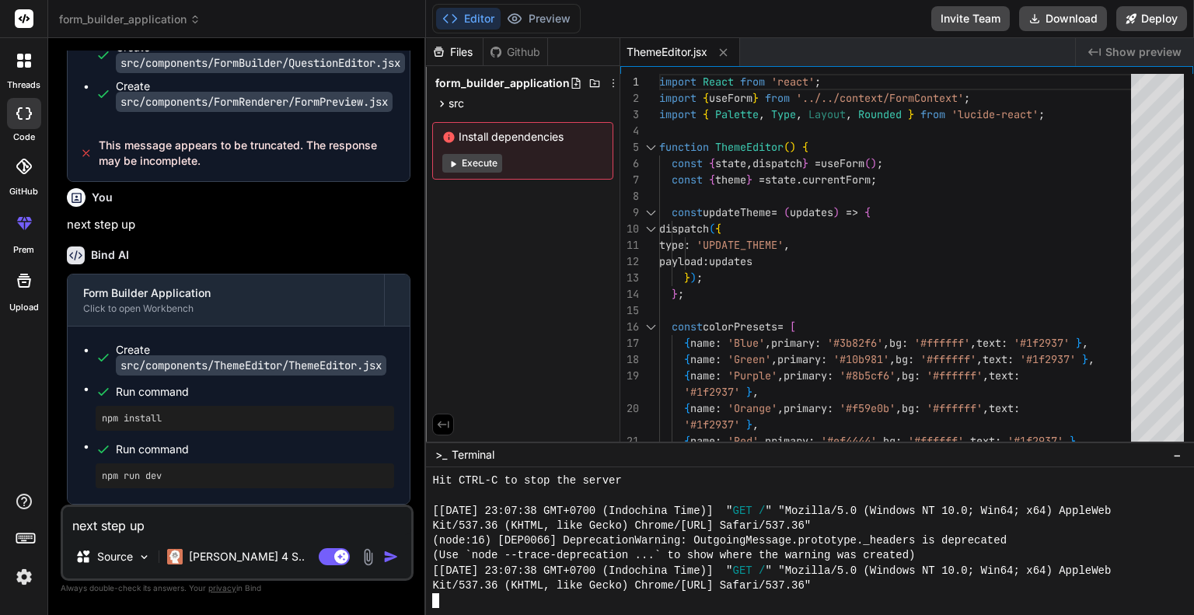
click at [596, 601] on div at bounding box center [801, 600] width 738 height 15
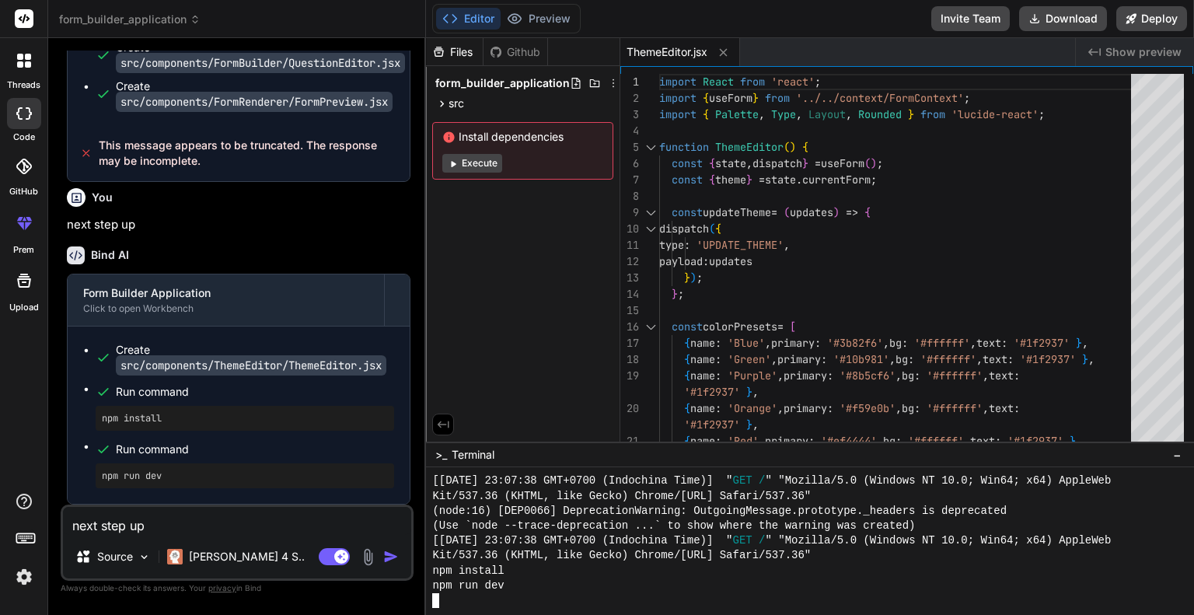
scroll to position [0, 14]
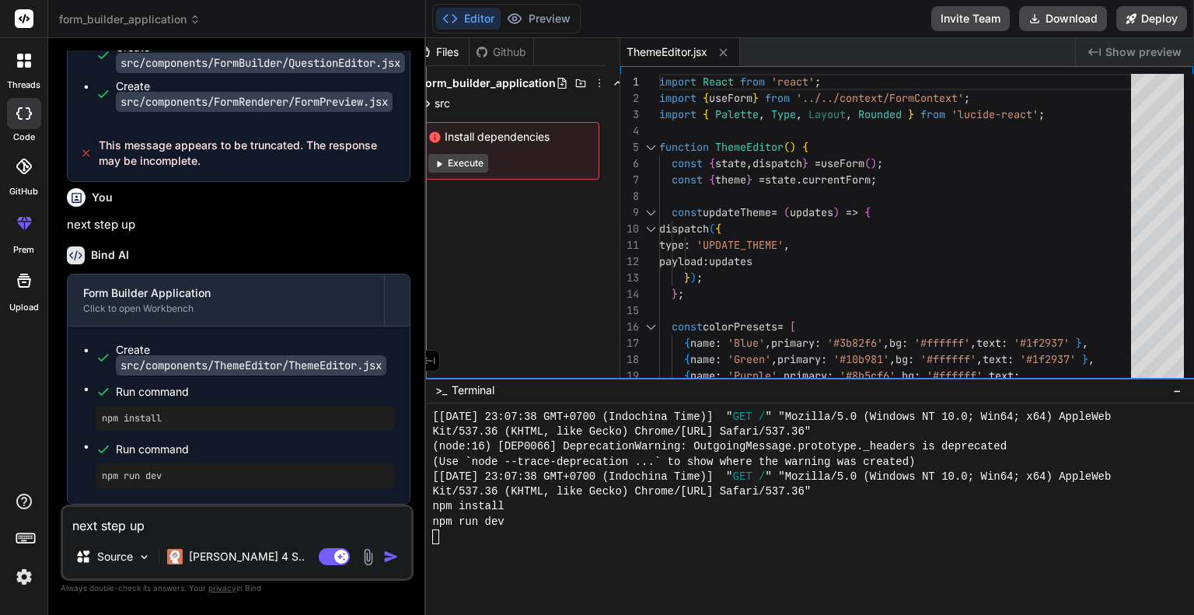
drag, startPoint x: 634, startPoint y: 441, endPoint x: 638, endPoint y: 294, distance: 147.0
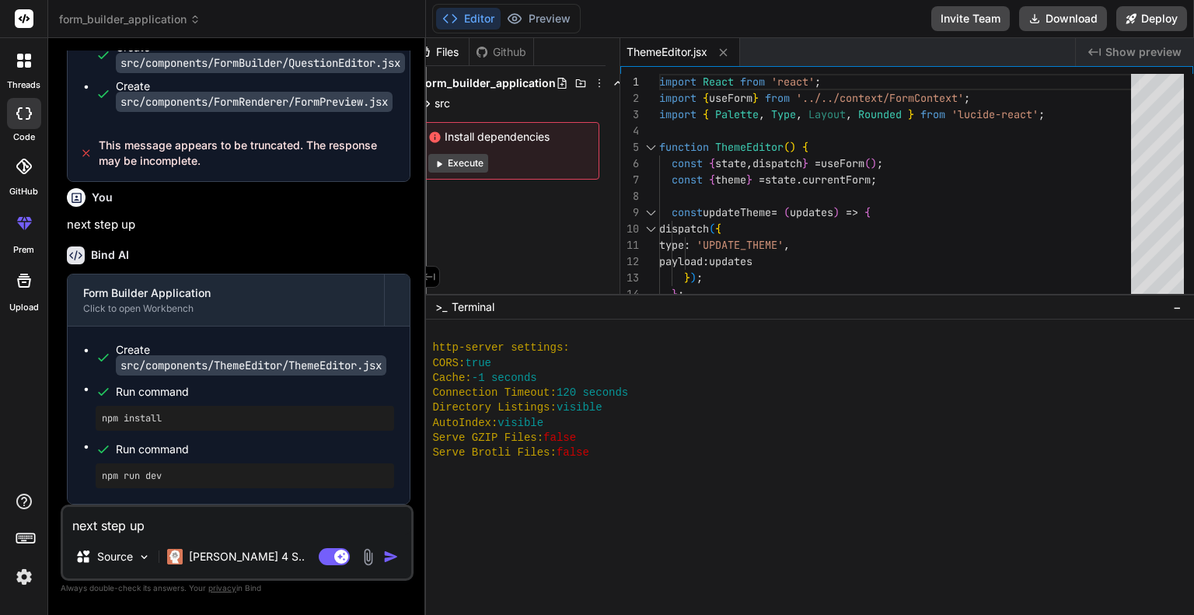
scroll to position [1405, 0]
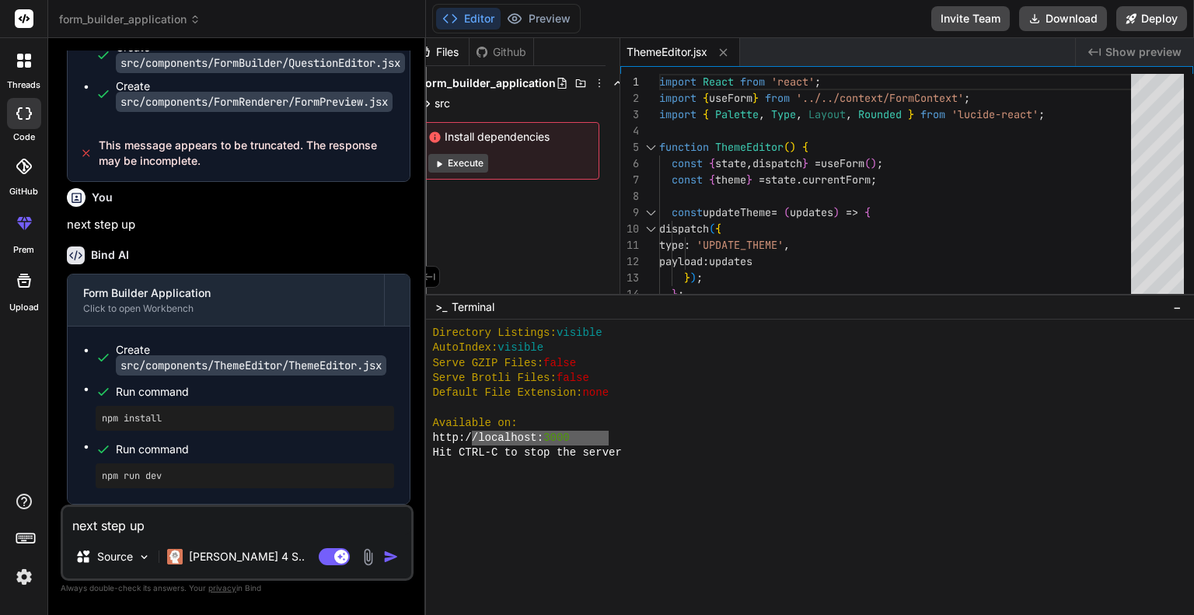
click at [465, 445] on div "http:/ /localhost: 3000" at bounding box center [801, 438] width 738 height 15
drag, startPoint x: 439, startPoint y: 439, endPoint x: 482, endPoint y: 438, distance: 43.5
click at [583, 437] on div "[URL]: 3000" at bounding box center [801, 438] width 738 height 15
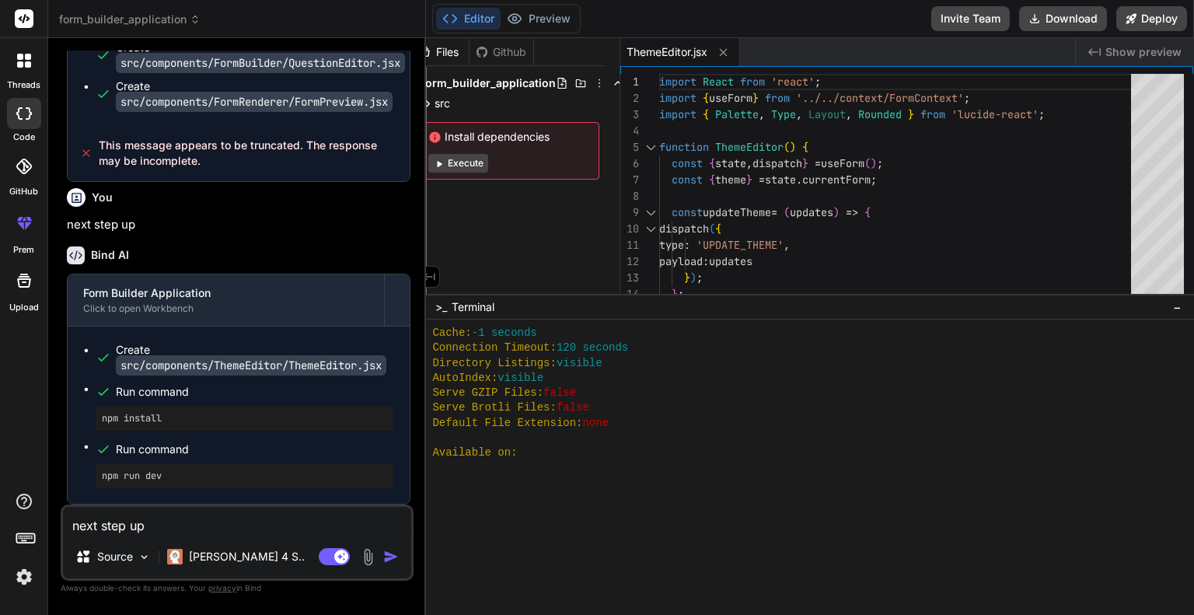
scroll to position [2221, 0]
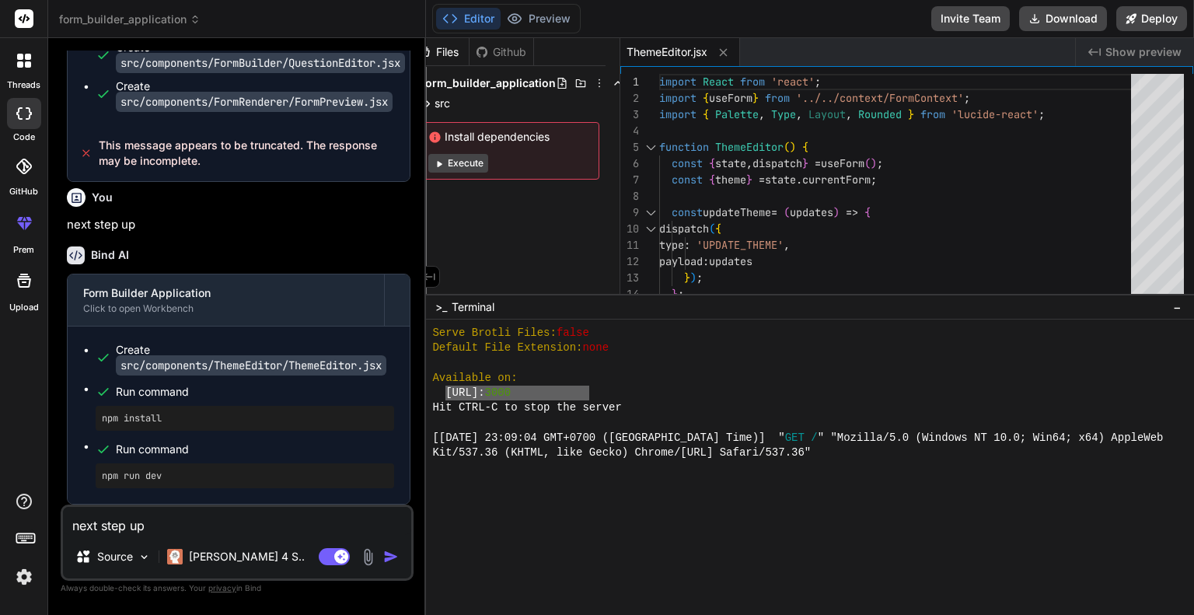
drag, startPoint x: 592, startPoint y: 391, endPoint x: 449, endPoint y: 397, distance: 143.9
click at [447, 397] on div "[URL]: 3000" at bounding box center [801, 393] width 738 height 15
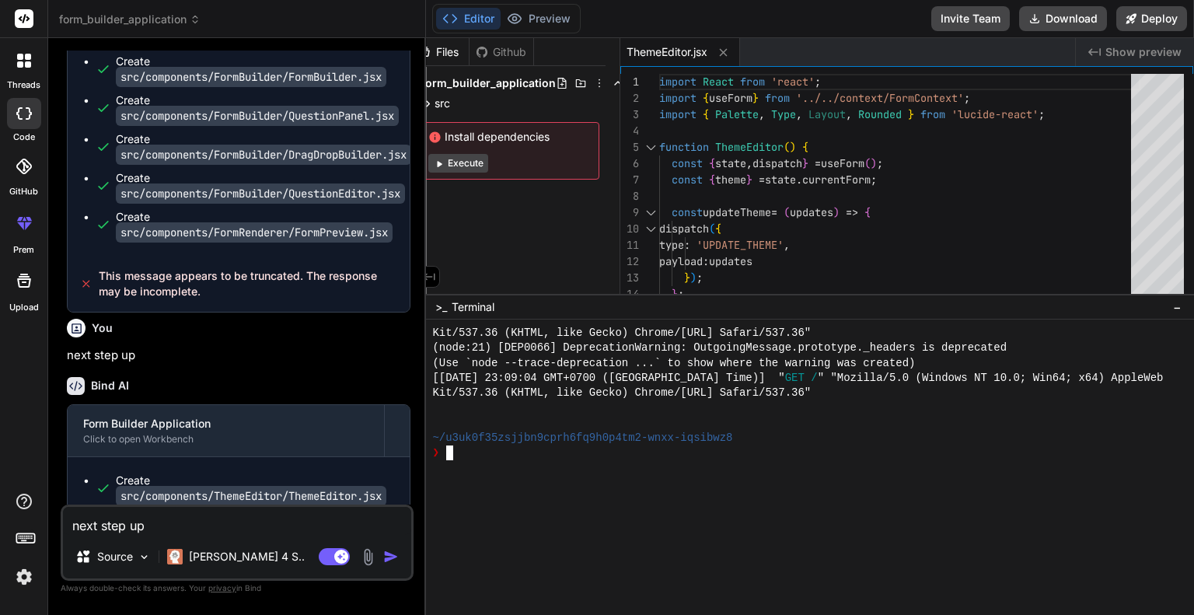
scroll to position [1997, 0]
click at [9, 129] on div "code" at bounding box center [23, 118] width 47 height 52
click at [16, 125] on div at bounding box center [24, 113] width 34 height 31
type textarea "x"
click at [21, 155] on div at bounding box center [24, 166] width 34 height 34
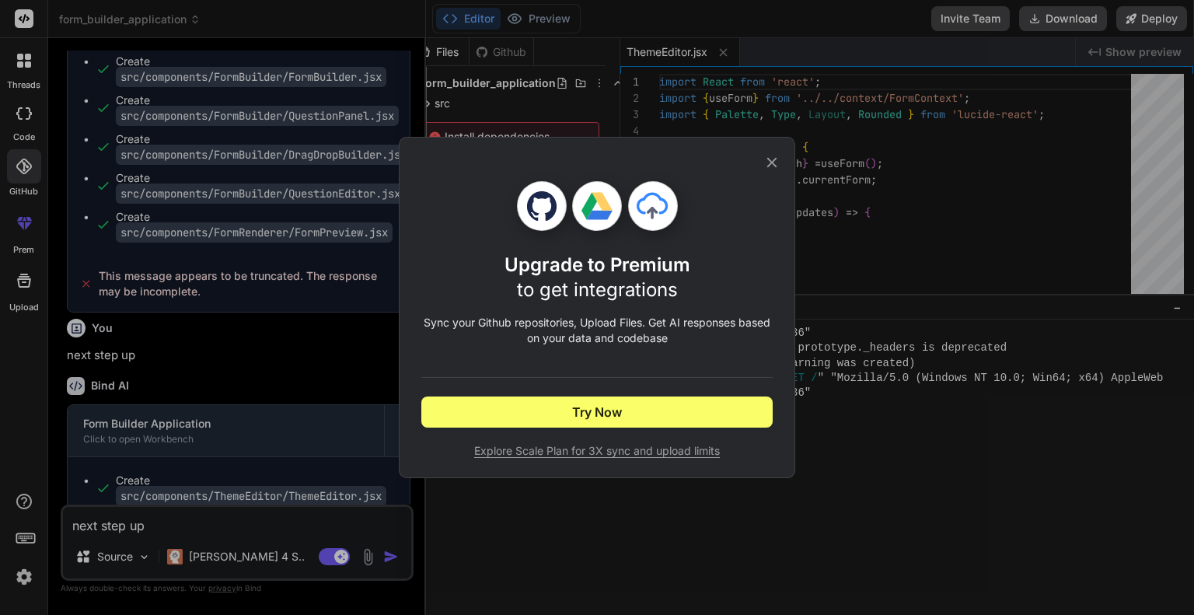
click at [770, 160] on icon at bounding box center [772, 163] width 10 height 10
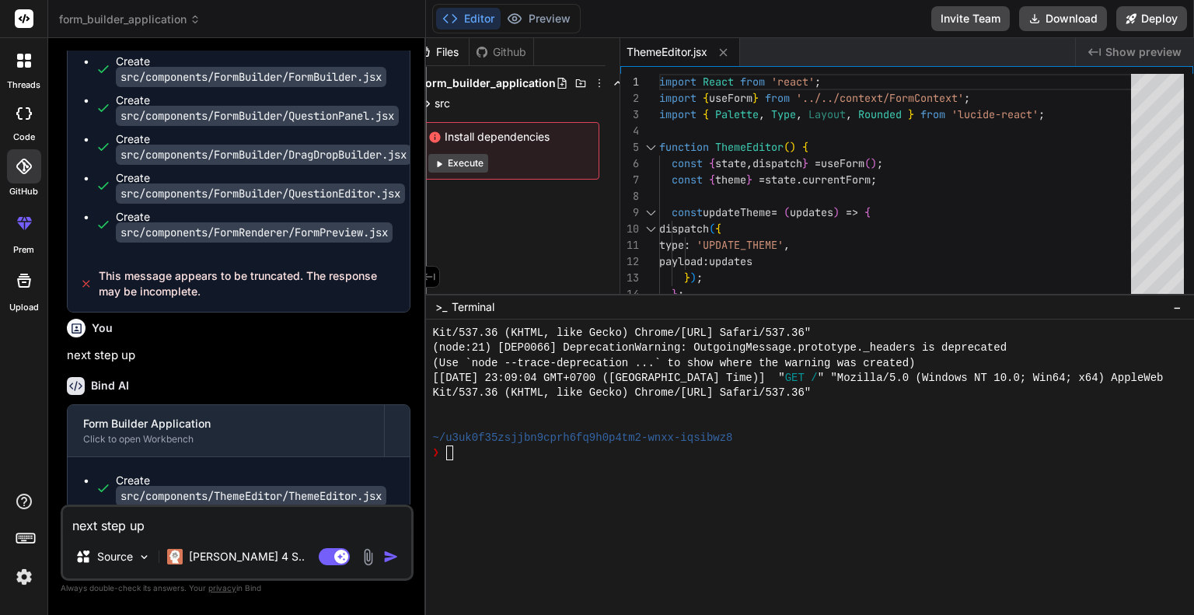
click at [30, 566] on img at bounding box center [24, 577] width 26 height 26
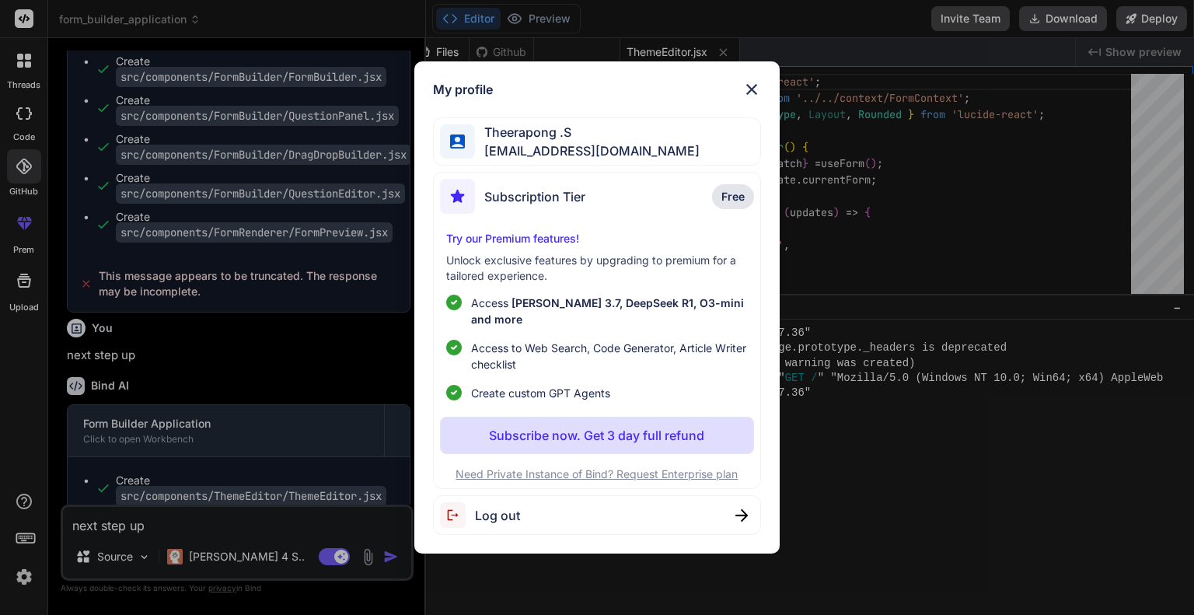
click at [26, 568] on div "My profile [PERSON_NAME] .S [EMAIL_ADDRESS][DOMAIN_NAME] Subscription Tier Free…" at bounding box center [597, 307] width 1194 height 615
